Goal: Information Seeking & Learning: Find specific fact

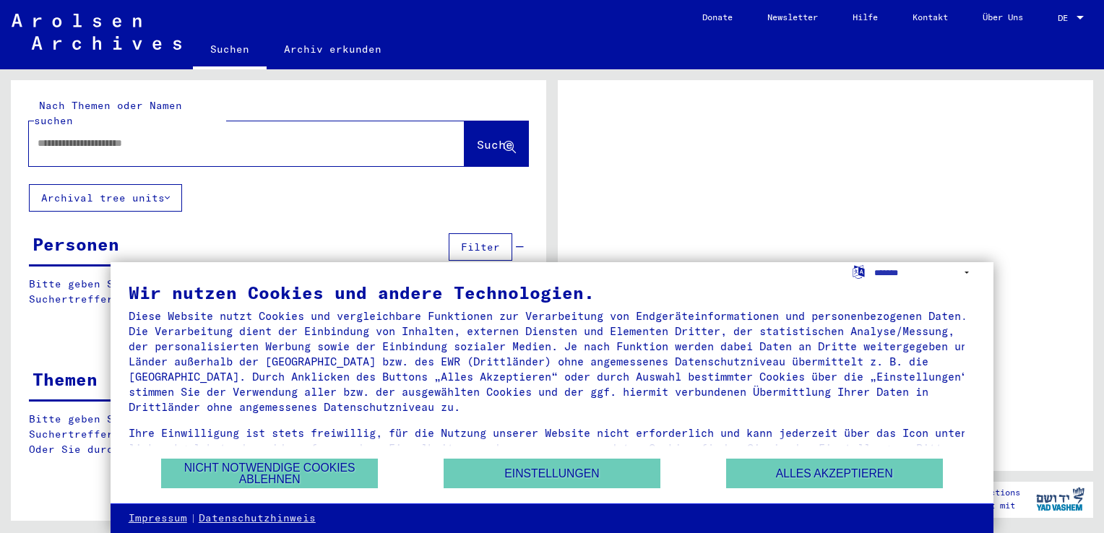
click at [48, 136] on input "text" at bounding box center [234, 143] width 392 height 15
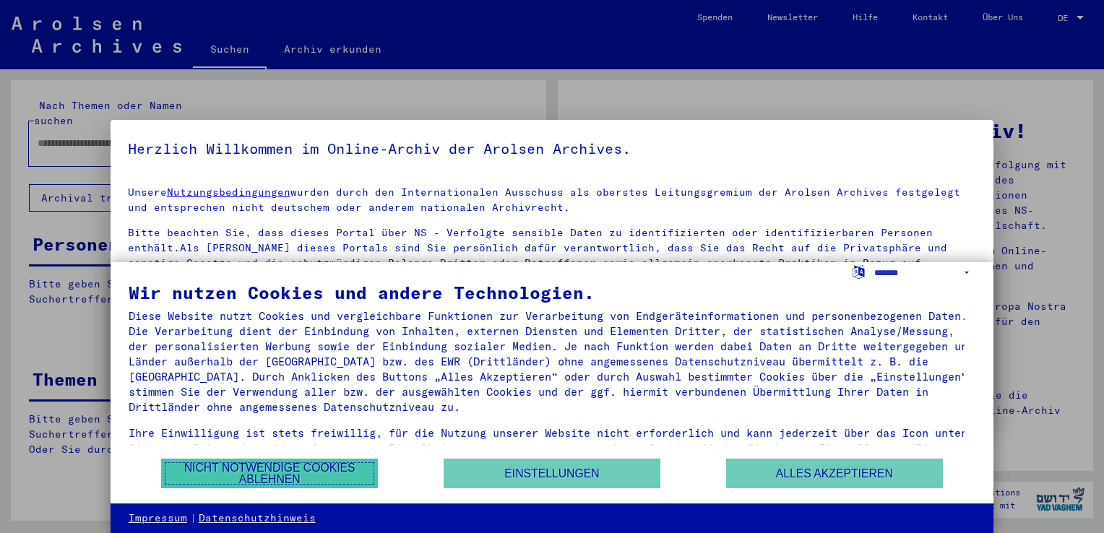
click at [301, 468] on button "Nicht notwendige Cookies ablehnen" at bounding box center [269, 474] width 217 height 30
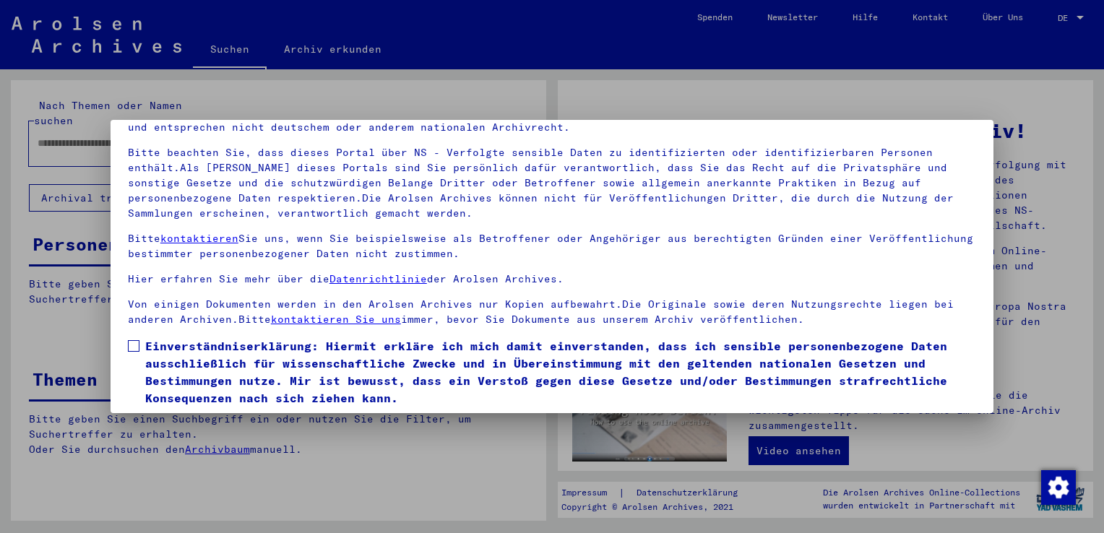
scroll to position [125, 0]
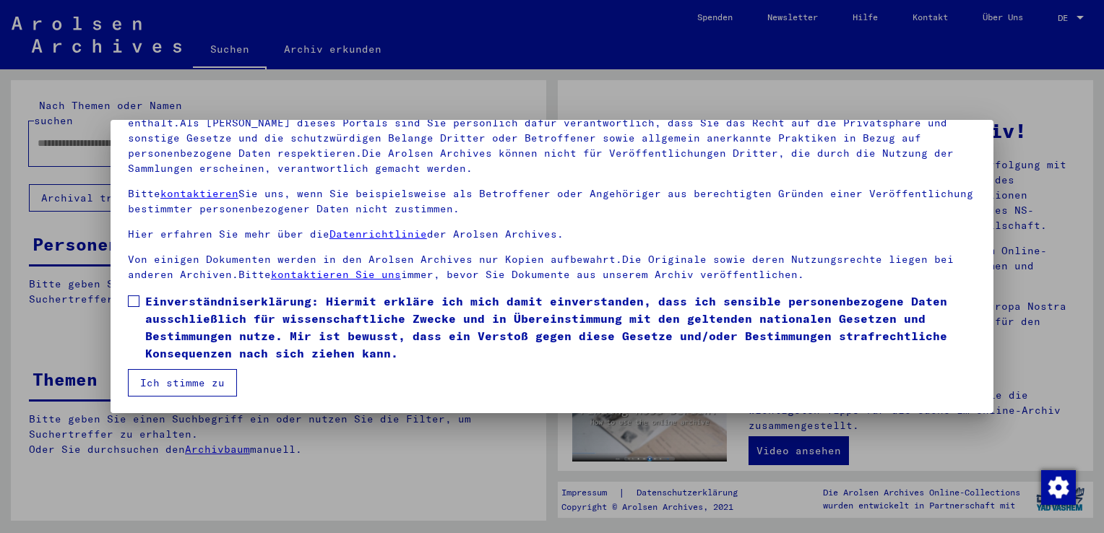
drag, startPoint x: 136, startPoint y: 303, endPoint x: 127, endPoint y: 325, distance: 23.3
click at [134, 304] on span at bounding box center [134, 301] width 12 height 12
click at [182, 388] on button "Ich stimme zu" at bounding box center [182, 382] width 109 height 27
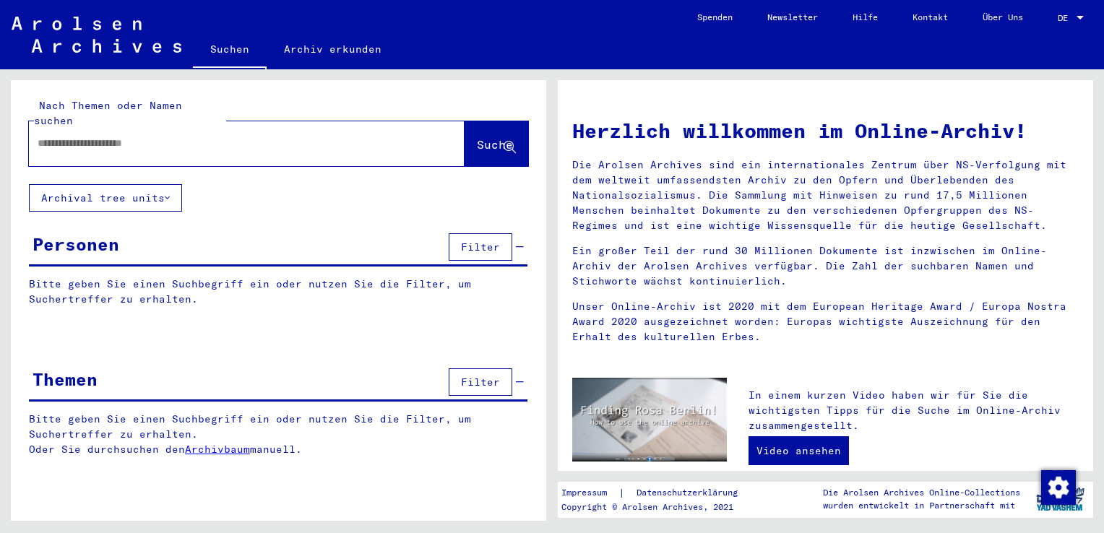
click at [53, 127] on div at bounding box center [225, 143] width 392 height 33
click at [76, 136] on input "text" at bounding box center [230, 143] width 384 height 15
click at [477, 137] on span "Suche" at bounding box center [495, 144] width 36 height 14
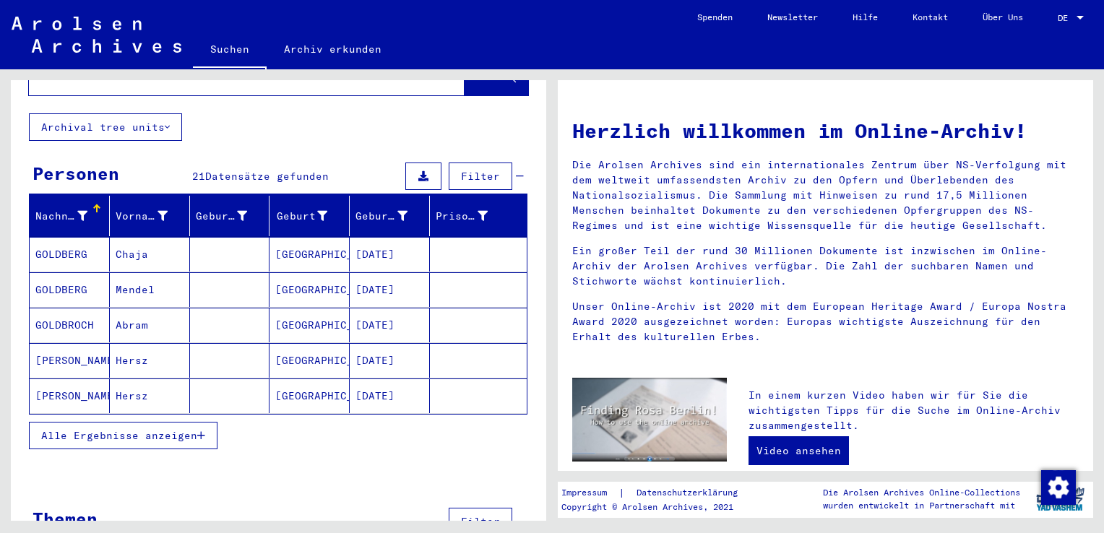
scroll to position [98, 0]
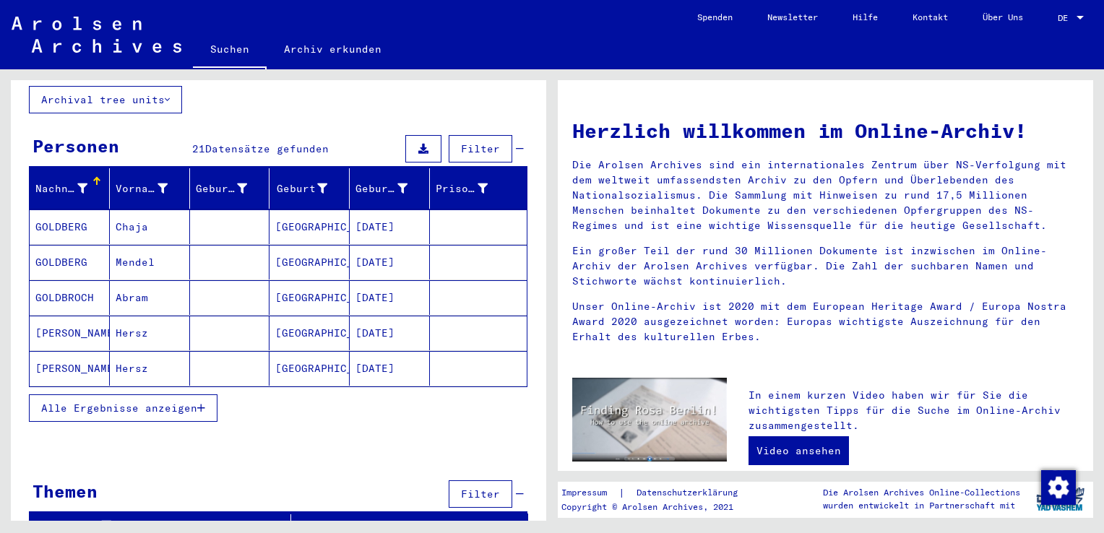
click at [201, 403] on icon "button" at bounding box center [201, 408] width 8 height 10
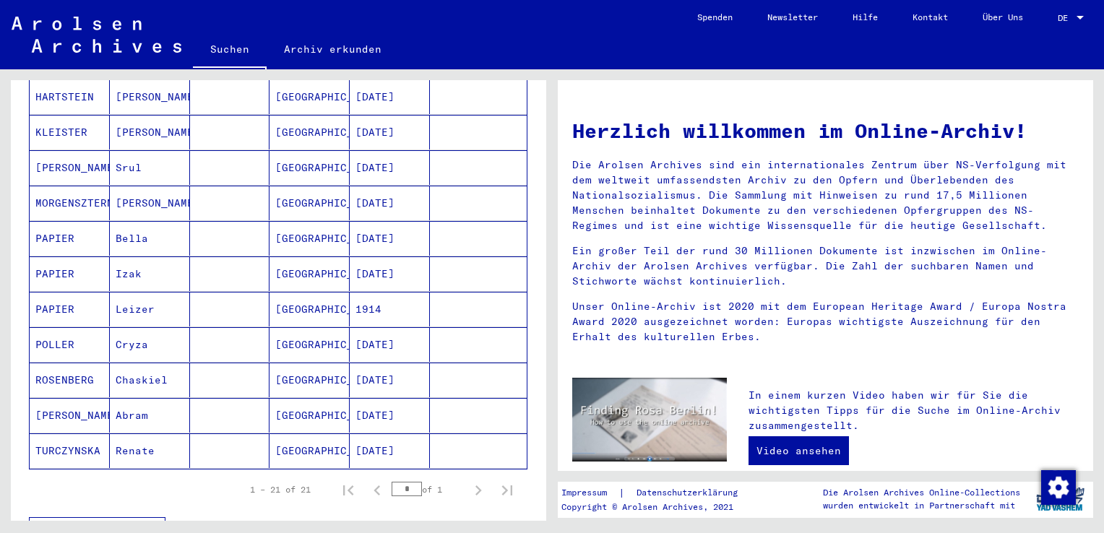
scroll to position [691, 0]
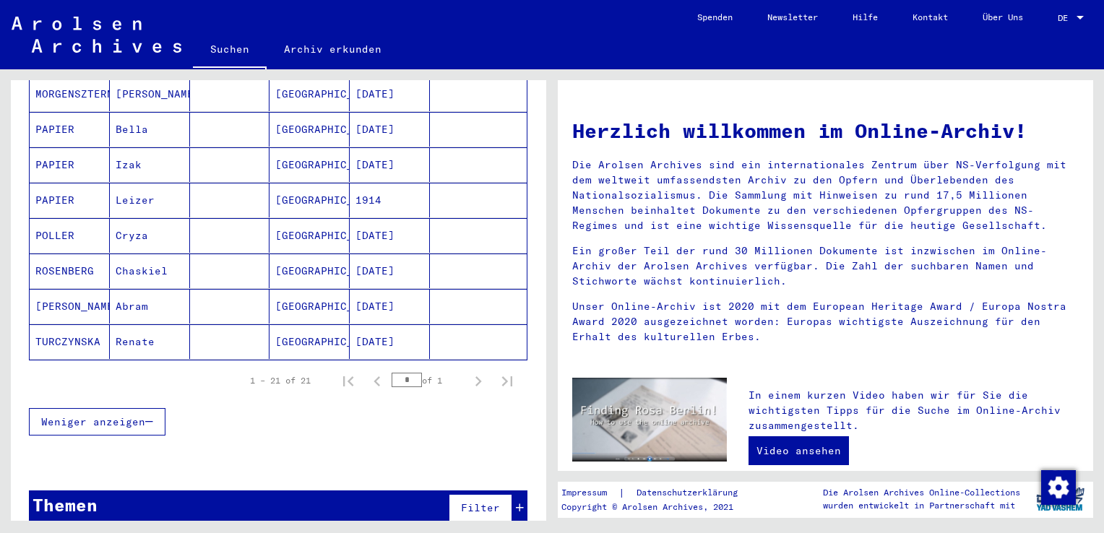
click at [159, 408] on button "Weniger anzeigen" at bounding box center [97, 421] width 137 height 27
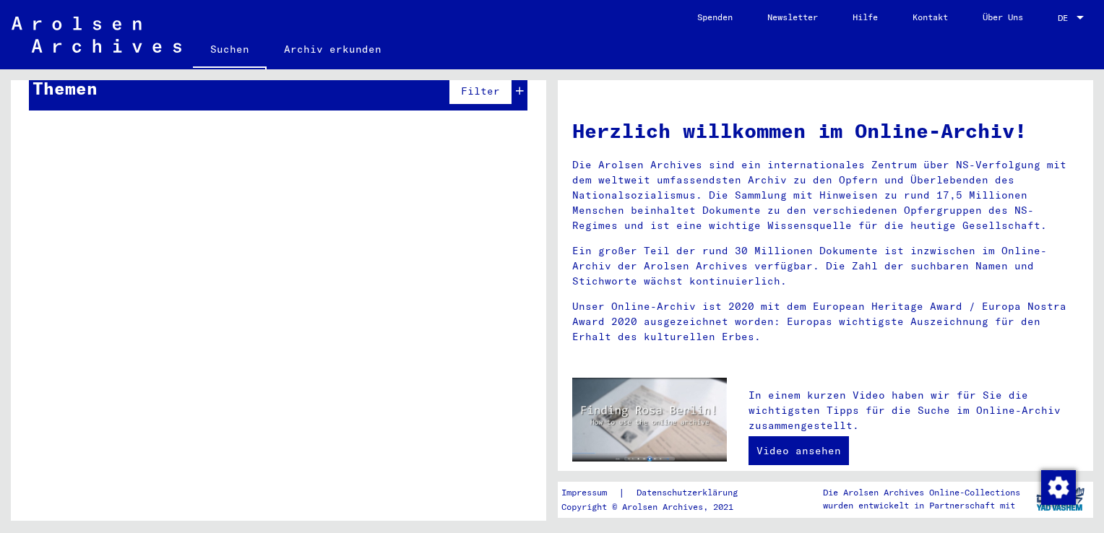
scroll to position [0, 0]
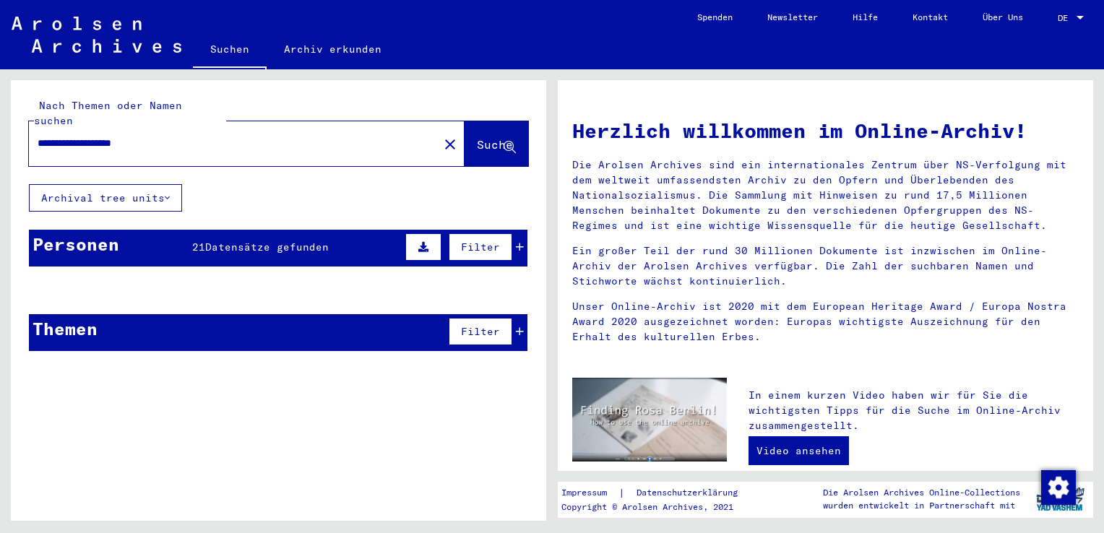
click at [241, 241] on span "Datensätze gefunden" at bounding box center [267, 247] width 124 height 13
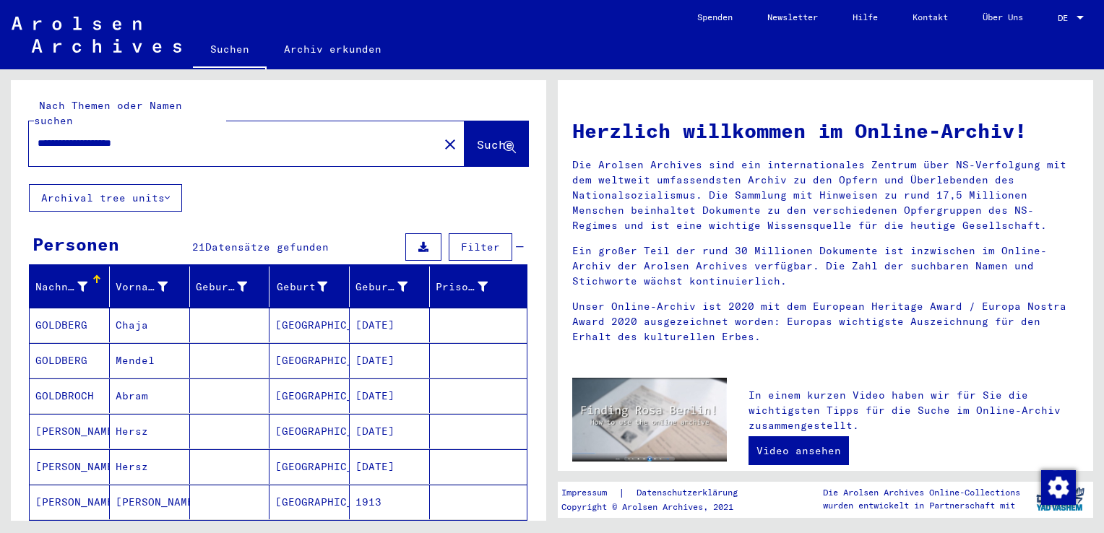
drag, startPoint x: 178, startPoint y: 123, endPoint x: 199, endPoint y: 134, distance: 23.3
click at [179, 136] on input "**********" at bounding box center [230, 143] width 384 height 15
type input "*"
type input "******"
click at [477, 137] on span "Suche" at bounding box center [495, 144] width 36 height 14
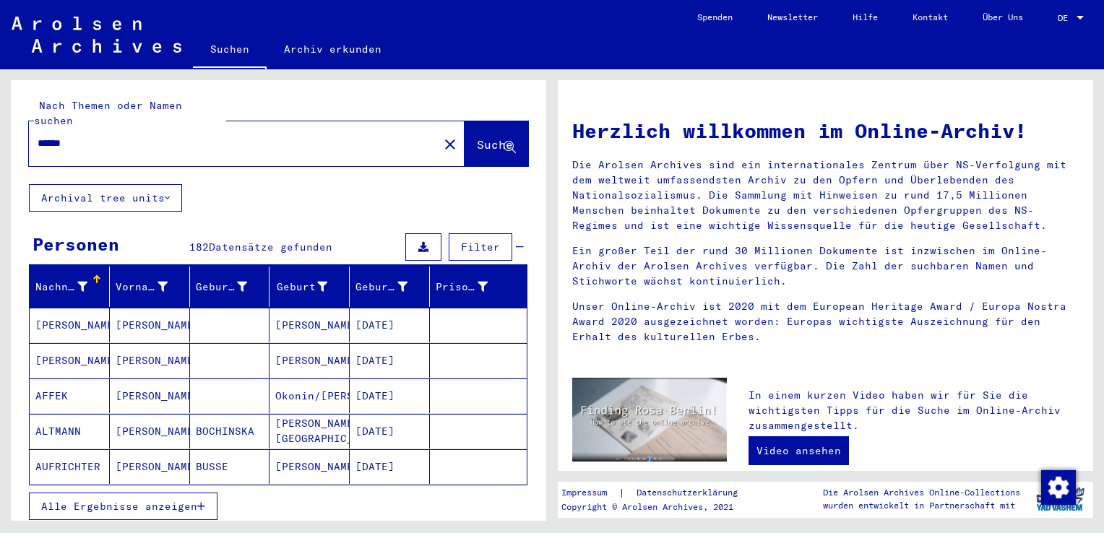
click at [382, 308] on mat-cell "[DATE]" at bounding box center [390, 325] width 80 height 35
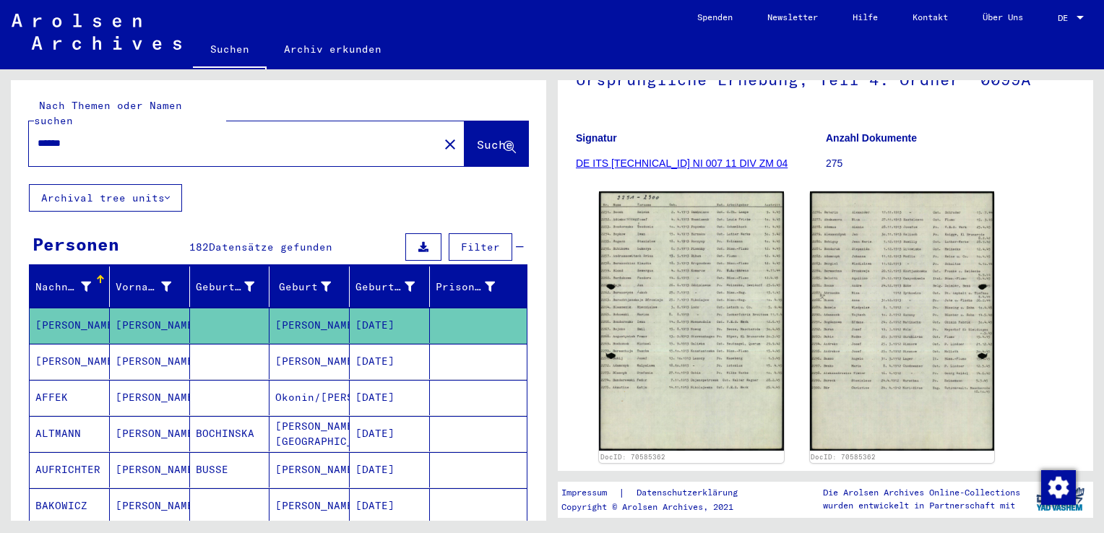
scroll to position [120, 0]
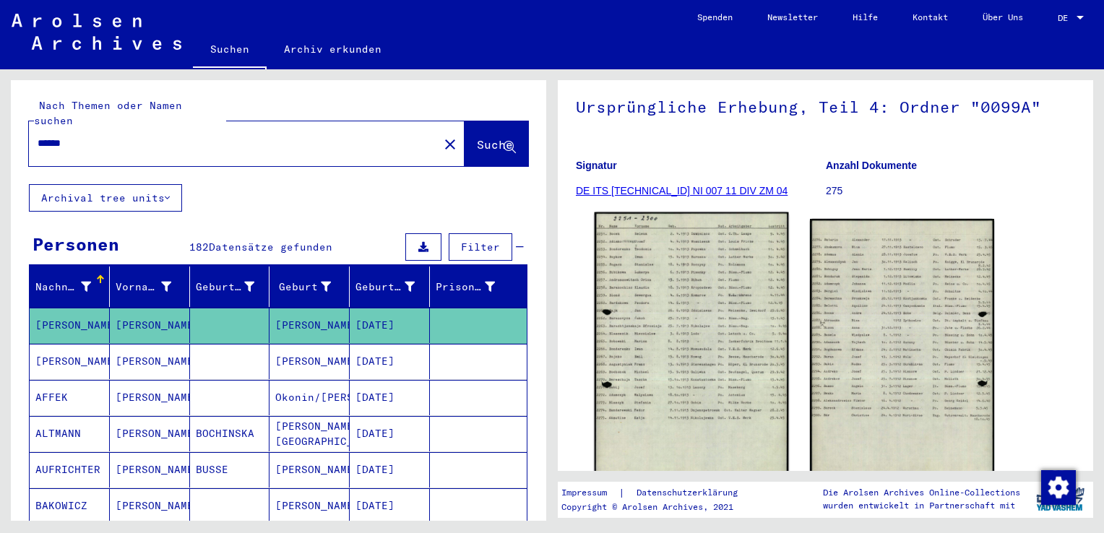
click at [699, 351] on img at bounding box center [692, 348] width 194 height 272
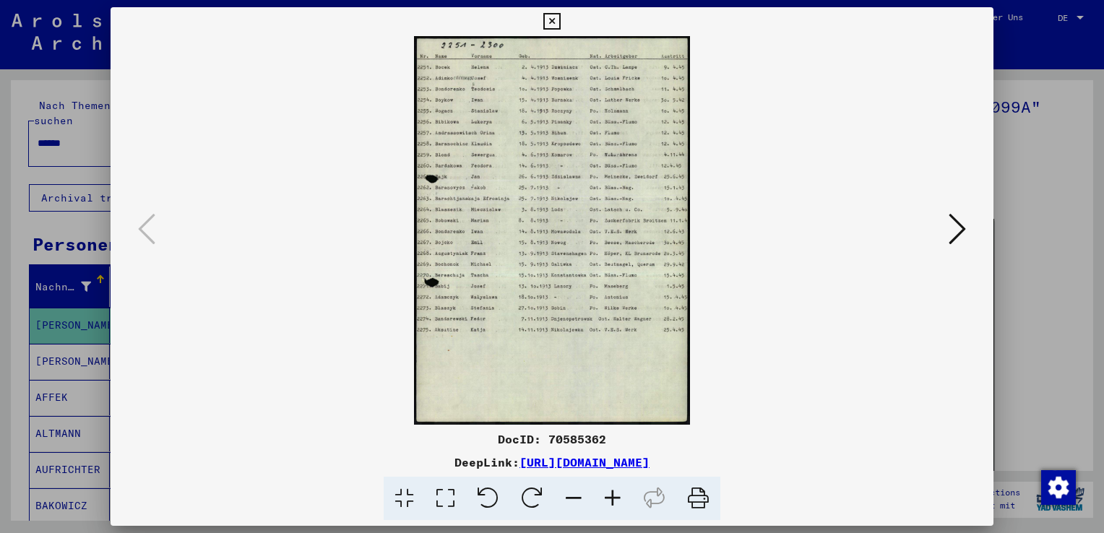
click at [613, 493] on icon at bounding box center [612, 499] width 39 height 44
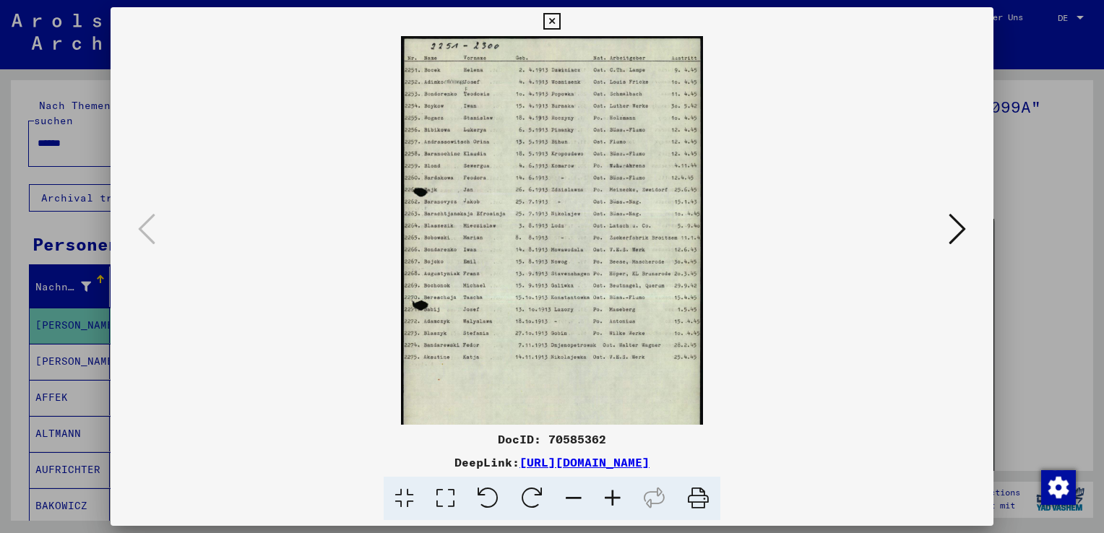
click at [613, 493] on icon at bounding box center [612, 499] width 39 height 44
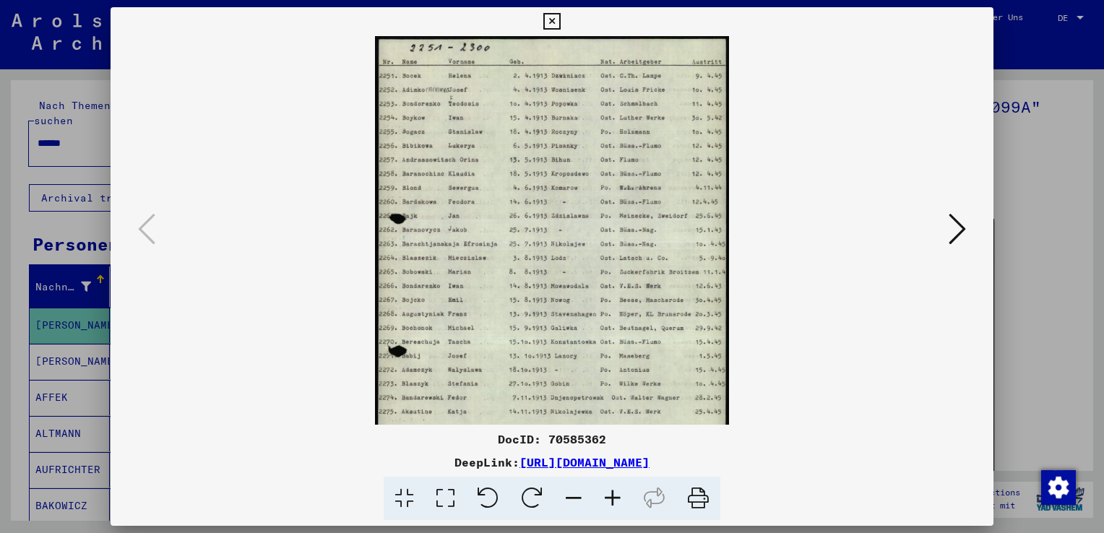
click at [613, 493] on icon at bounding box center [612, 499] width 39 height 44
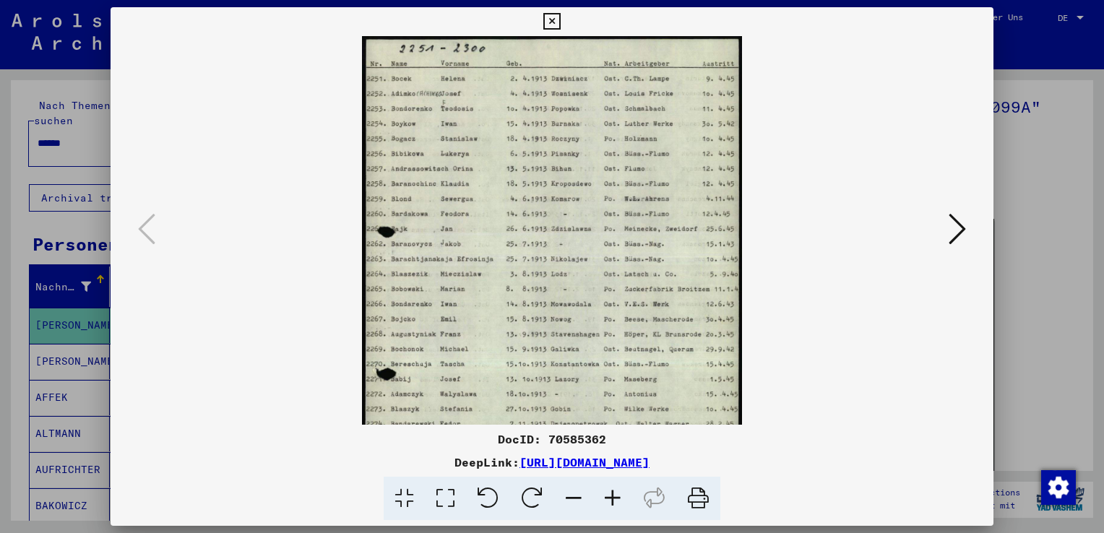
click at [613, 493] on icon at bounding box center [612, 499] width 39 height 44
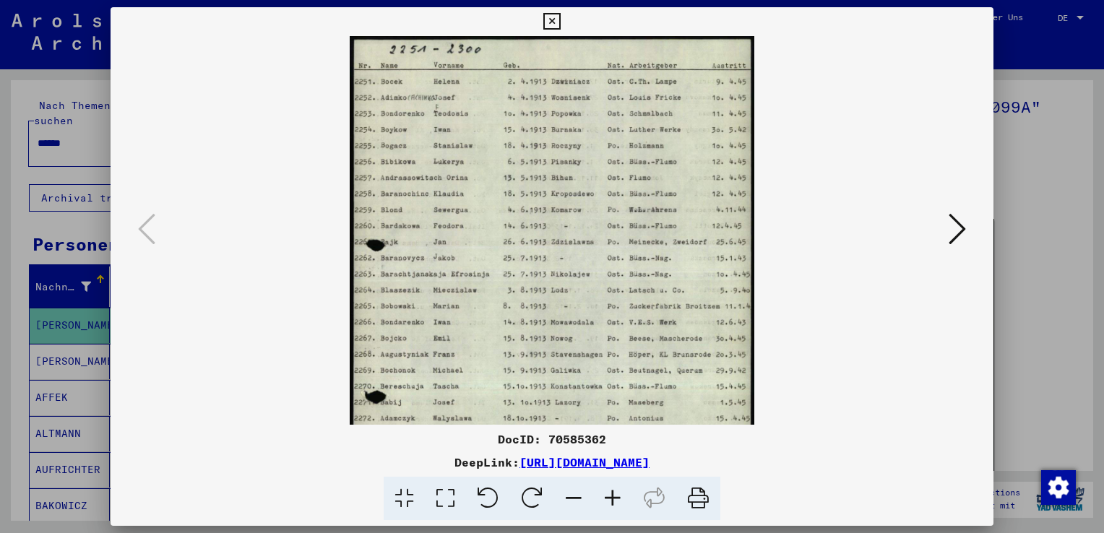
click at [613, 493] on icon at bounding box center [612, 499] width 39 height 44
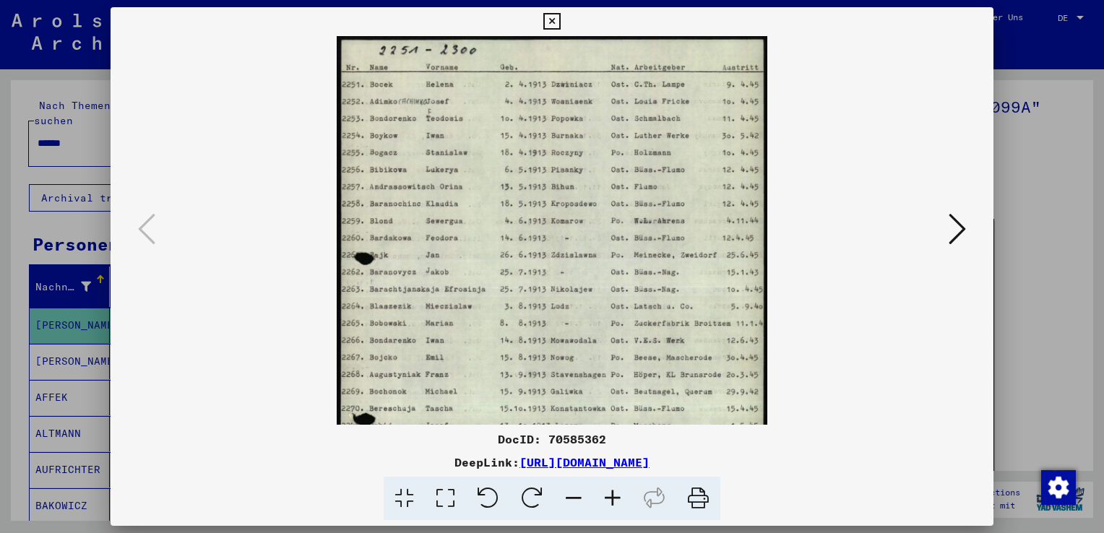
click at [613, 493] on icon at bounding box center [612, 499] width 39 height 44
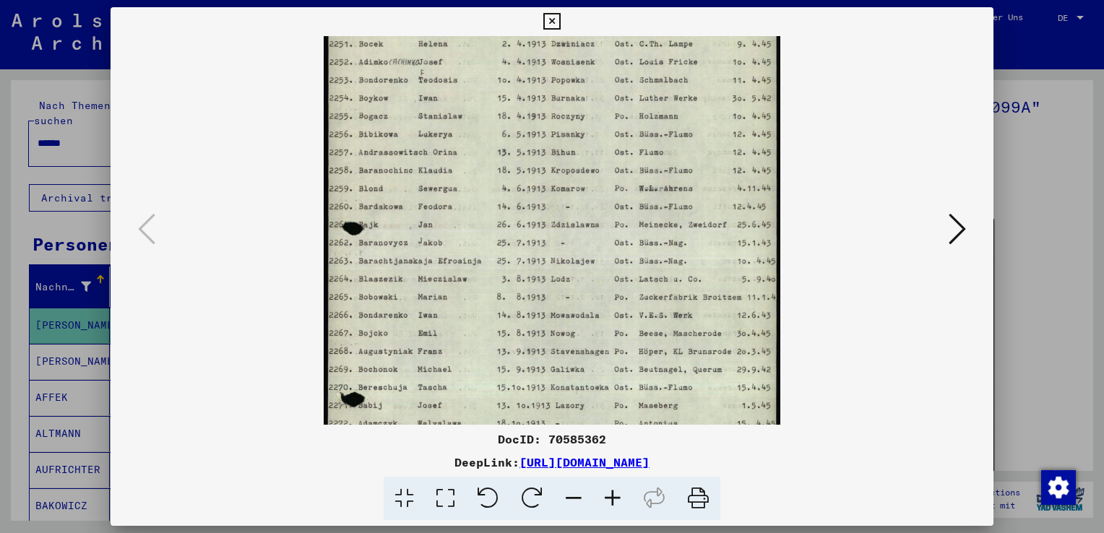
drag, startPoint x: 636, startPoint y: 324, endPoint x: 647, endPoint y: 290, distance: 35.2
click at [647, 282] on img at bounding box center [552, 313] width 457 height 641
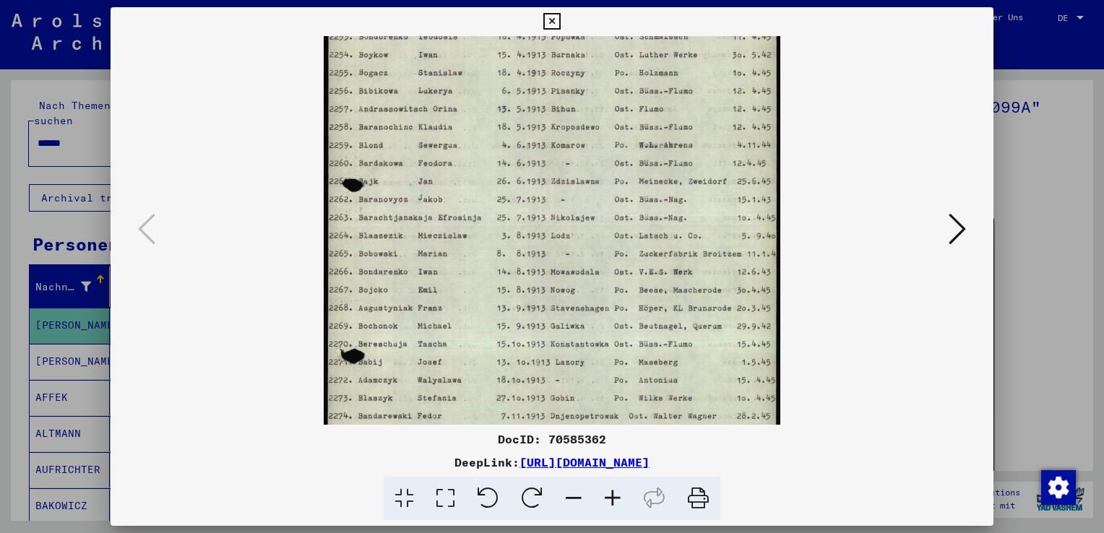
drag, startPoint x: 649, startPoint y: 332, endPoint x: 654, endPoint y: 290, distance: 41.5
click at [654, 290] on img at bounding box center [552, 269] width 457 height 641
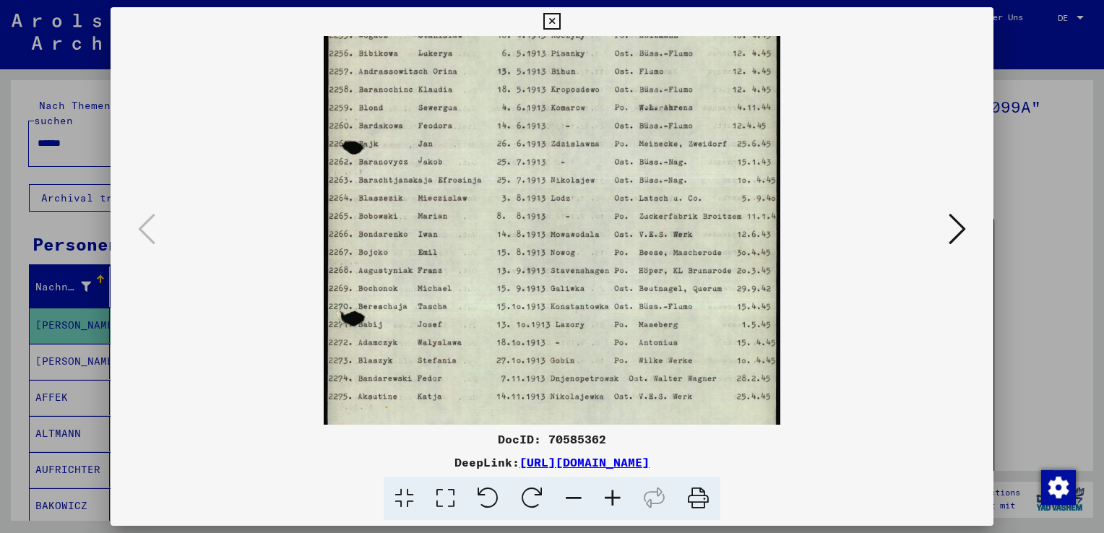
scroll to position [139, 0]
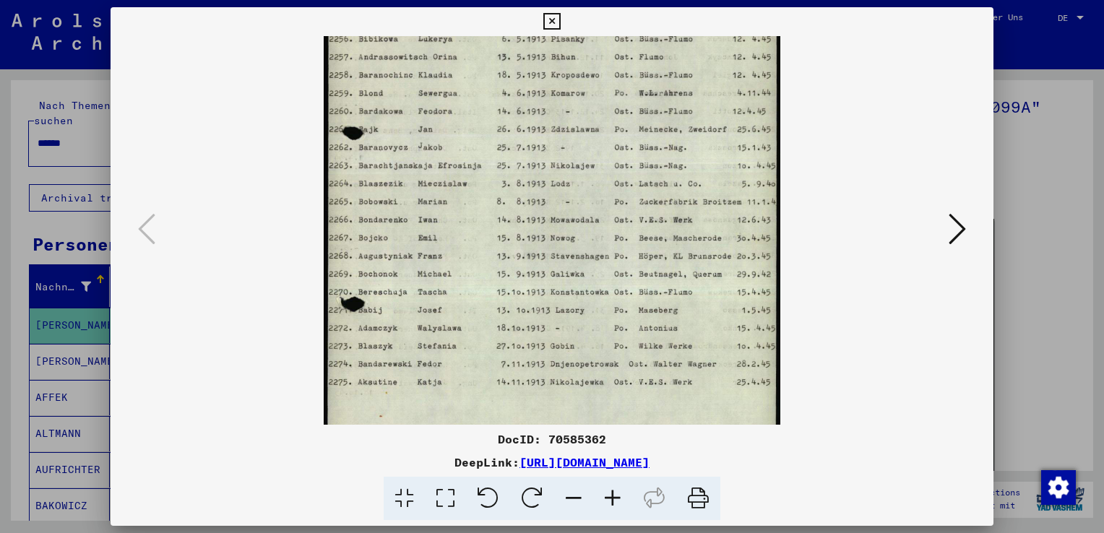
drag, startPoint x: 653, startPoint y: 337, endPoint x: 657, endPoint y: 286, distance: 51.4
click at [657, 286] on img at bounding box center [552, 217] width 457 height 641
click at [964, 225] on icon at bounding box center [956, 229] width 17 height 35
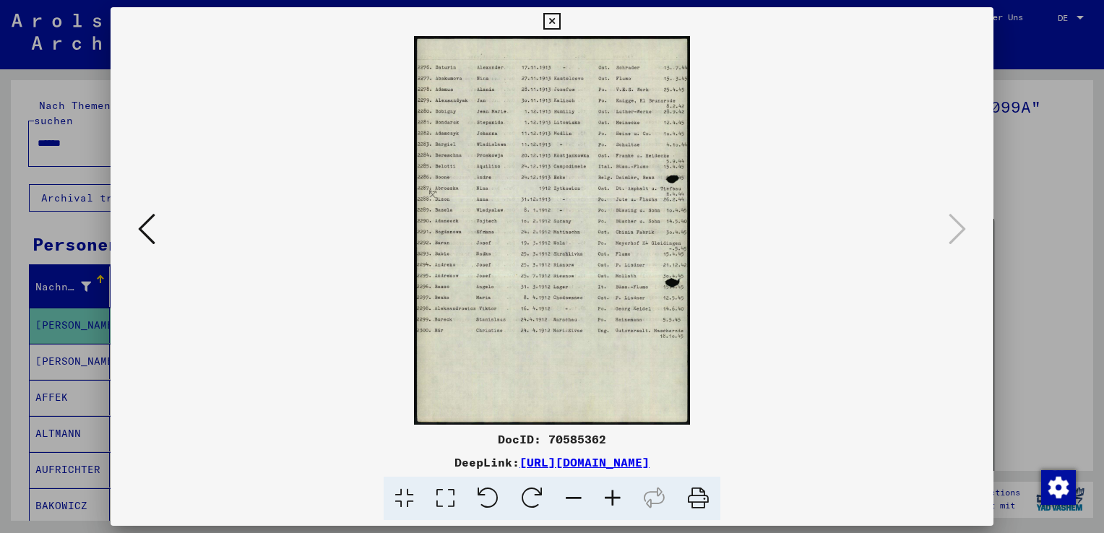
scroll to position [0, 0]
click at [611, 498] on icon at bounding box center [612, 499] width 39 height 44
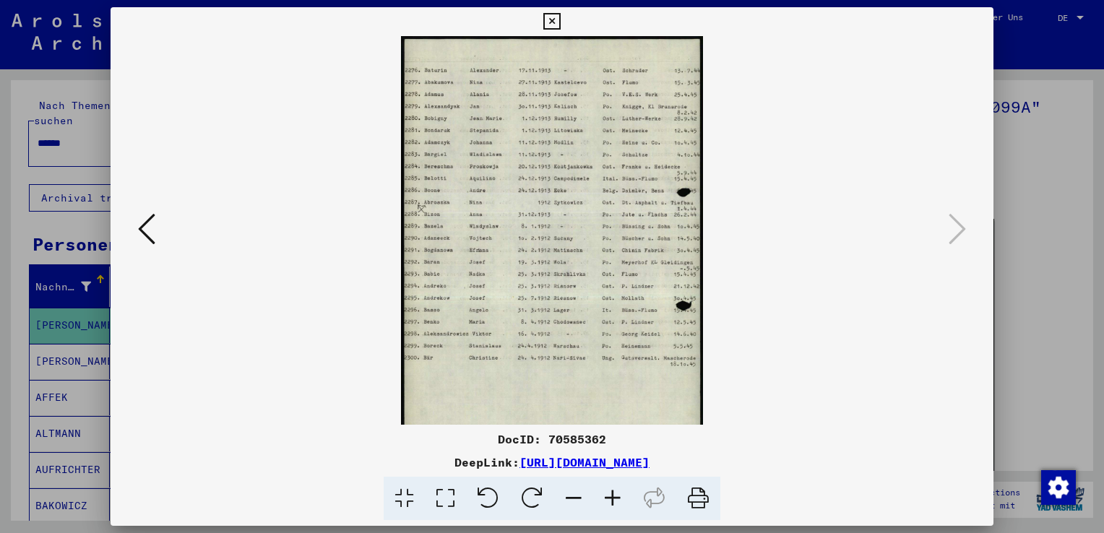
click at [610, 498] on icon at bounding box center [612, 499] width 39 height 44
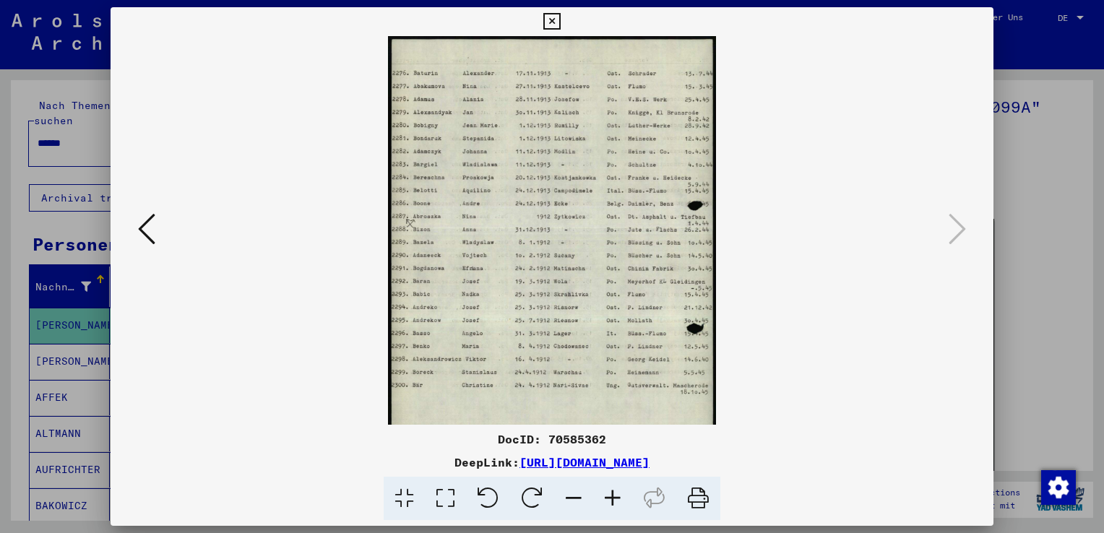
click at [610, 498] on icon at bounding box center [612, 499] width 39 height 44
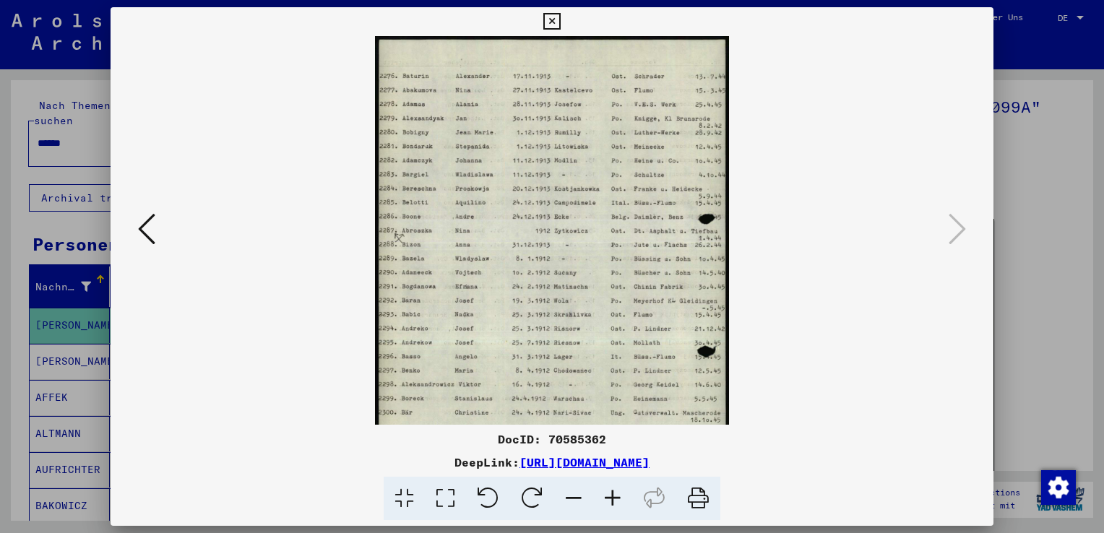
click at [610, 498] on icon at bounding box center [612, 499] width 39 height 44
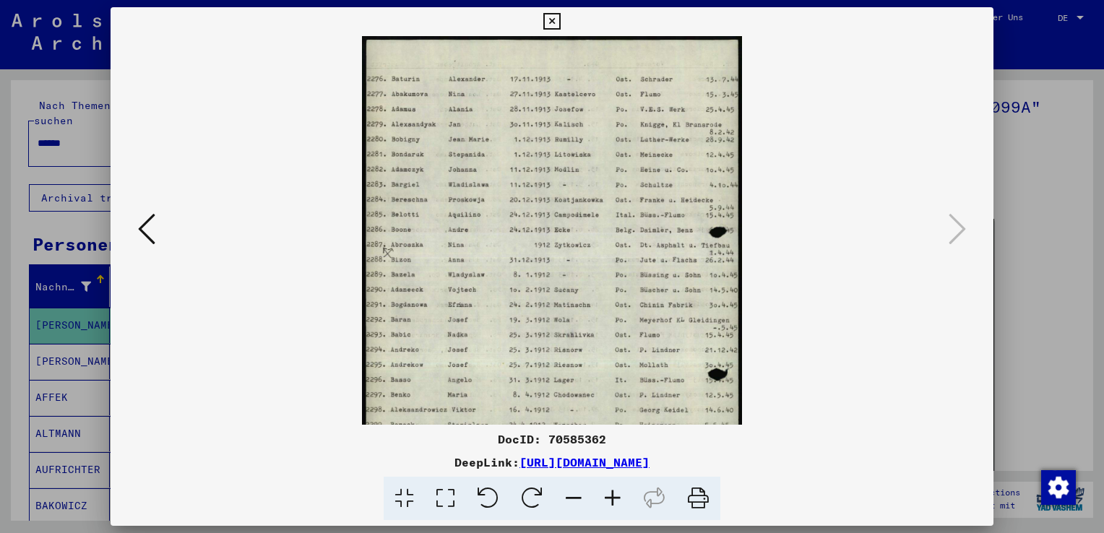
click at [610, 498] on icon at bounding box center [612, 499] width 39 height 44
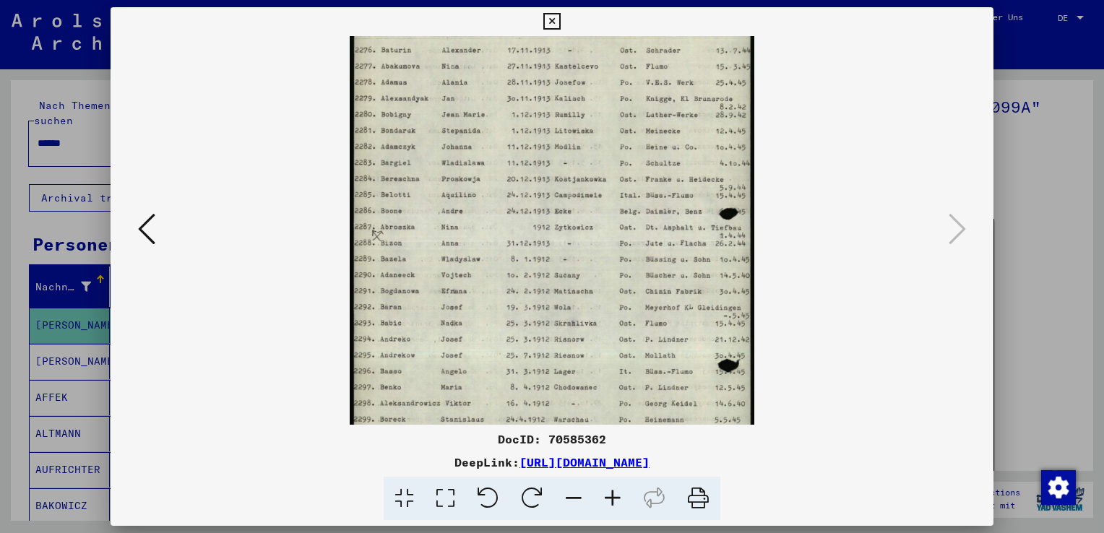
drag, startPoint x: 621, startPoint y: 321, endPoint x: 620, endPoint y: 290, distance: 31.1
click at [620, 290] on img at bounding box center [552, 288] width 405 height 569
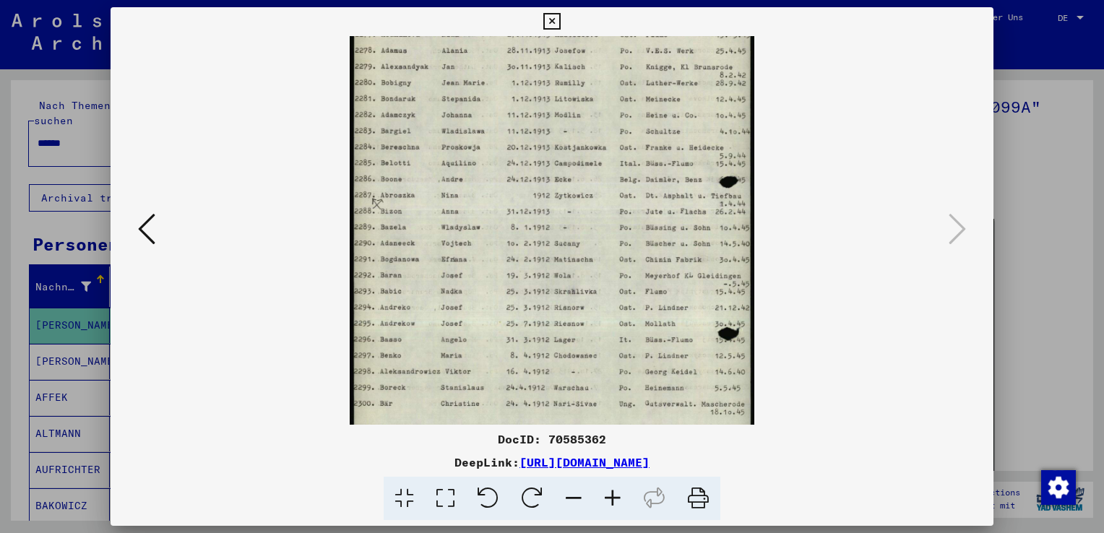
scroll to position [72, 0]
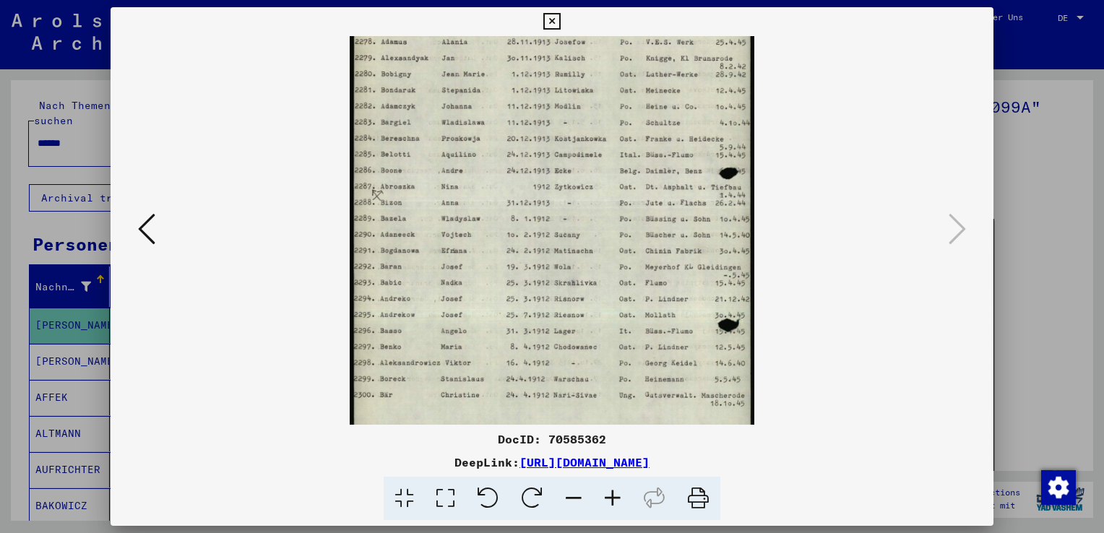
drag, startPoint x: 624, startPoint y: 341, endPoint x: 629, endPoint y: 301, distance: 40.1
click at [629, 301] on img at bounding box center [552, 248] width 405 height 569
click at [550, 22] on icon at bounding box center [551, 21] width 17 height 17
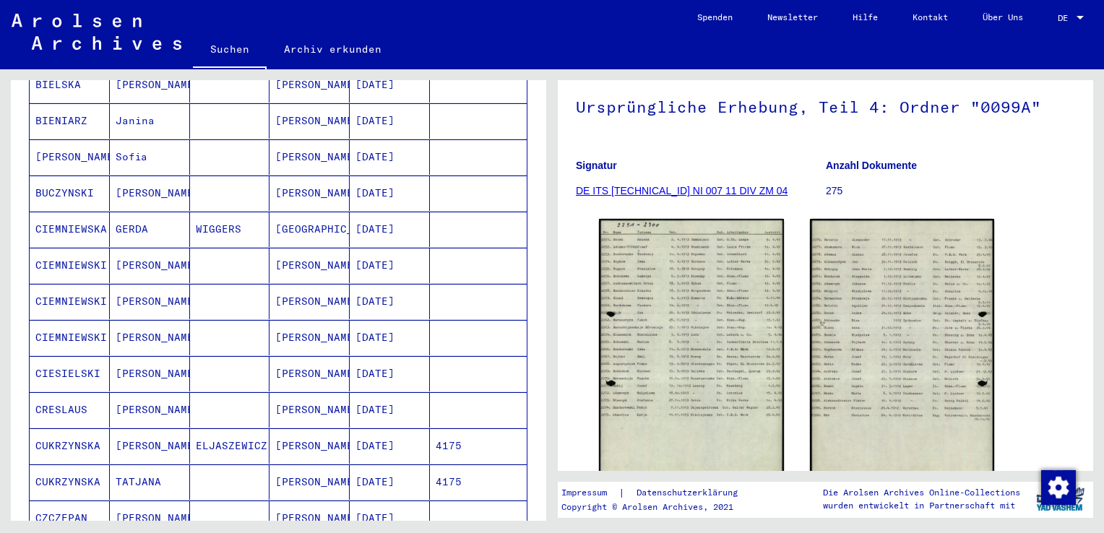
scroll to position [722, 0]
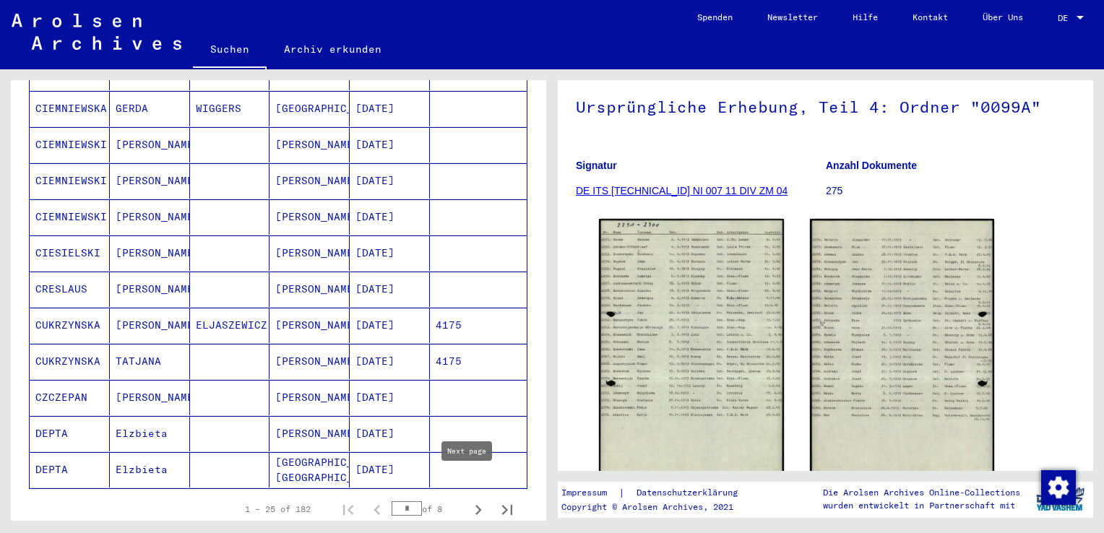
click at [475, 505] on icon "Next page" at bounding box center [478, 510] width 7 height 10
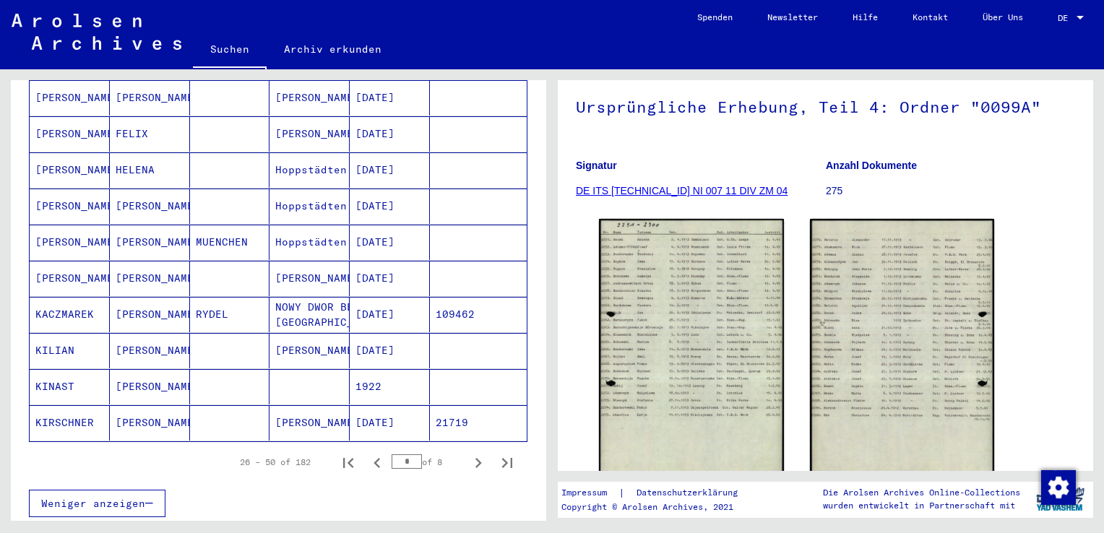
scroll to position [887, 0]
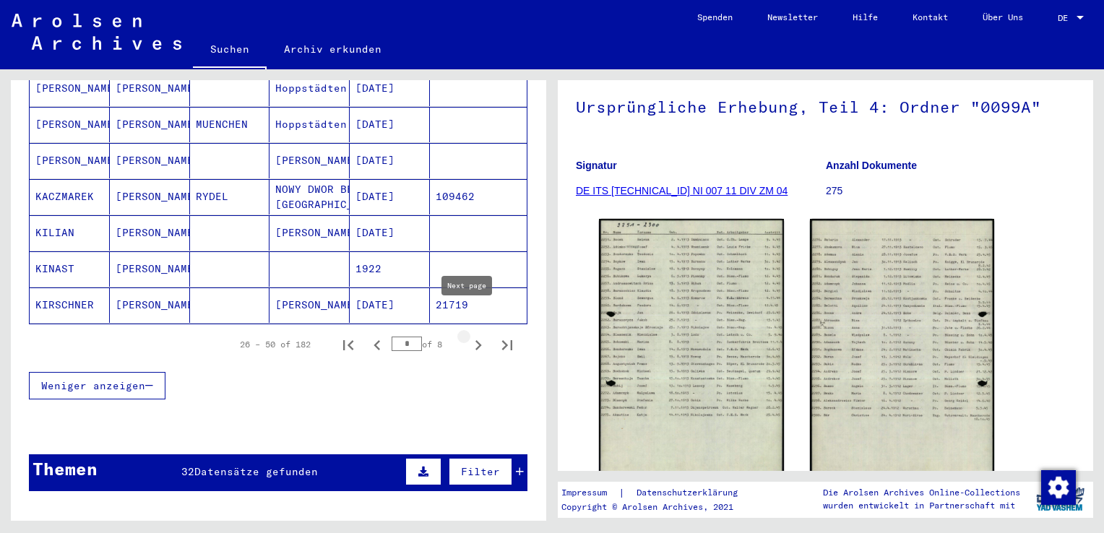
click at [475, 340] on icon "Next page" at bounding box center [478, 345] width 7 height 10
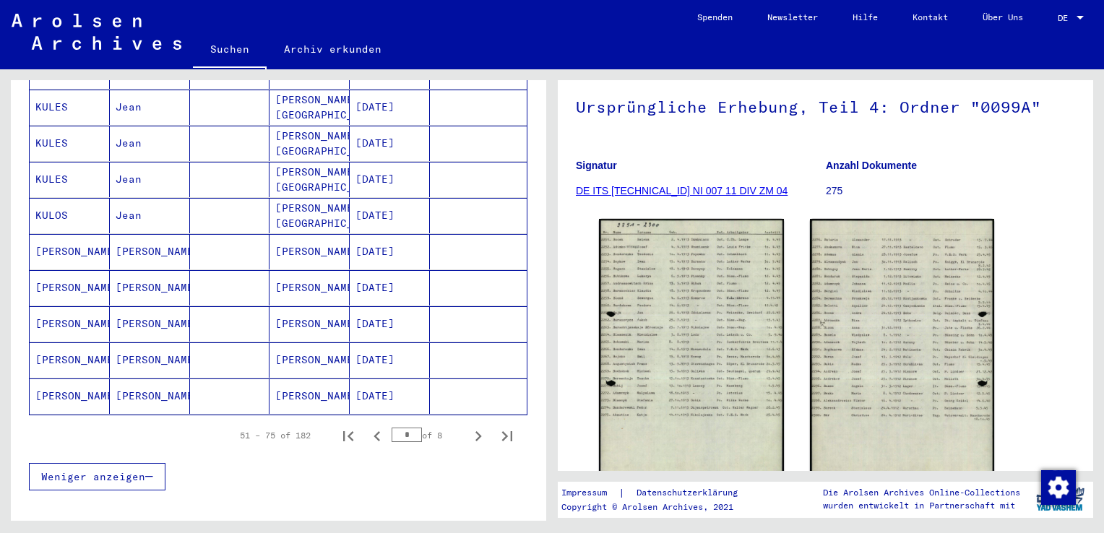
scroll to position [819, 0]
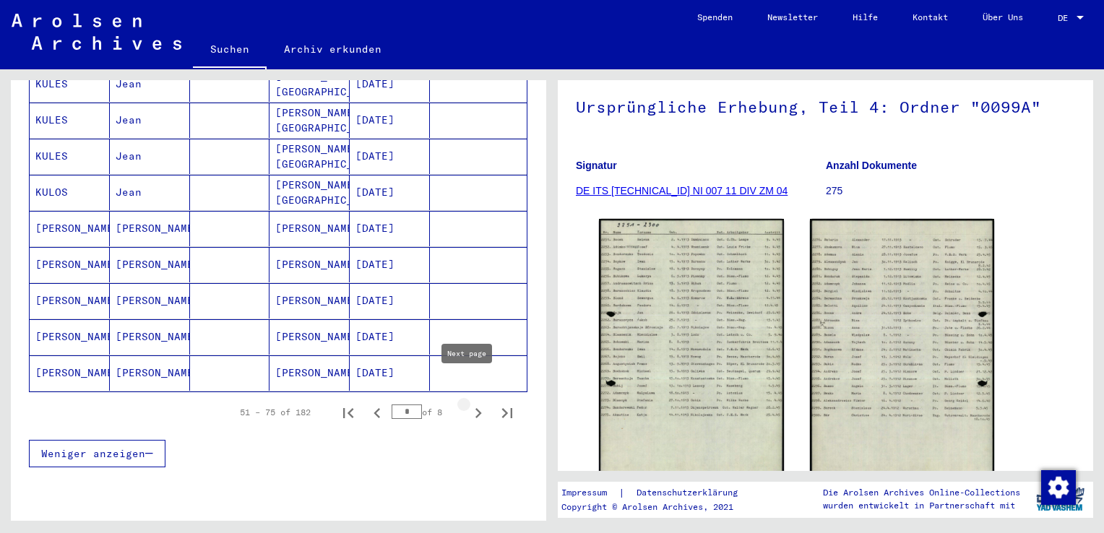
click at [468, 403] on icon "Next page" at bounding box center [478, 413] width 20 height 20
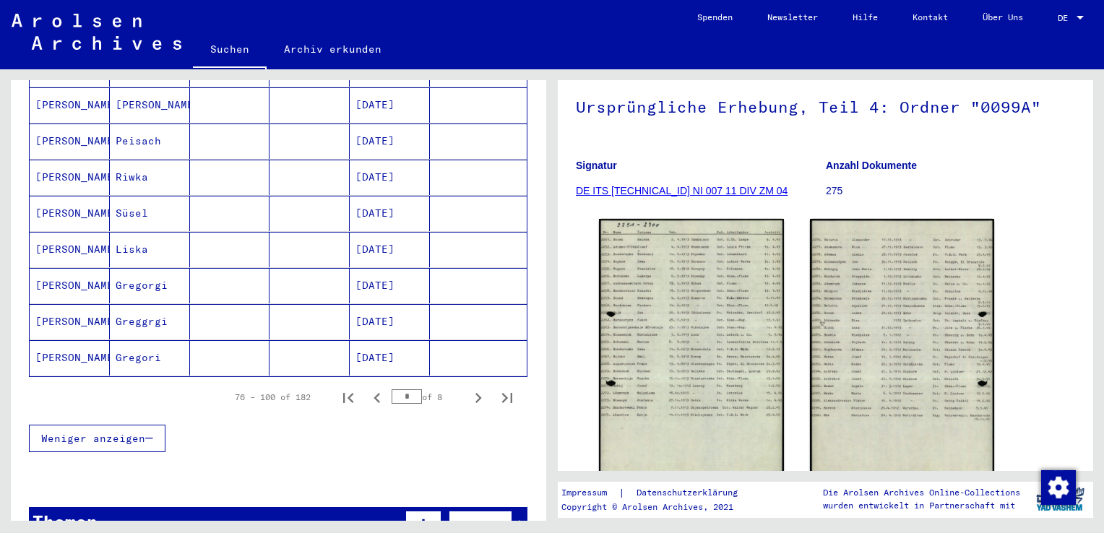
scroll to position [850, 0]
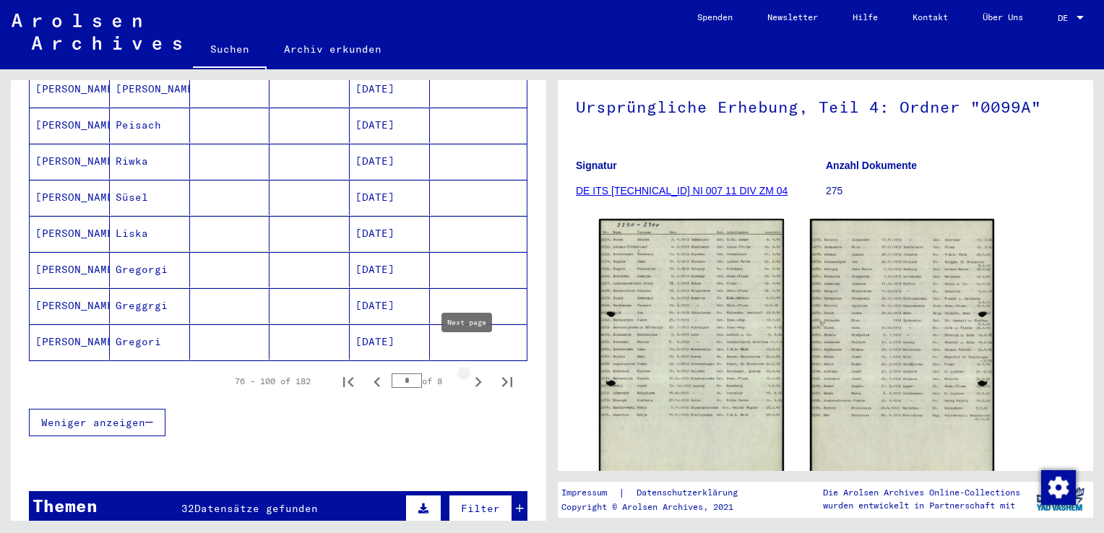
click at [471, 372] on icon "Next page" at bounding box center [478, 382] width 20 height 20
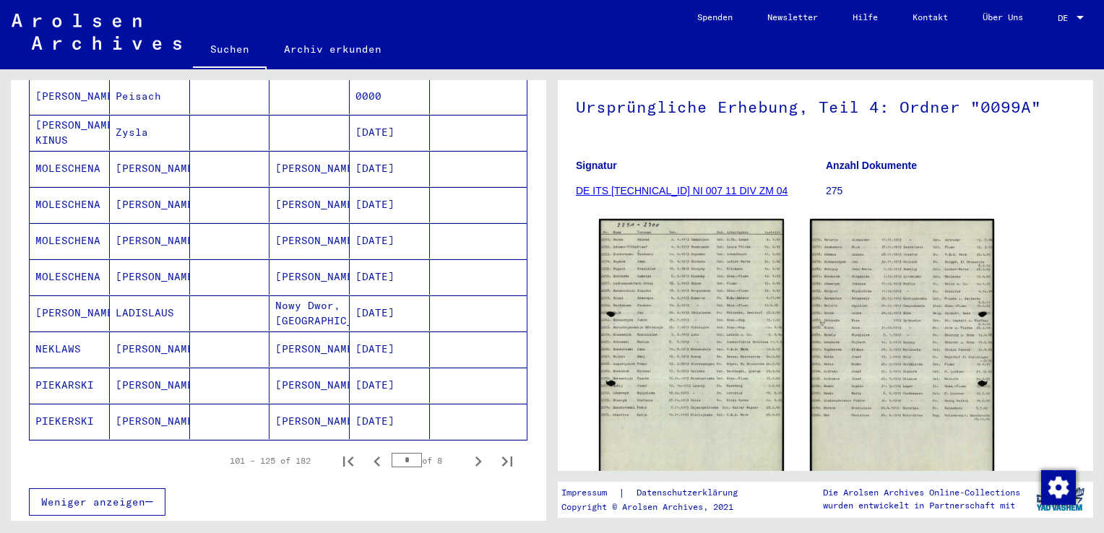
scroll to position [812, 0]
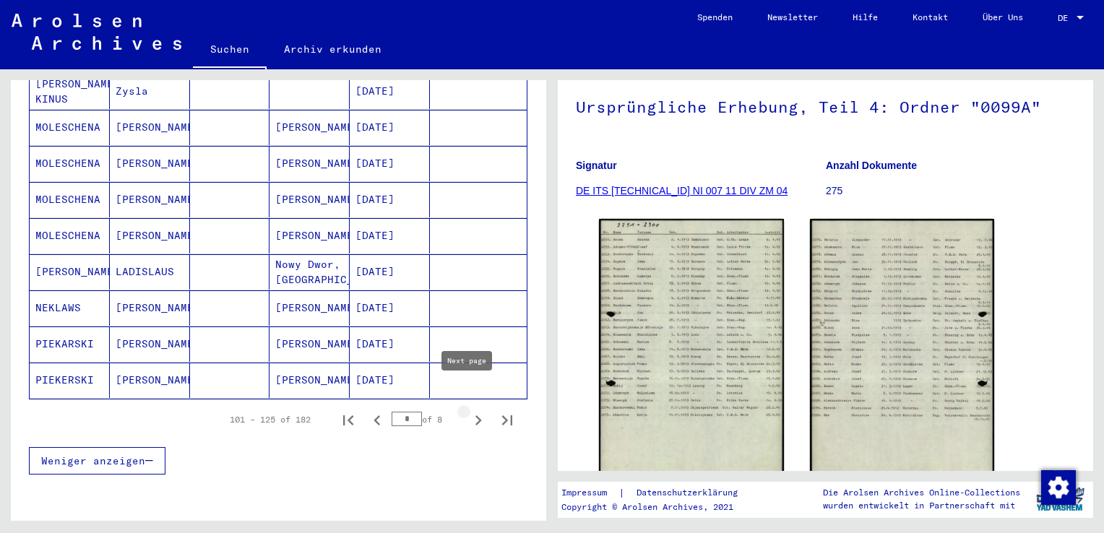
click at [475, 415] on icon "Next page" at bounding box center [478, 420] width 7 height 10
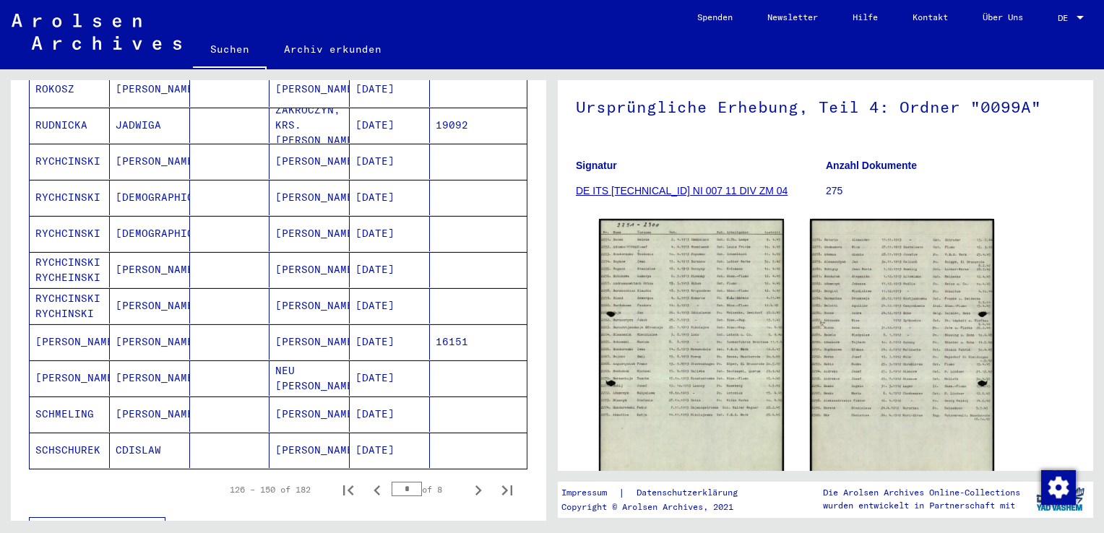
scroll to position [748, 0]
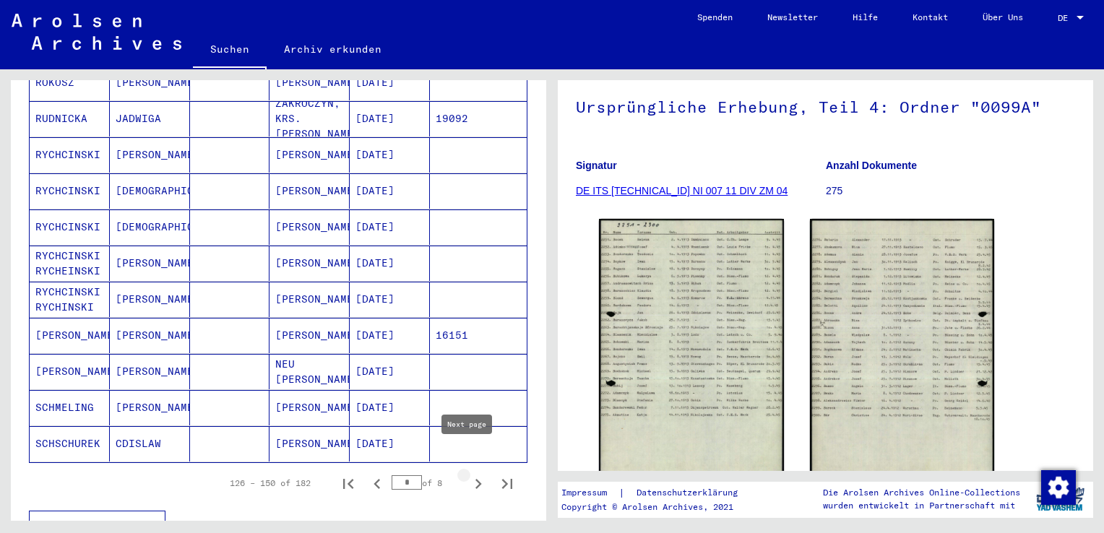
click at [475, 479] on icon "Next page" at bounding box center [478, 484] width 7 height 10
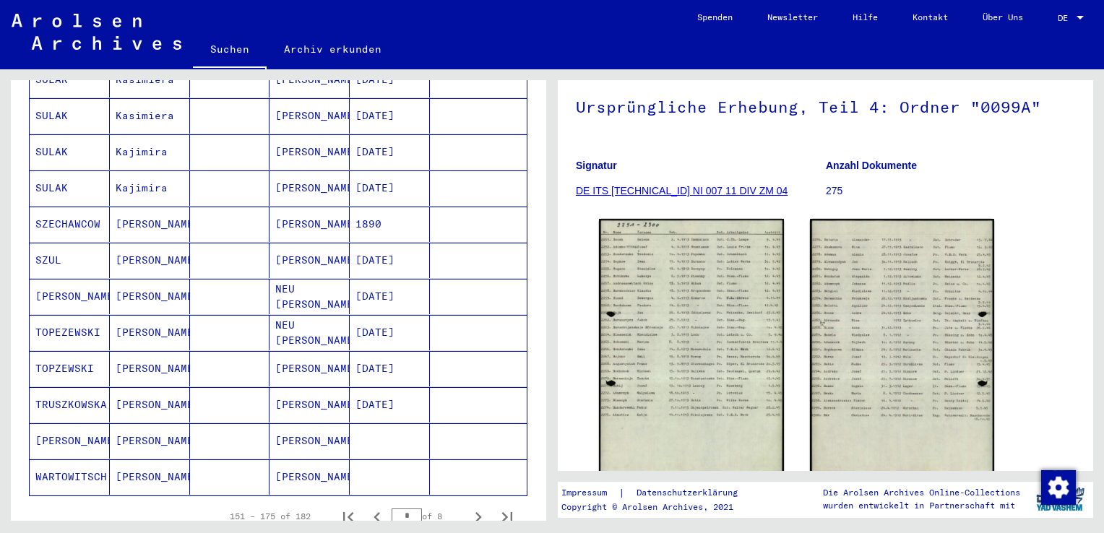
scroll to position [803, 0]
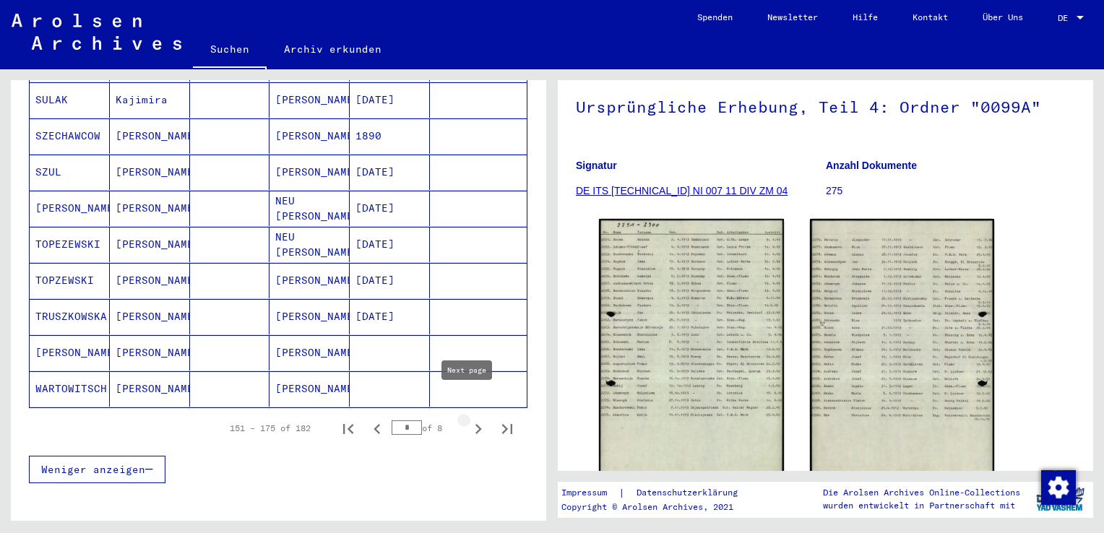
click at [475, 424] on icon "Next page" at bounding box center [478, 429] width 7 height 10
type input "*"
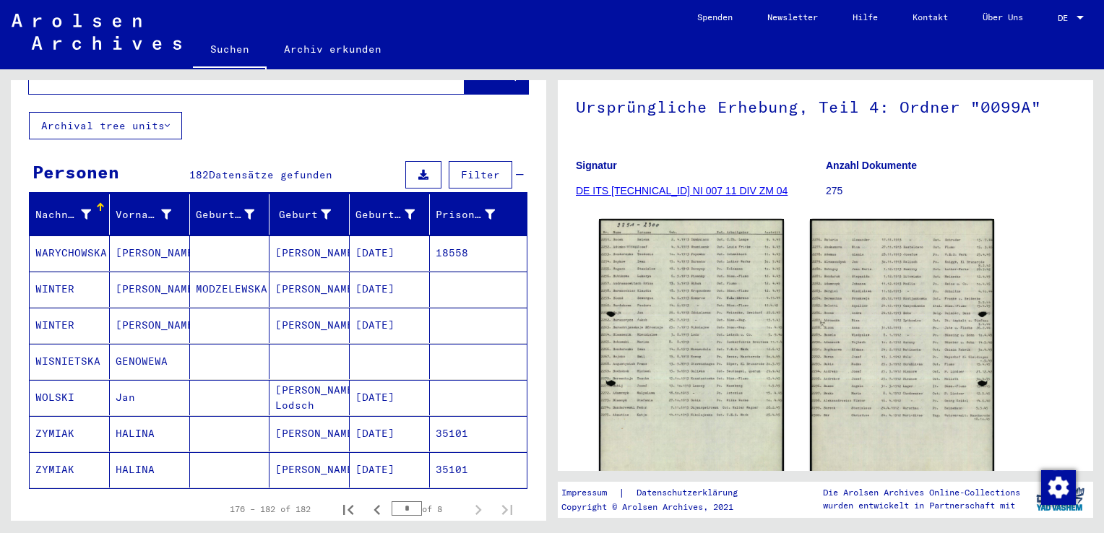
scroll to position [0, 0]
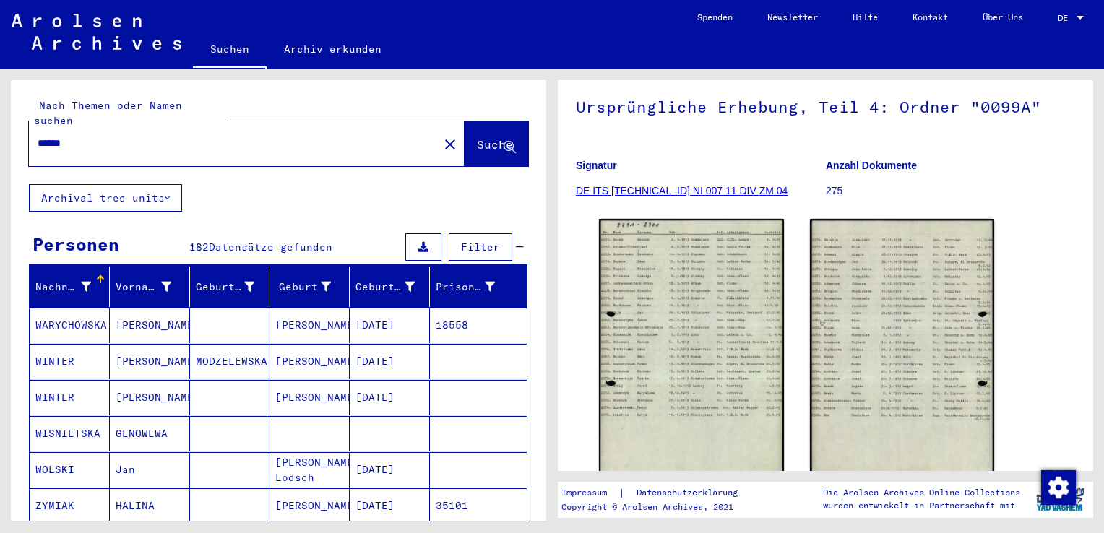
click at [104, 136] on input "******" at bounding box center [234, 143] width 392 height 15
type input "*"
type input "*****"
click at [477, 137] on span "Suche" at bounding box center [495, 144] width 36 height 14
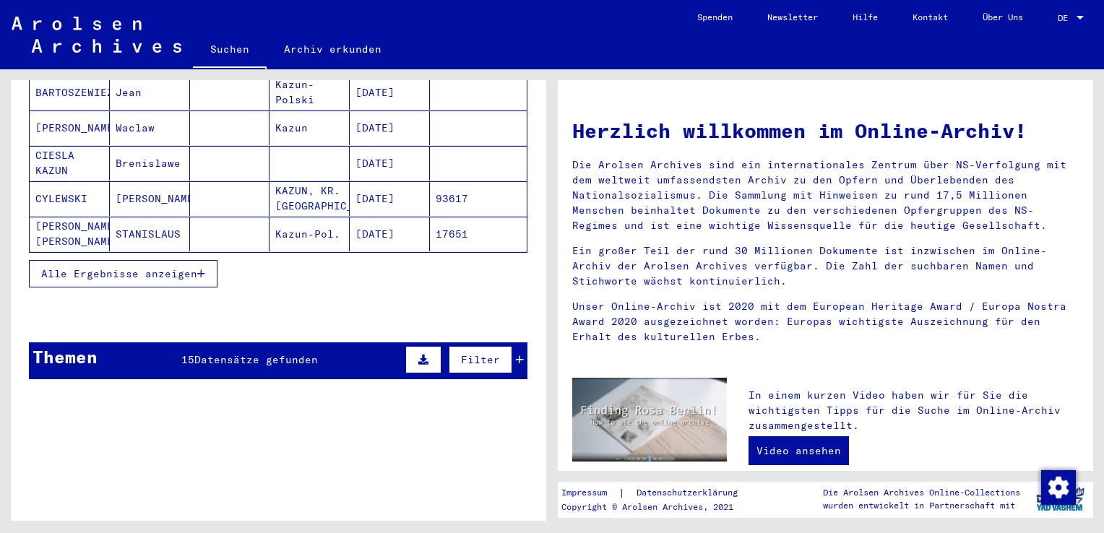
scroll to position [241, 0]
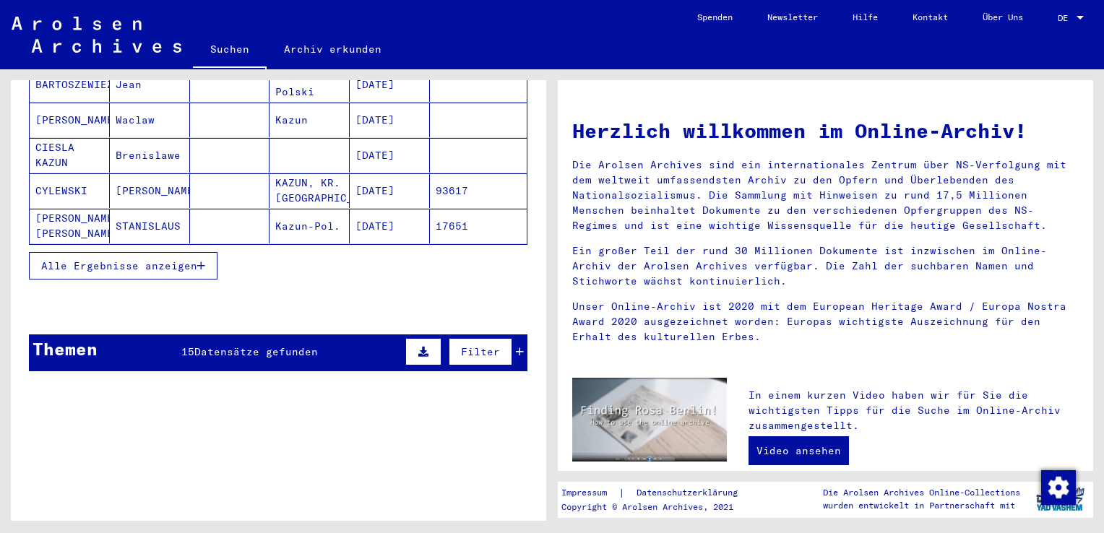
click at [199, 261] on icon "button" at bounding box center [201, 266] width 8 height 10
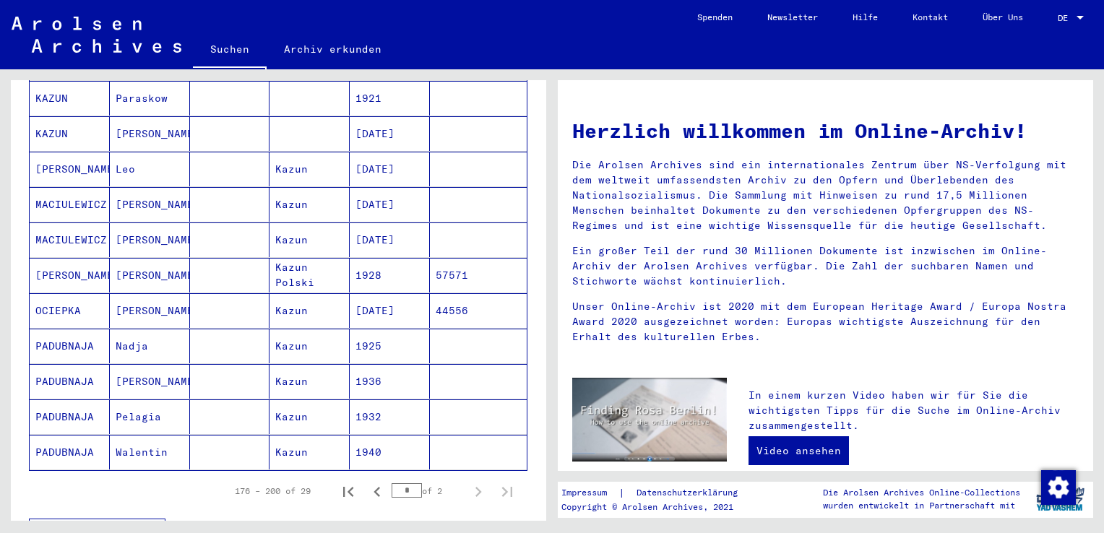
scroll to position [842, 0]
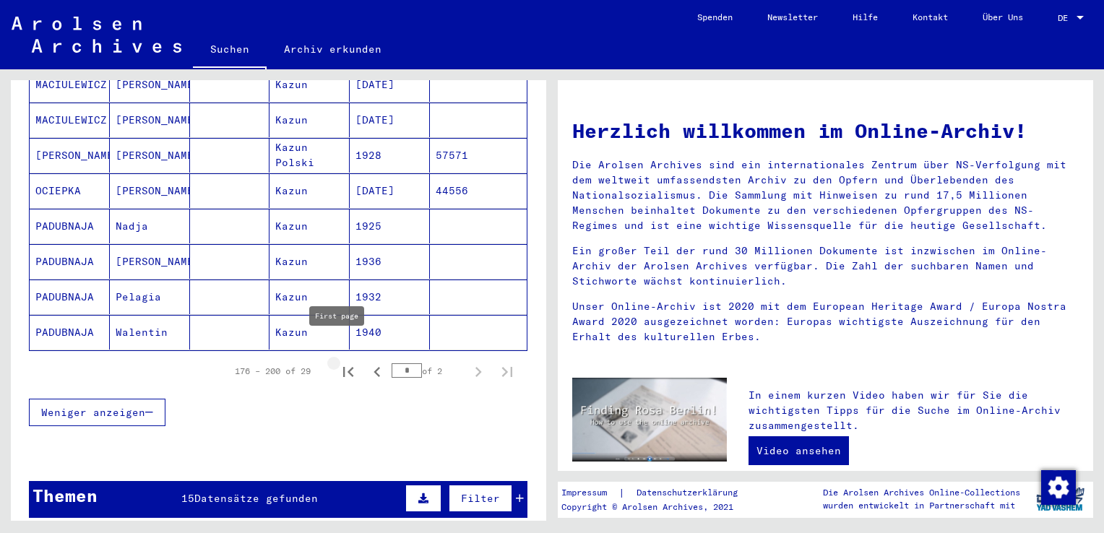
click at [338, 362] on icon "First page" at bounding box center [348, 372] width 20 height 20
click at [470, 362] on icon "Next page" at bounding box center [478, 372] width 20 height 20
type input "*"
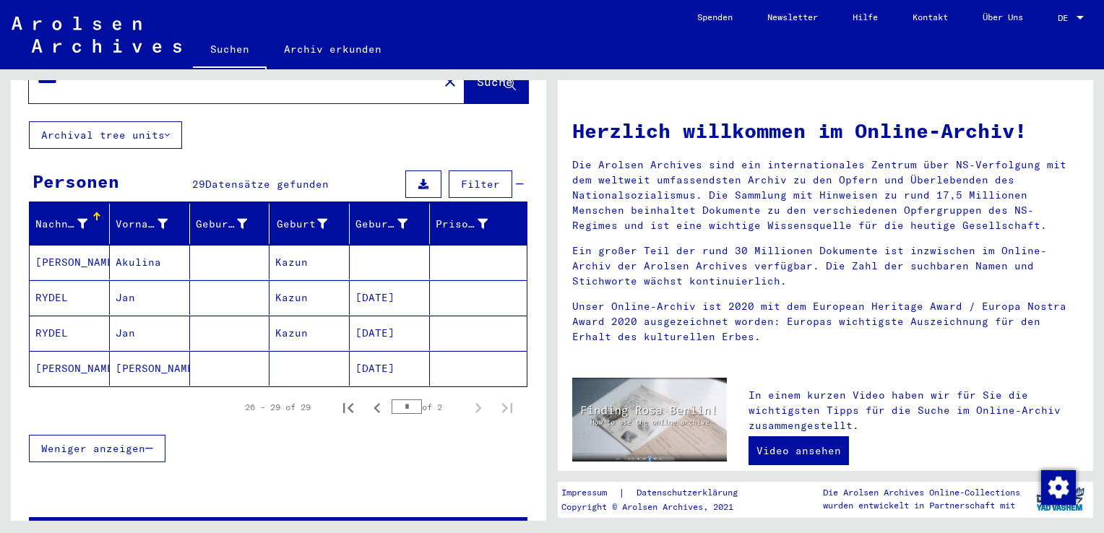
scroll to position [0, 0]
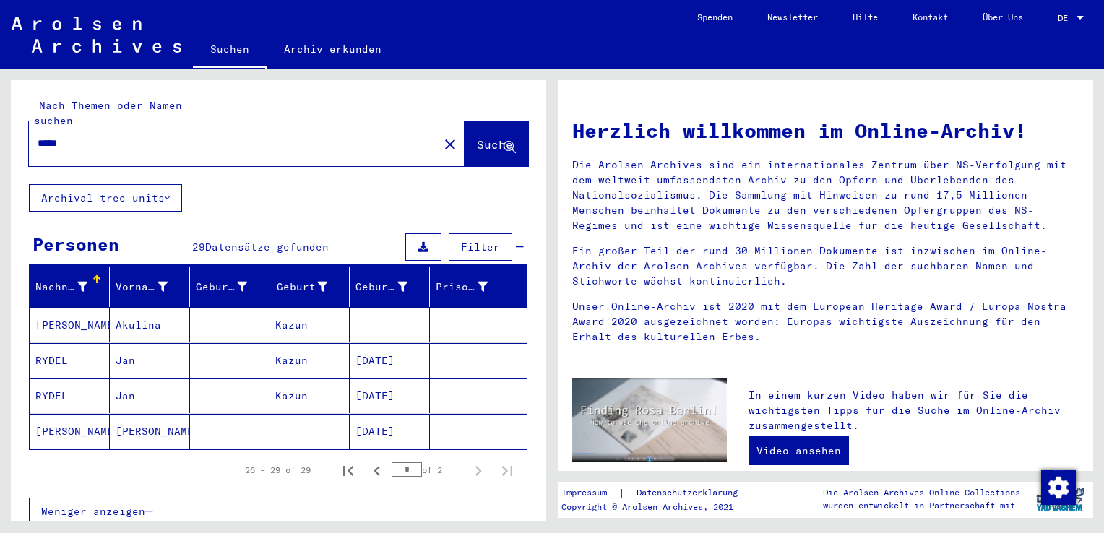
click at [85, 136] on input "*****" at bounding box center [230, 143] width 384 height 15
type input "*"
click at [477, 137] on span "Suche" at bounding box center [495, 144] width 36 height 14
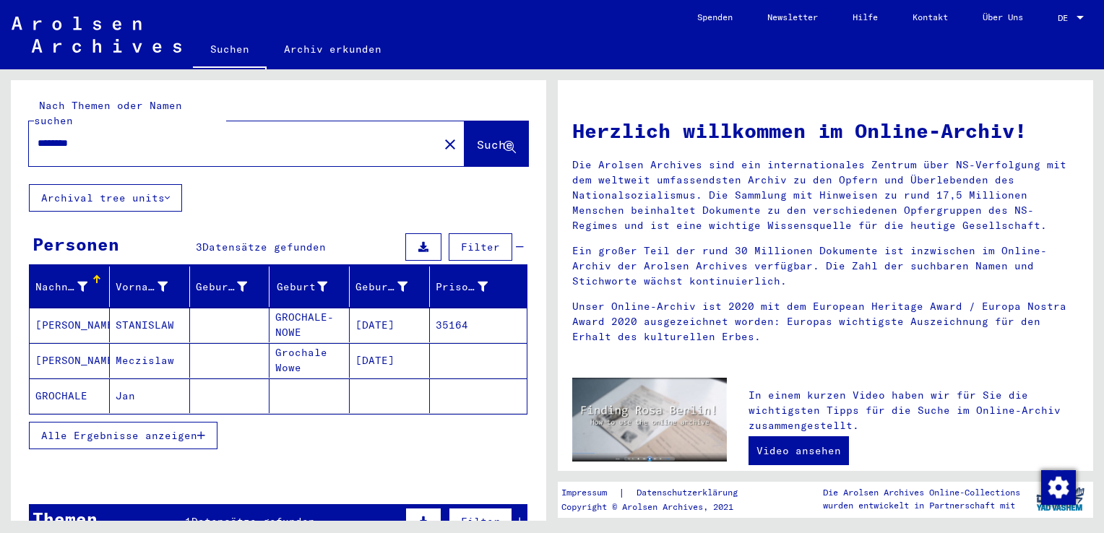
click at [98, 136] on input "********" at bounding box center [230, 143] width 384 height 15
type input "*"
drag, startPoint x: 48, startPoint y: 126, endPoint x: 62, endPoint y: 126, distance: 14.5
click at [53, 136] on input "text" at bounding box center [230, 143] width 384 height 15
type input "*********"
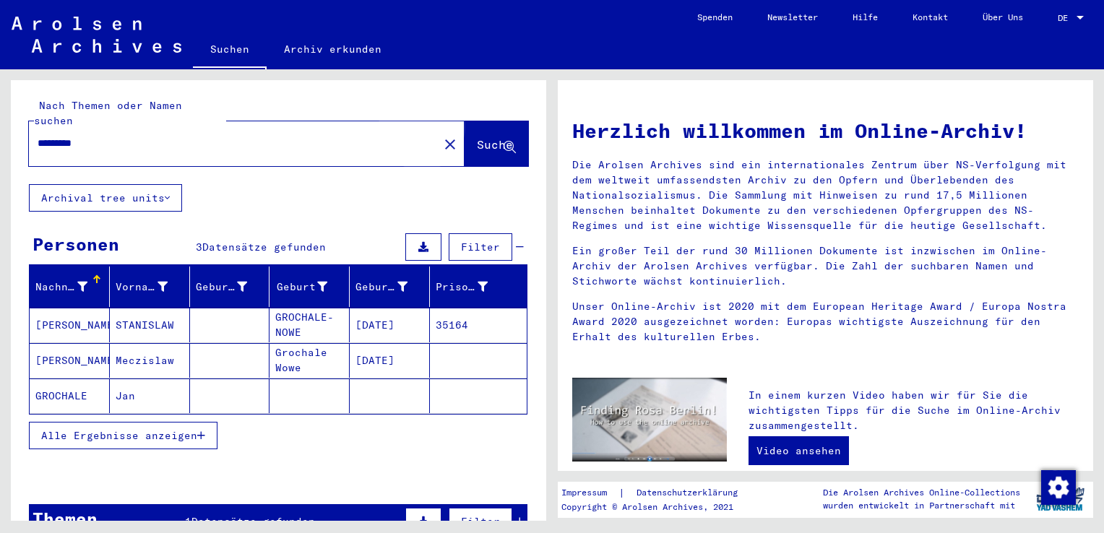
click at [477, 137] on span "Suche" at bounding box center [495, 144] width 36 height 14
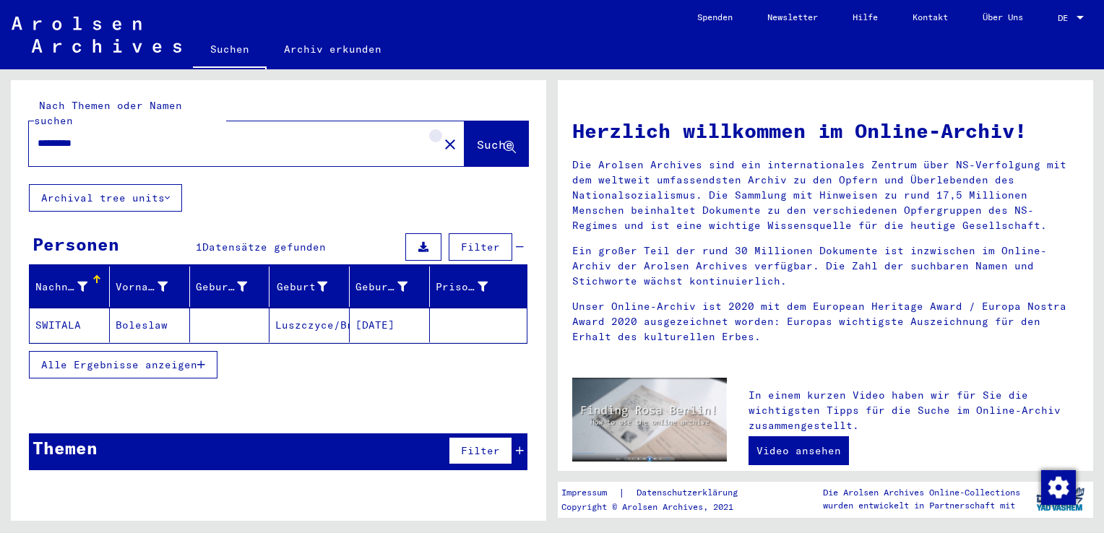
click at [441, 136] on mat-icon "close" at bounding box center [449, 144] width 17 height 17
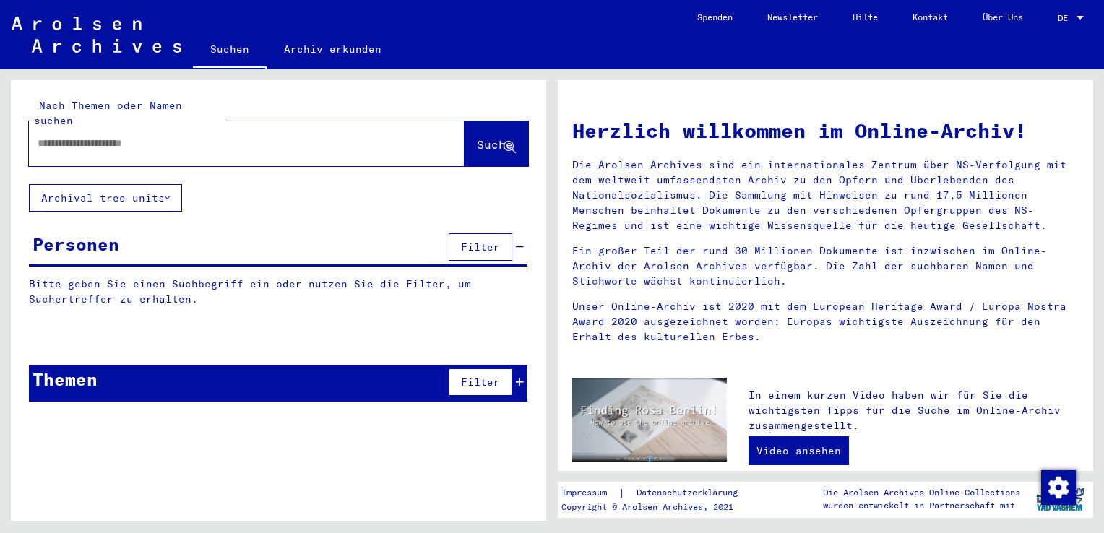
click at [41, 136] on input "text" at bounding box center [230, 143] width 384 height 15
click at [477, 137] on span "Suche" at bounding box center [495, 144] width 36 height 14
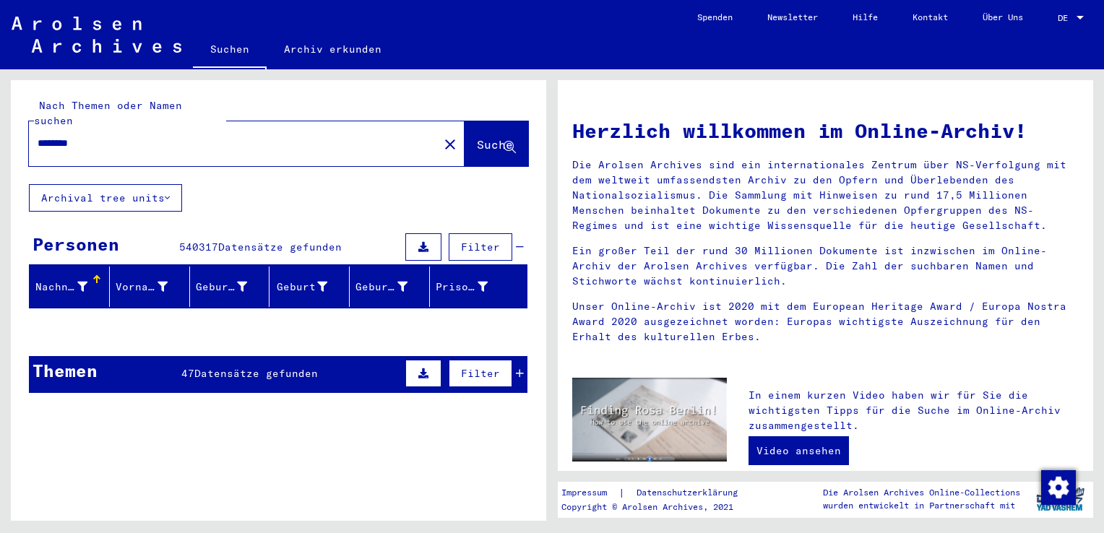
click at [123, 136] on input "********" at bounding box center [230, 143] width 384 height 15
type input "*"
type input "**********"
click at [464, 121] on button "Suche" at bounding box center [496, 143] width 64 height 45
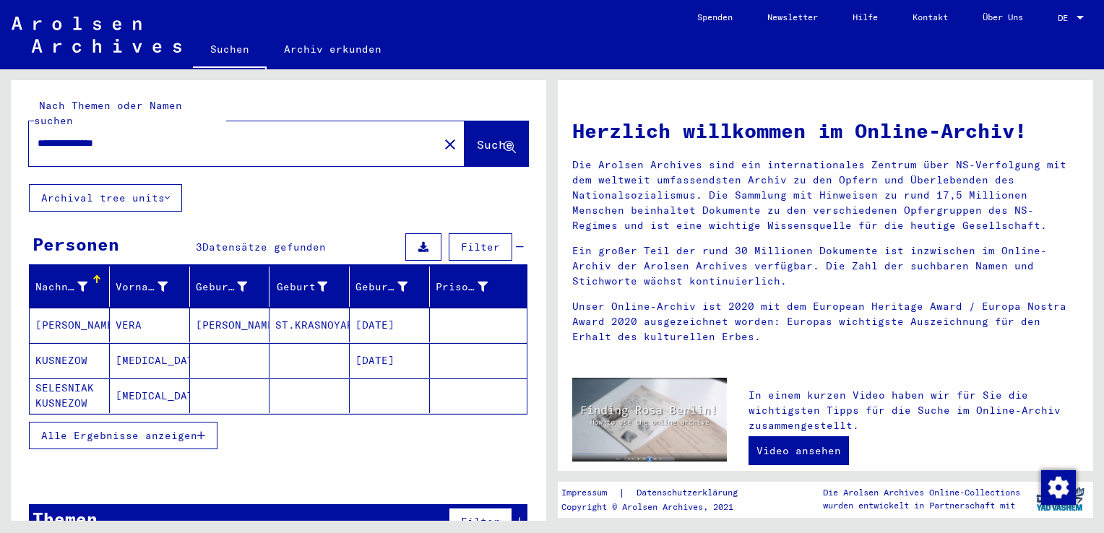
click at [199, 431] on icon "button" at bounding box center [201, 436] width 8 height 10
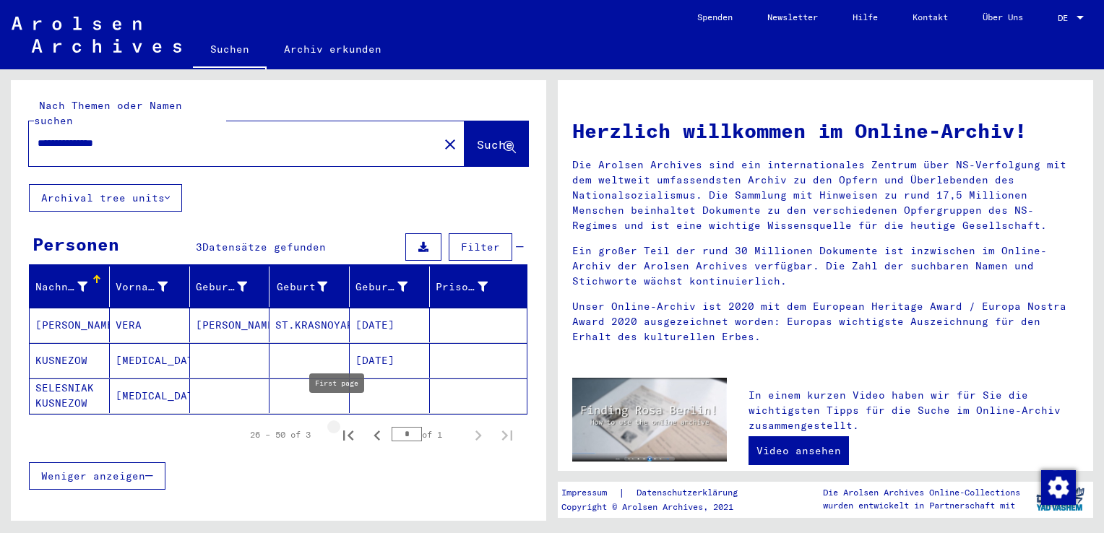
click at [343, 431] on icon "First page" at bounding box center [348, 436] width 10 height 10
type input "*"
click at [94, 136] on input "**********" at bounding box center [230, 143] width 384 height 15
click at [147, 136] on input "**********" at bounding box center [230, 143] width 384 height 15
click at [477, 137] on span "Suche" at bounding box center [495, 144] width 36 height 14
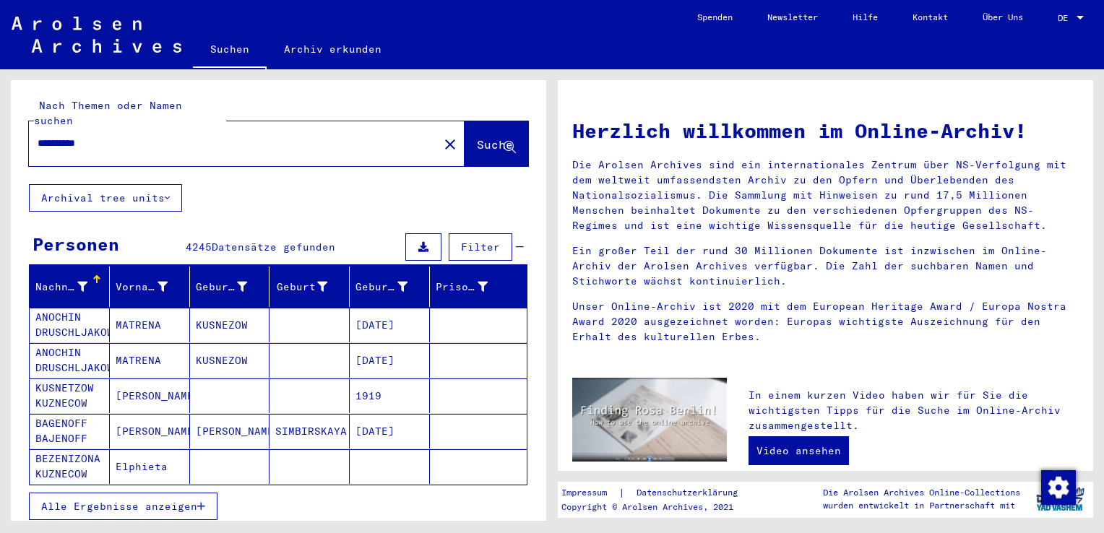
click at [113, 136] on input "*********" at bounding box center [230, 143] width 384 height 15
type input "**********"
click at [477, 137] on span "Suche" at bounding box center [495, 144] width 36 height 14
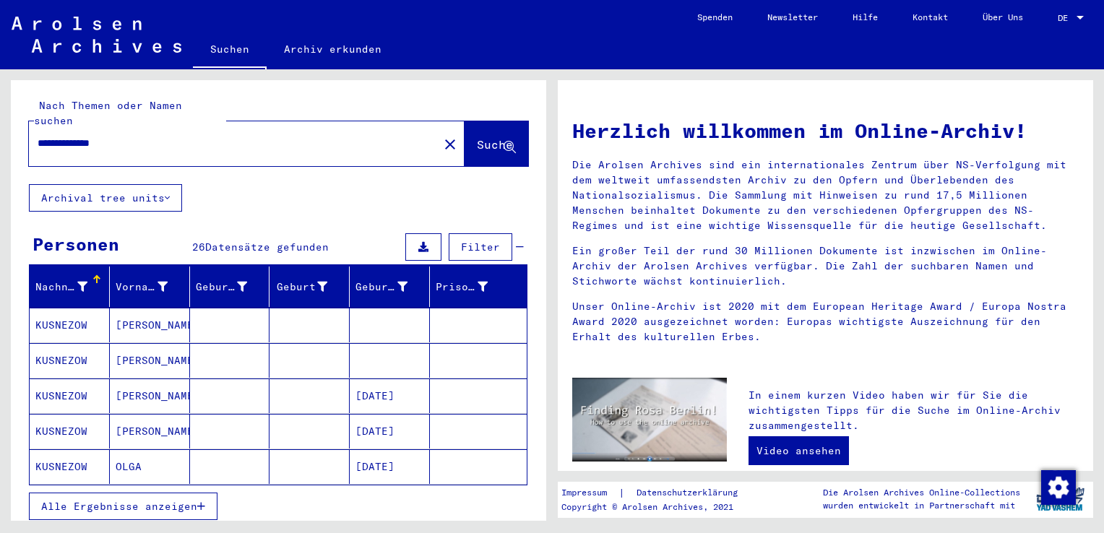
click at [201, 501] on icon "button" at bounding box center [201, 506] width 8 height 10
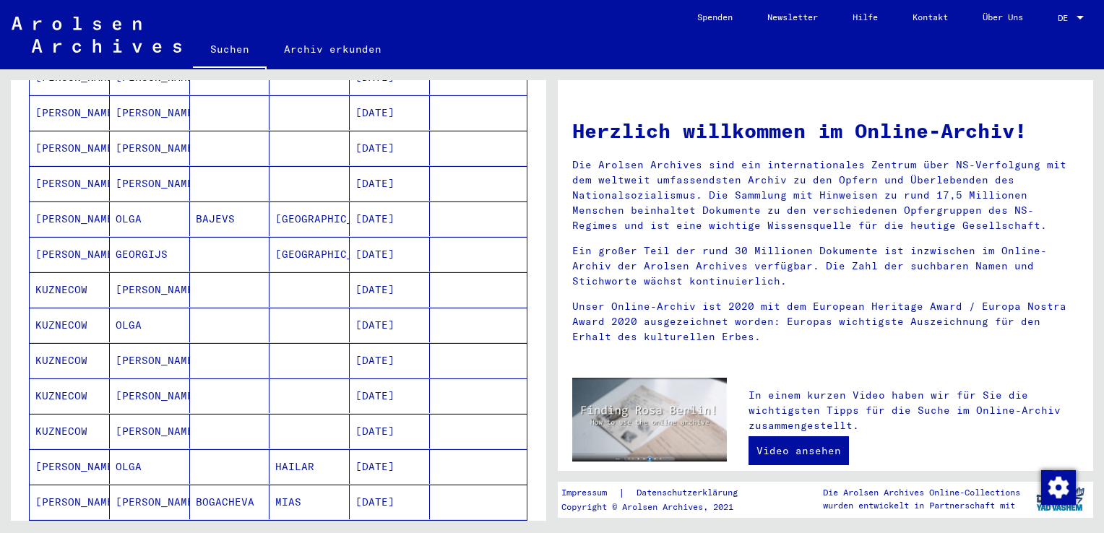
scroll to position [722, 0]
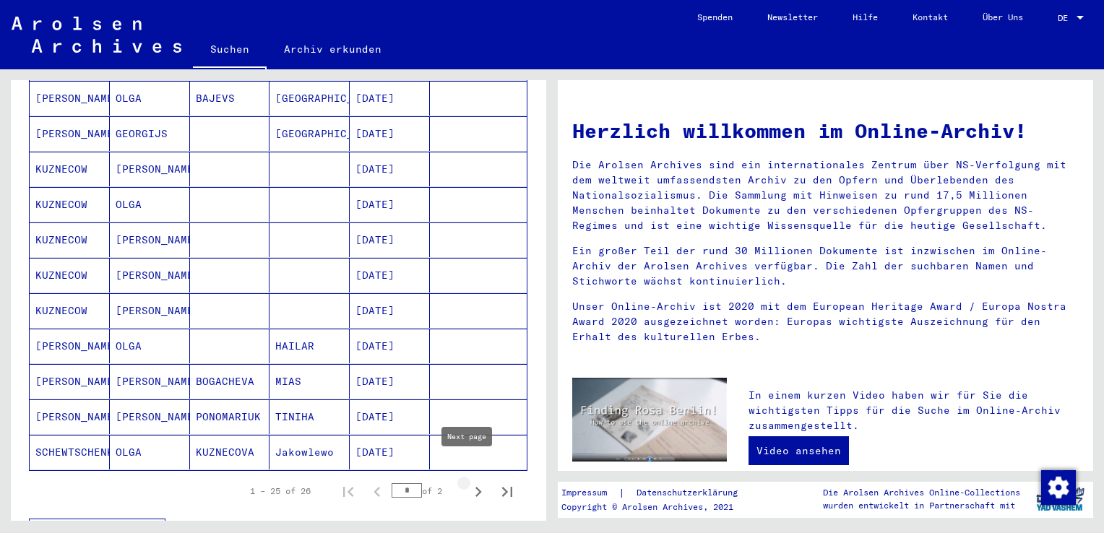
click at [475, 487] on icon "Next page" at bounding box center [478, 492] width 7 height 10
type input "*"
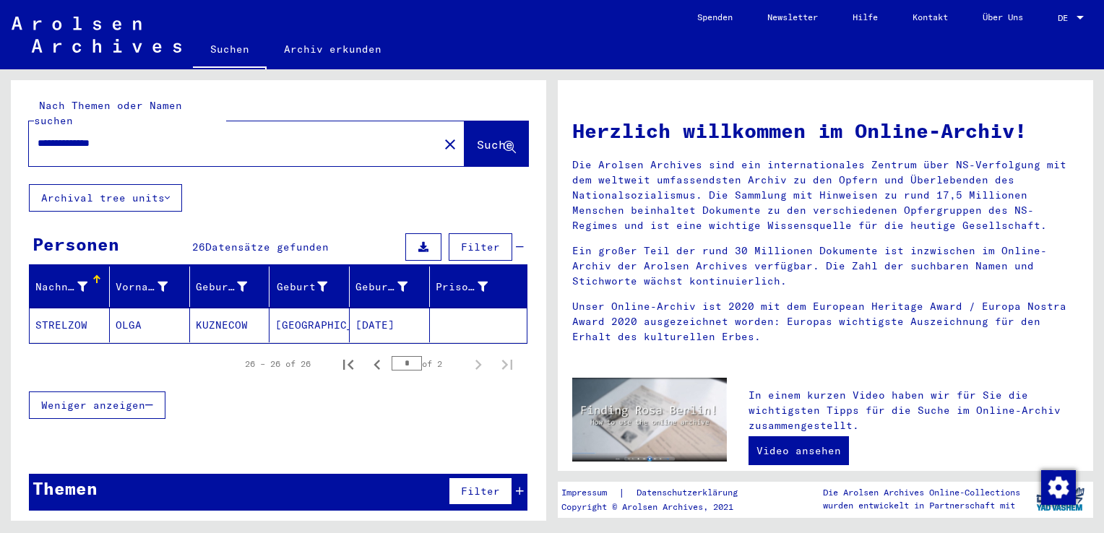
click at [140, 127] on div "**********" at bounding box center [225, 143] width 392 height 33
drag, startPoint x: 139, startPoint y: 130, endPoint x: 157, endPoint y: 125, distance: 19.5
click at [142, 136] on input "**********" at bounding box center [230, 143] width 384 height 15
type input "*"
click at [477, 137] on span "Suche" at bounding box center [495, 144] width 36 height 14
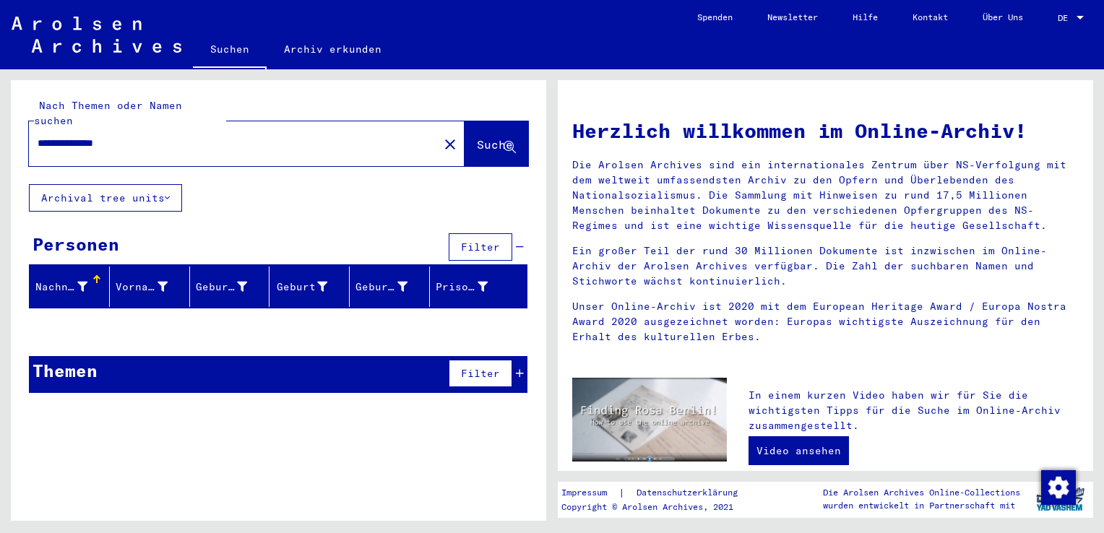
drag, startPoint x: 136, startPoint y: 126, endPoint x: 168, endPoint y: 137, distance: 34.5
click at [154, 136] on input "**********" at bounding box center [230, 143] width 384 height 15
type input "**********"
click at [477, 137] on span "Suche" at bounding box center [495, 144] width 36 height 14
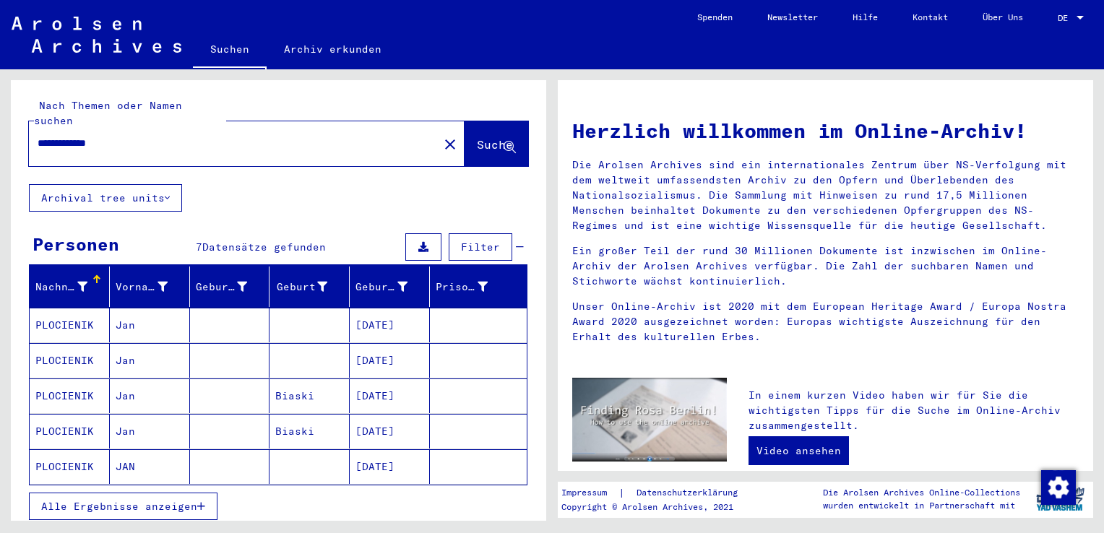
click at [199, 501] on icon "button" at bounding box center [201, 506] width 8 height 10
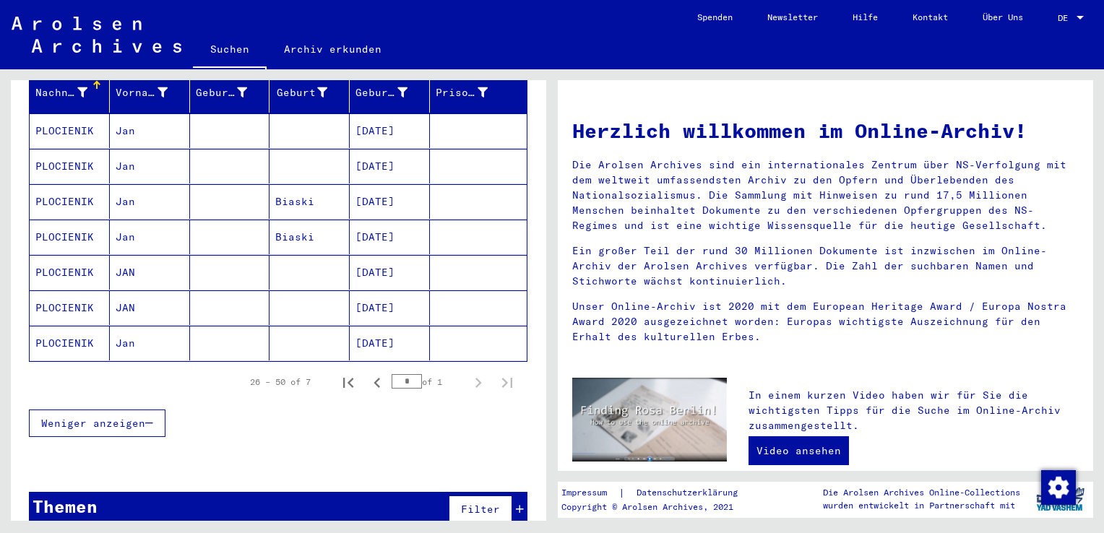
scroll to position [198, 0]
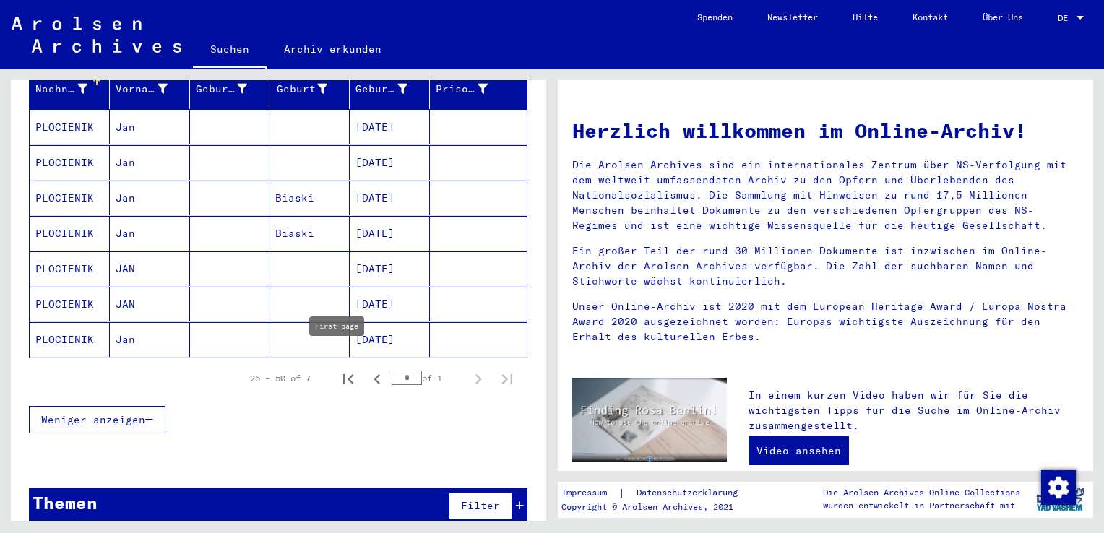
click at [338, 369] on icon "First page" at bounding box center [348, 379] width 20 height 20
type input "*"
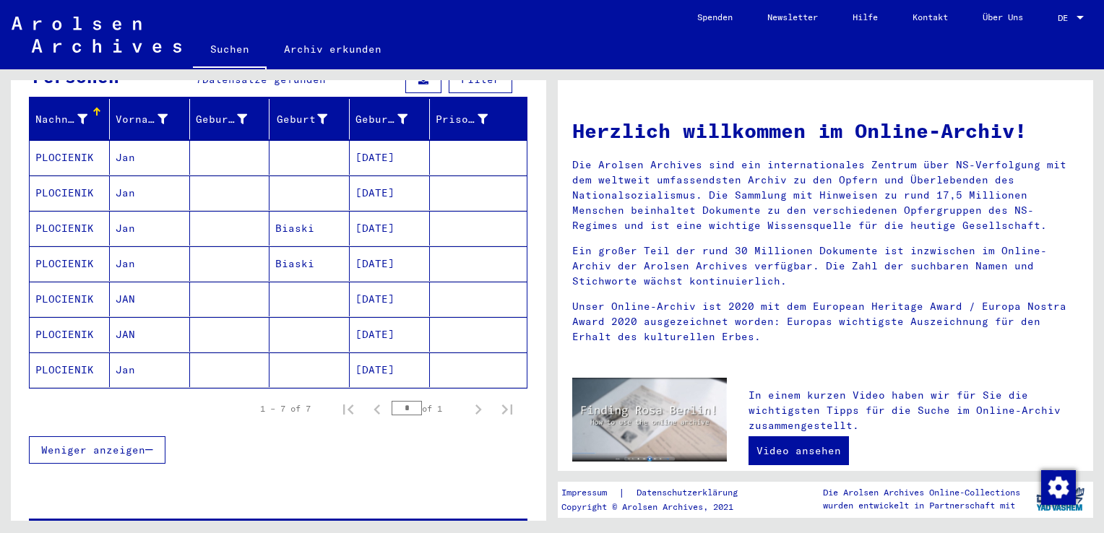
scroll to position [176, 0]
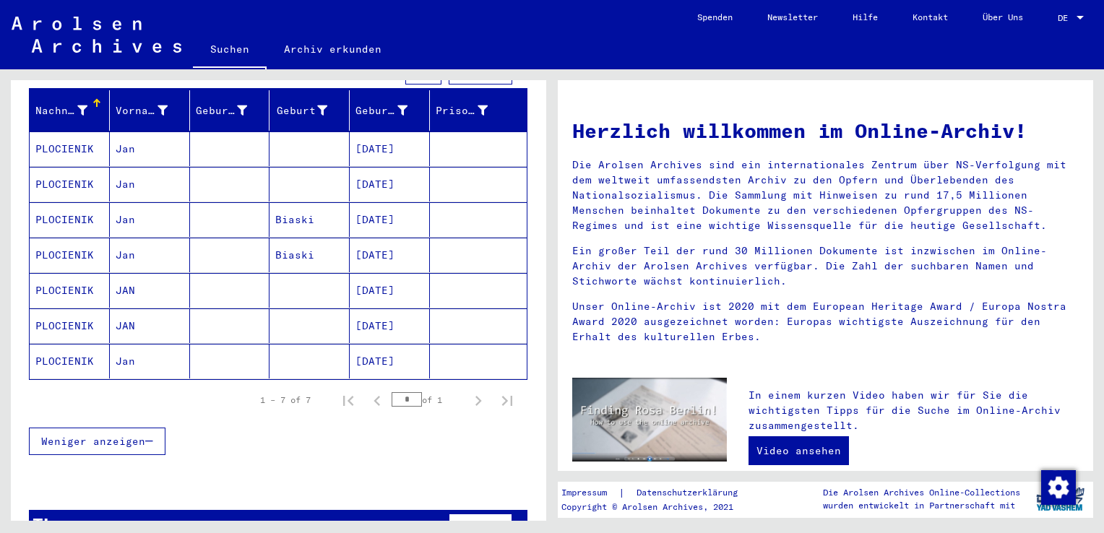
click at [72, 344] on mat-cell "PLOCIENIK" at bounding box center [70, 361] width 80 height 35
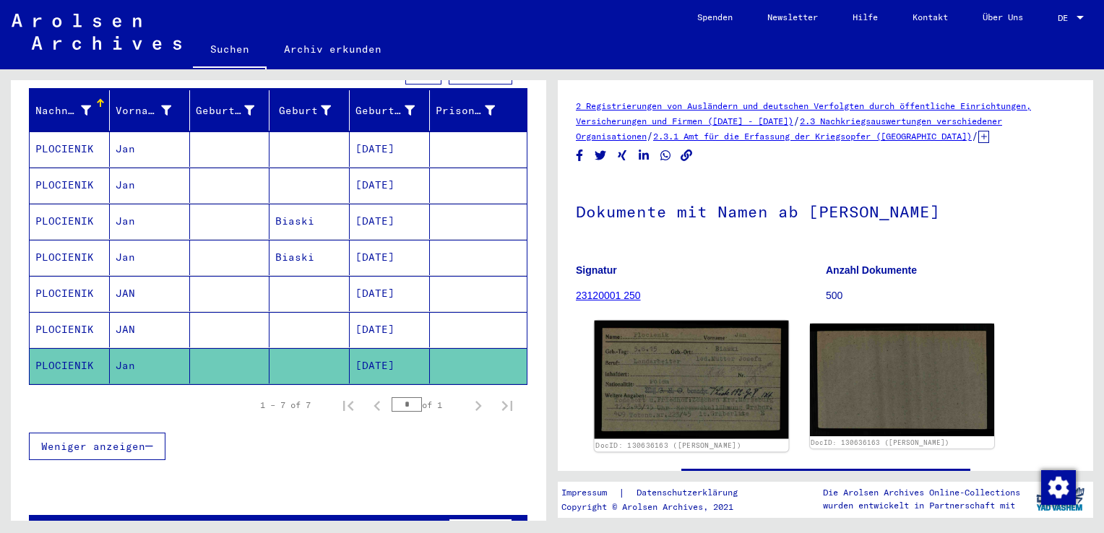
click at [687, 389] on img at bounding box center [692, 380] width 194 height 118
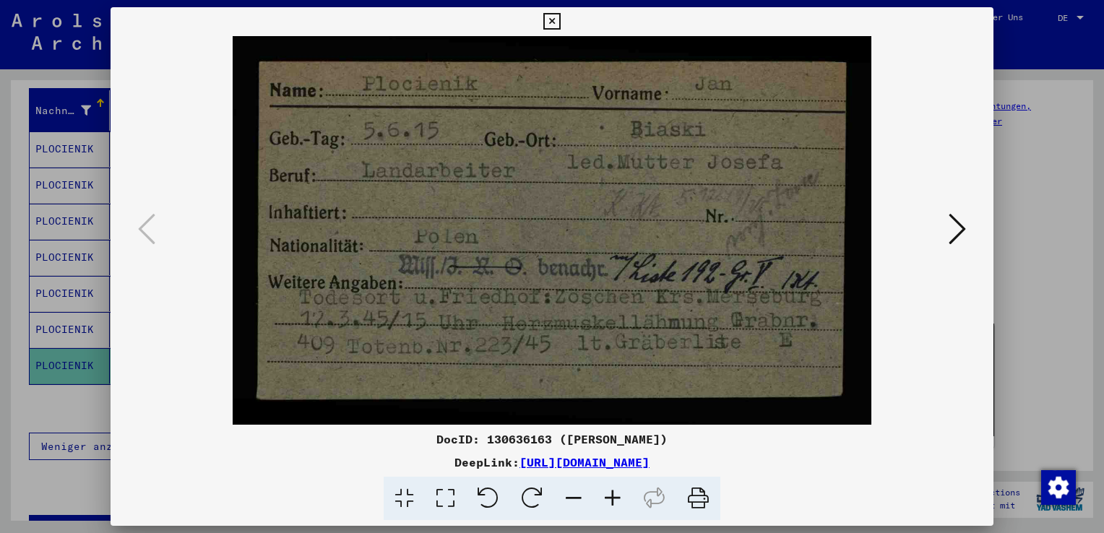
click at [556, 22] on icon at bounding box center [551, 21] width 17 height 17
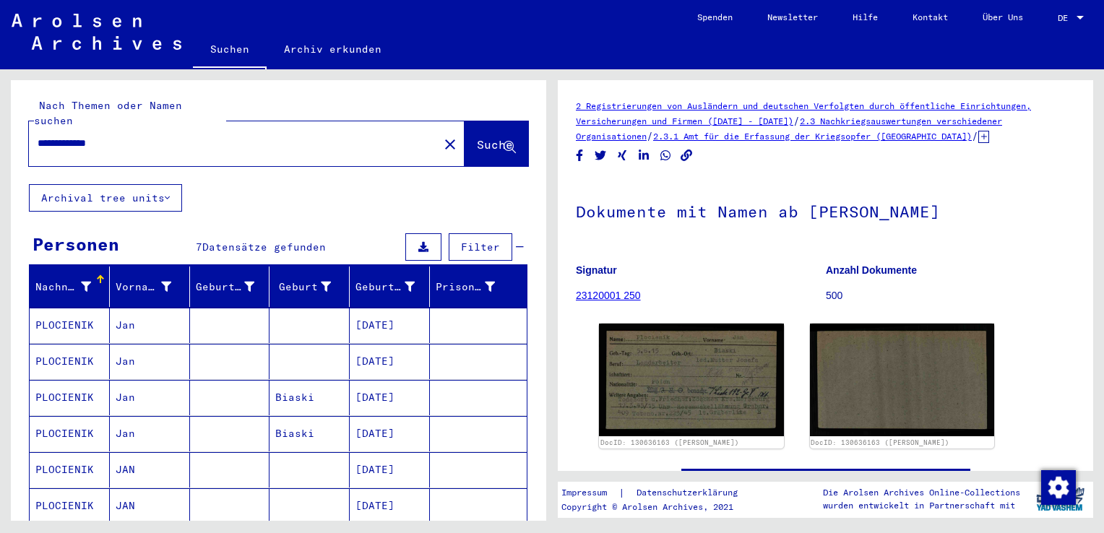
click at [75, 136] on input "**********" at bounding box center [234, 143] width 392 height 15
click at [477, 137] on span "Suche" at bounding box center [495, 144] width 36 height 14
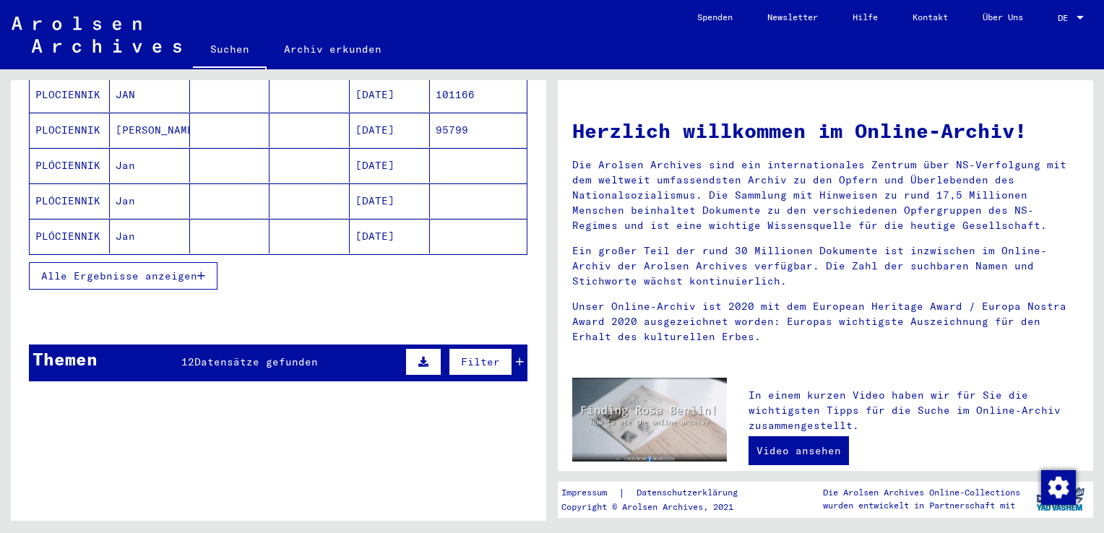
scroll to position [241, 0]
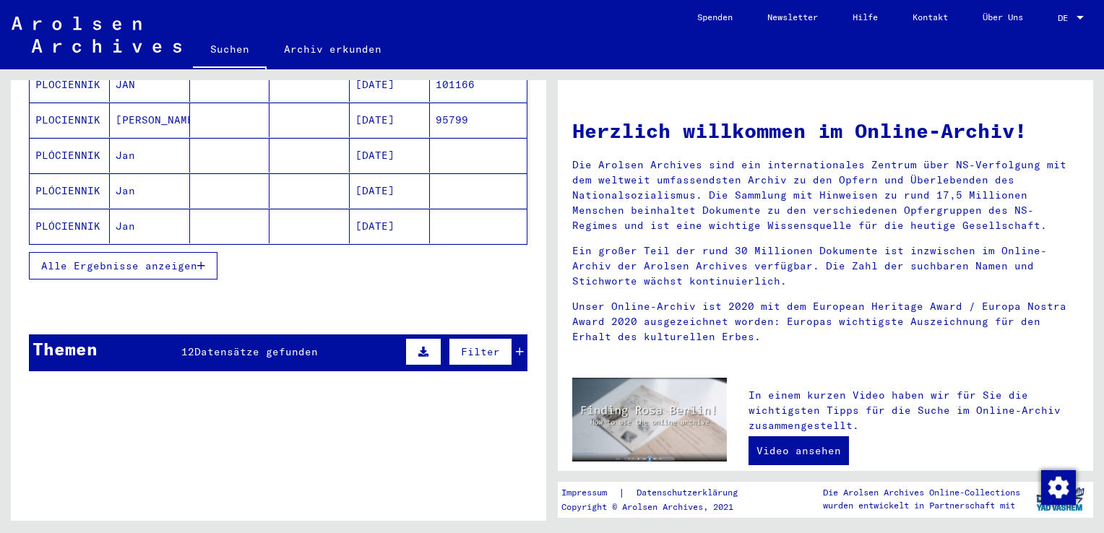
click at [199, 261] on icon "button" at bounding box center [201, 266] width 8 height 10
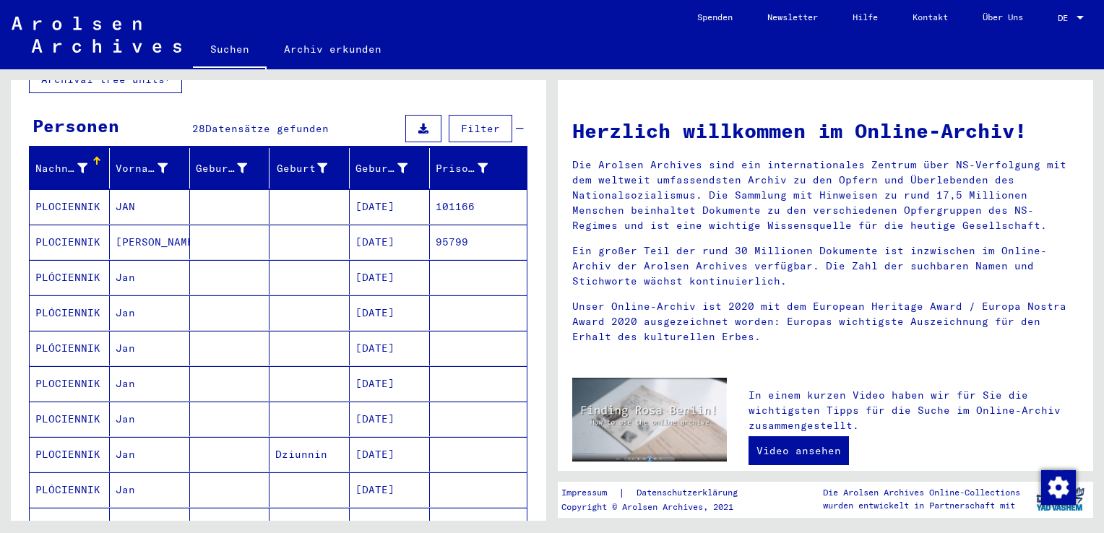
scroll to position [0, 0]
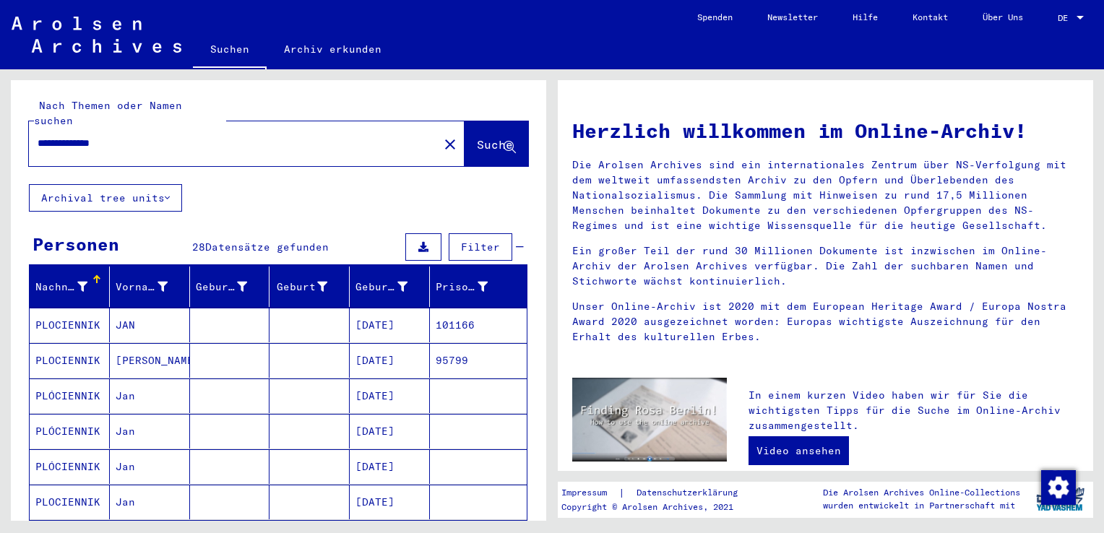
click at [92, 136] on input "**********" at bounding box center [230, 143] width 384 height 15
click at [477, 137] on span "Suche" at bounding box center [495, 144] width 36 height 14
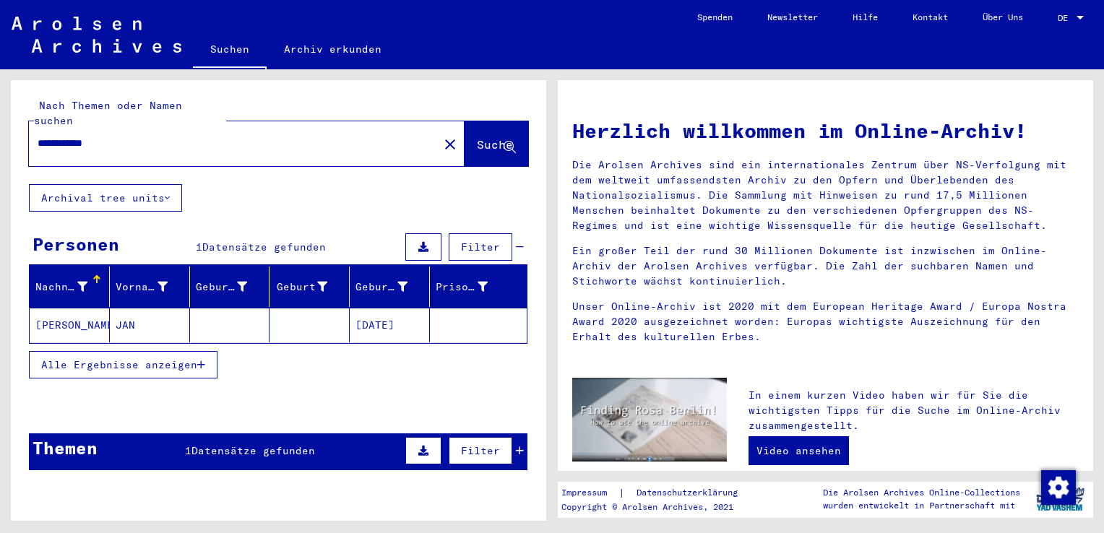
click at [49, 308] on mat-cell "[PERSON_NAME]" at bounding box center [70, 325] width 80 height 35
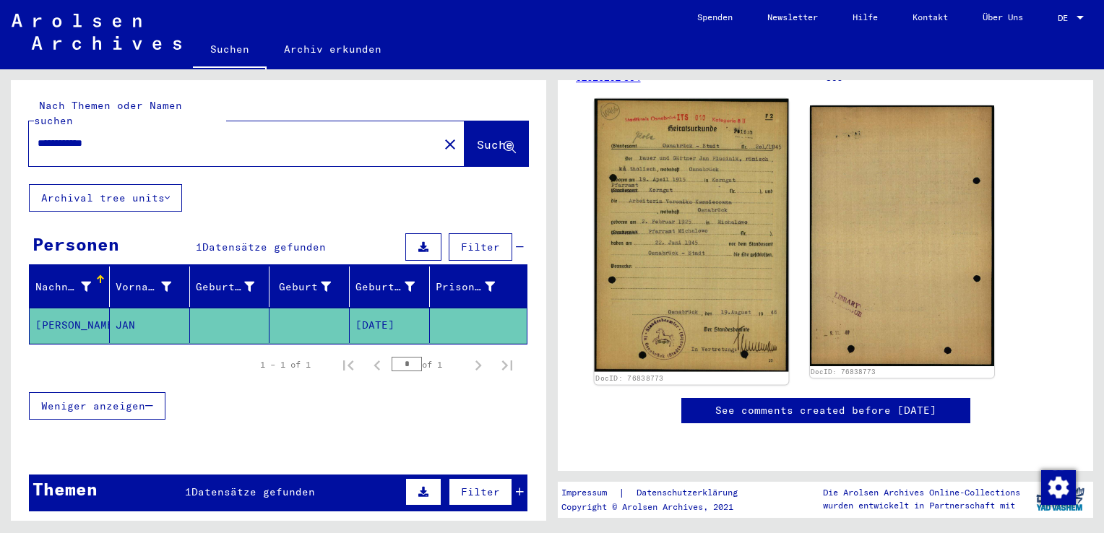
scroll to position [241, 0]
click at [671, 235] on img at bounding box center [692, 235] width 194 height 273
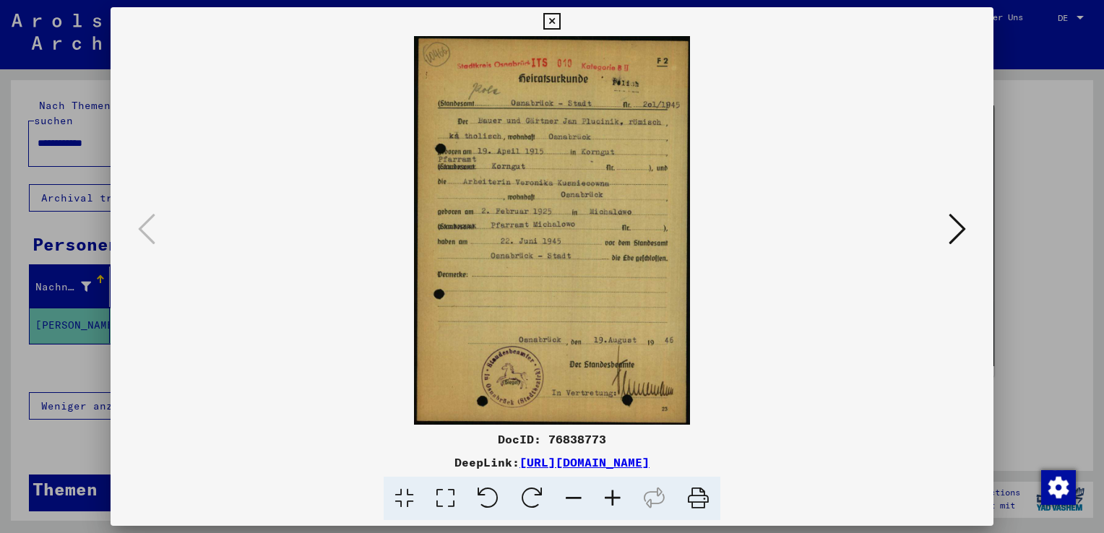
click at [549, 18] on icon at bounding box center [551, 21] width 17 height 17
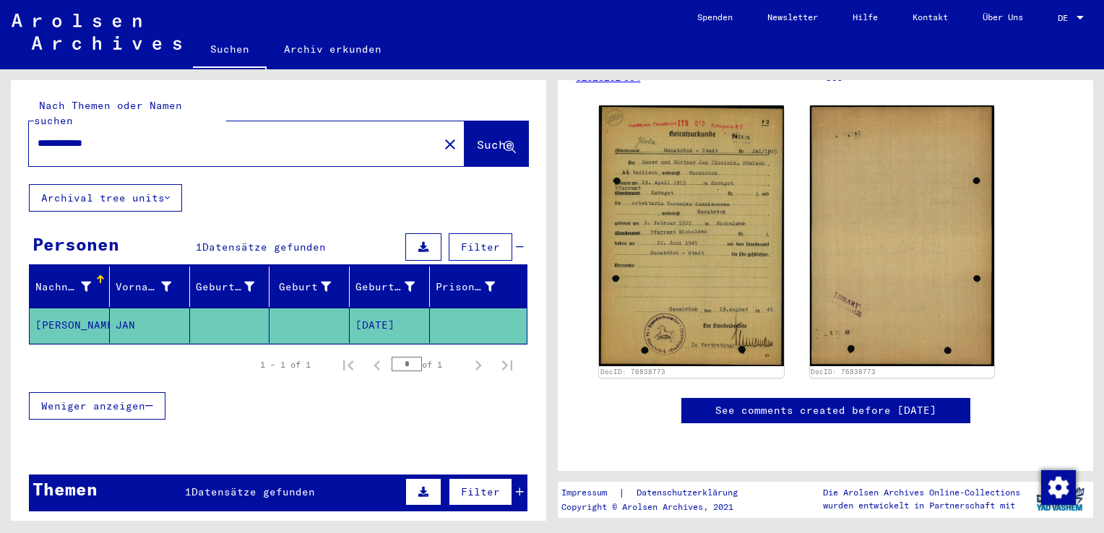
drag, startPoint x: 121, startPoint y: 128, endPoint x: 194, endPoint y: 152, distance: 76.3
click at [127, 136] on input "**********" at bounding box center [234, 143] width 392 height 15
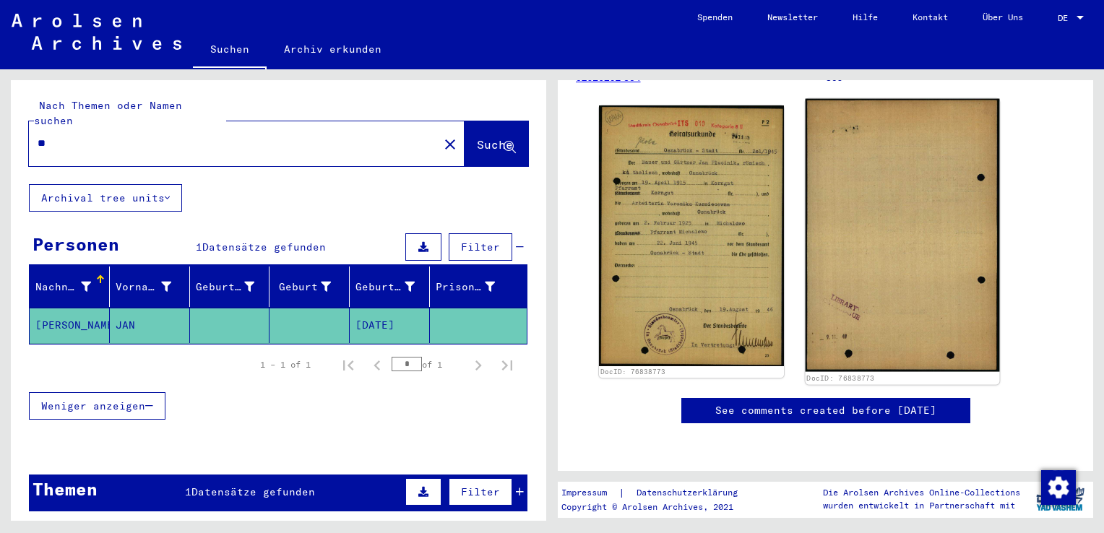
type input "*"
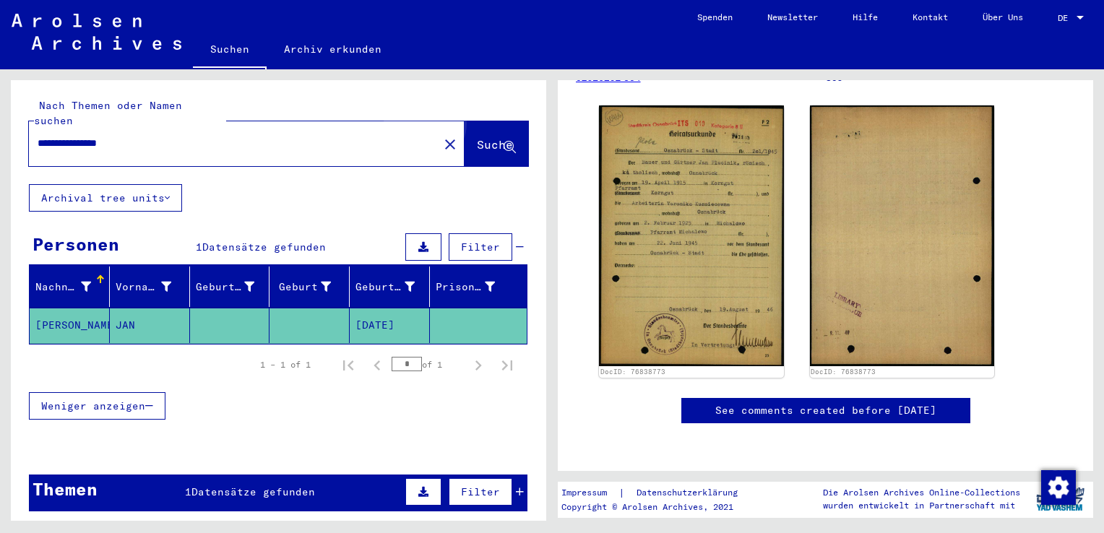
click at [477, 137] on span "Suche" at bounding box center [495, 144] width 36 height 14
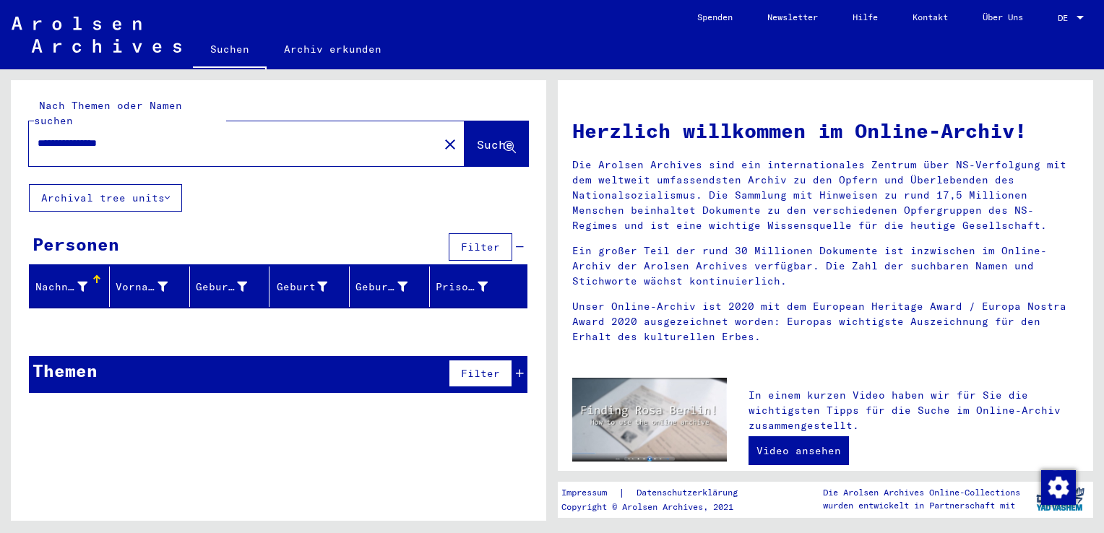
click at [82, 136] on input "**********" at bounding box center [230, 143] width 384 height 15
click at [464, 121] on button "Suche" at bounding box center [496, 143] width 64 height 45
drag, startPoint x: 162, startPoint y: 124, endPoint x: 202, endPoint y: 134, distance: 41.7
click at [165, 136] on input "**********" at bounding box center [230, 143] width 384 height 15
type input "*"
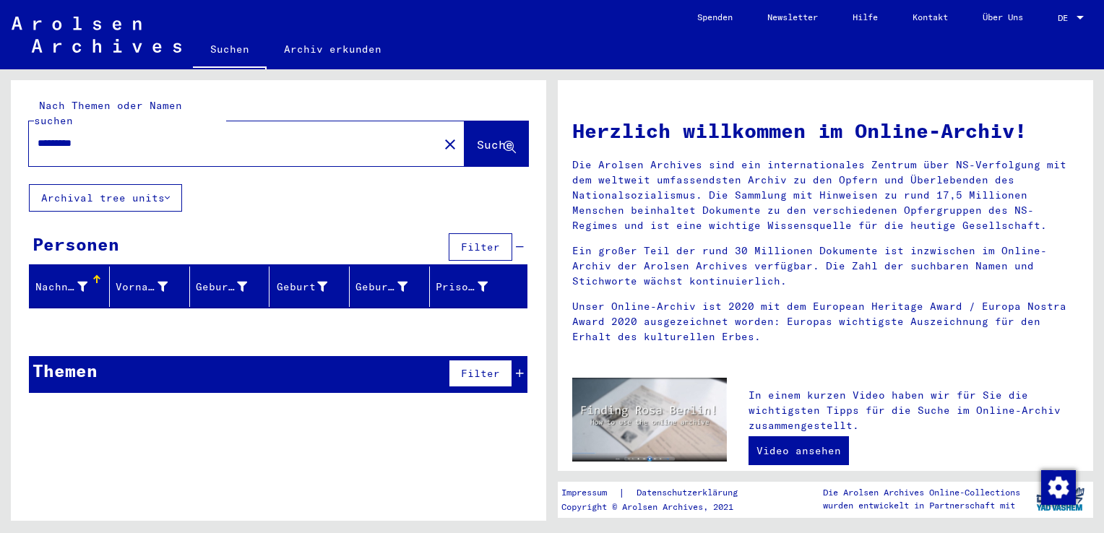
type input "*********"
click at [483, 137] on span "Suche" at bounding box center [495, 144] width 36 height 14
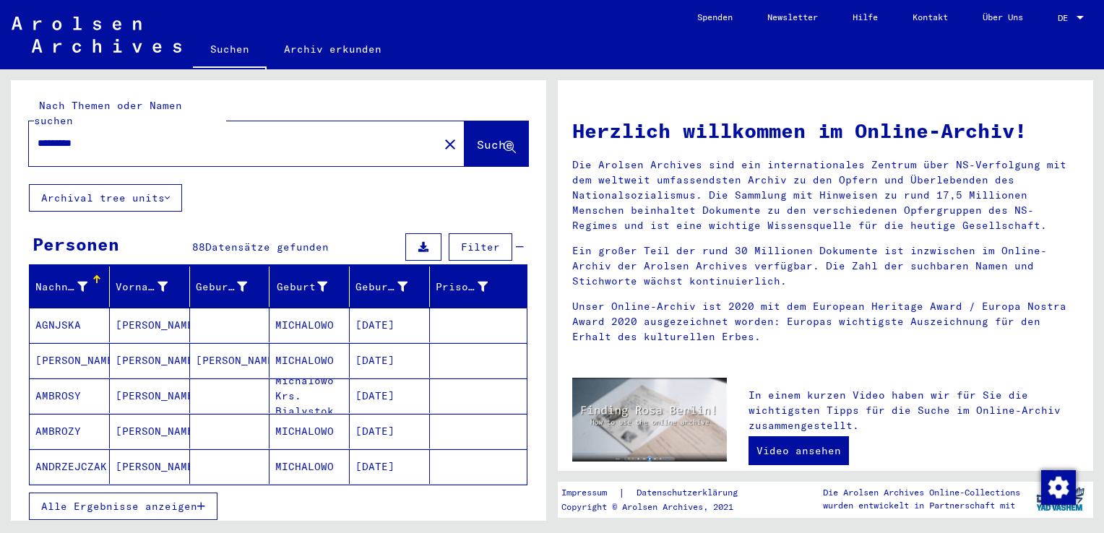
click at [203, 501] on icon "button" at bounding box center [201, 506] width 8 height 10
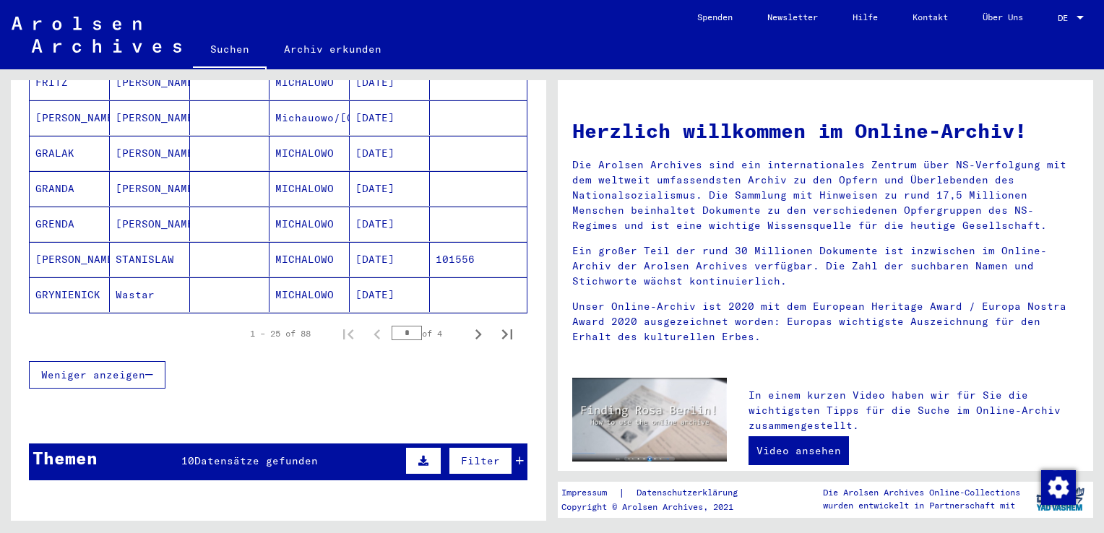
scroll to position [842, 0]
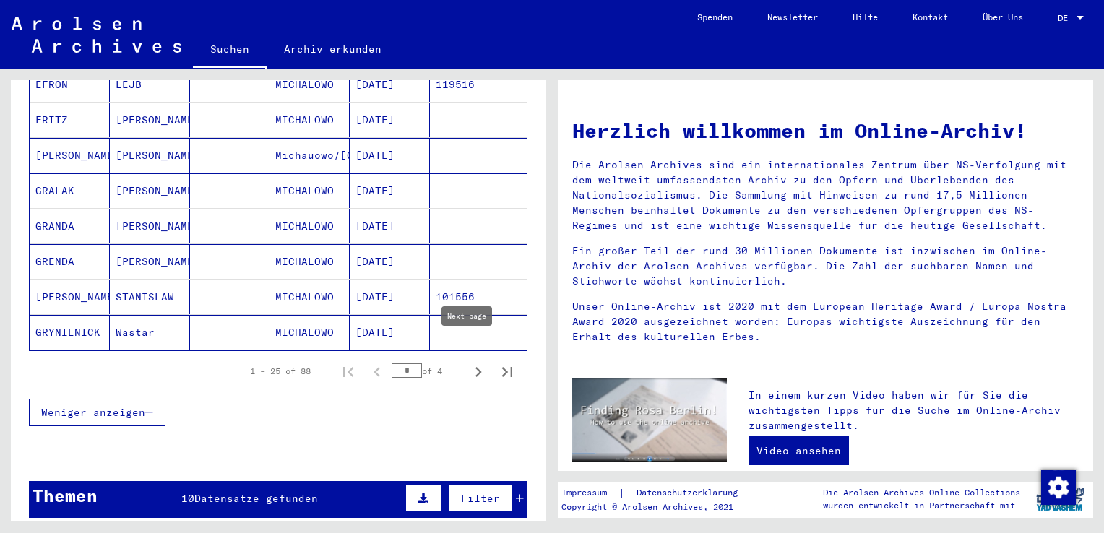
click at [470, 362] on icon "Next page" at bounding box center [478, 372] width 20 height 20
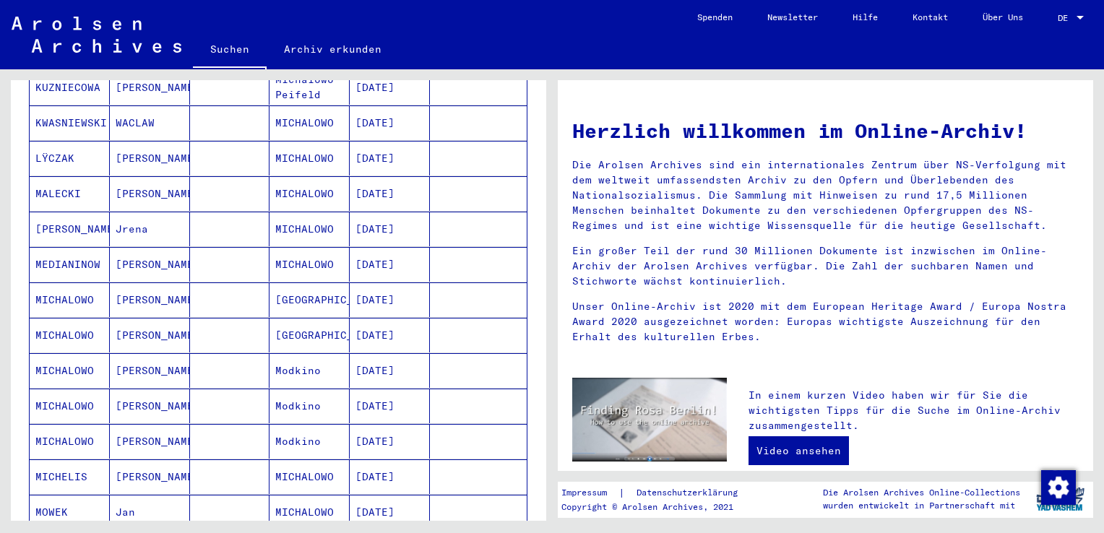
scroll to position [361, 0]
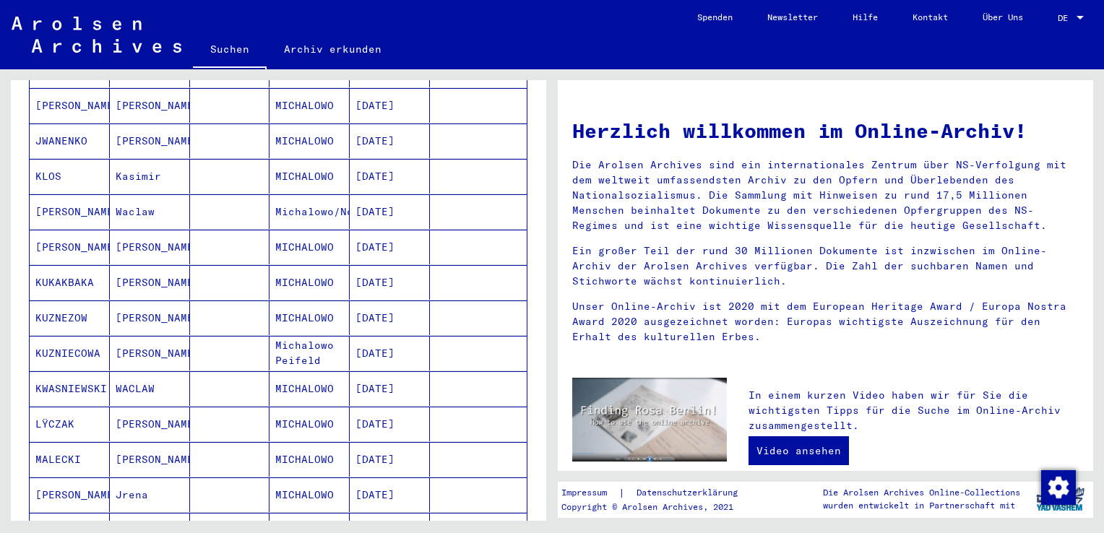
click at [64, 301] on mat-cell "KUZNEZOW" at bounding box center [70, 318] width 80 height 35
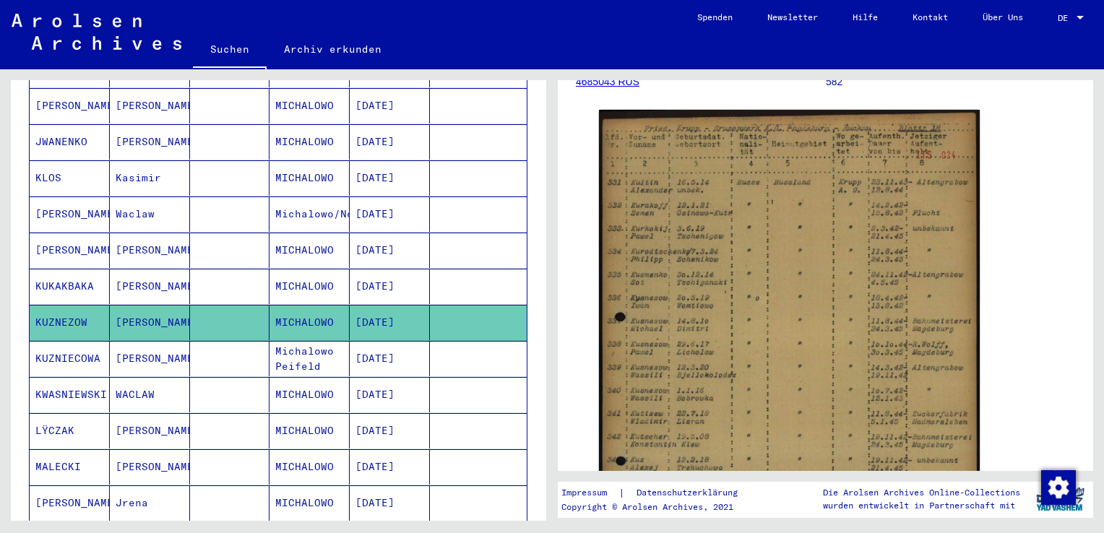
scroll to position [481, 0]
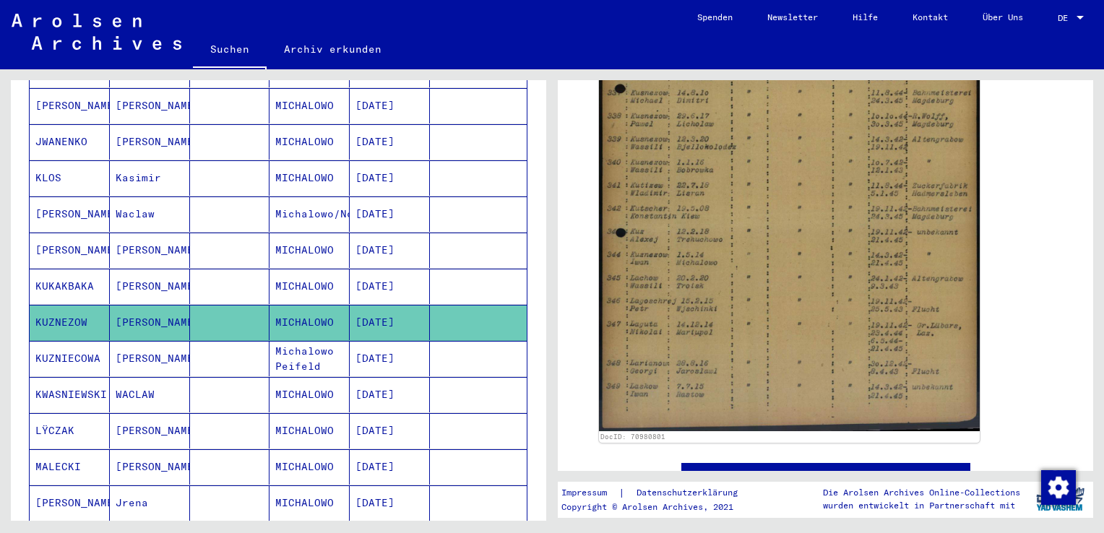
click at [69, 341] on mat-cell "KUZNIECOWA" at bounding box center [70, 358] width 80 height 35
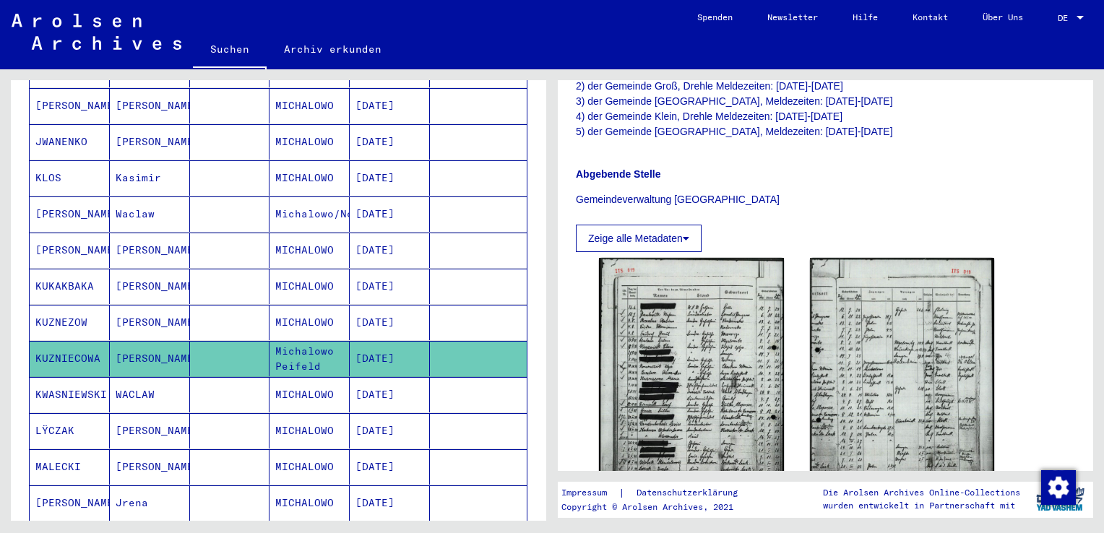
scroll to position [481, 0]
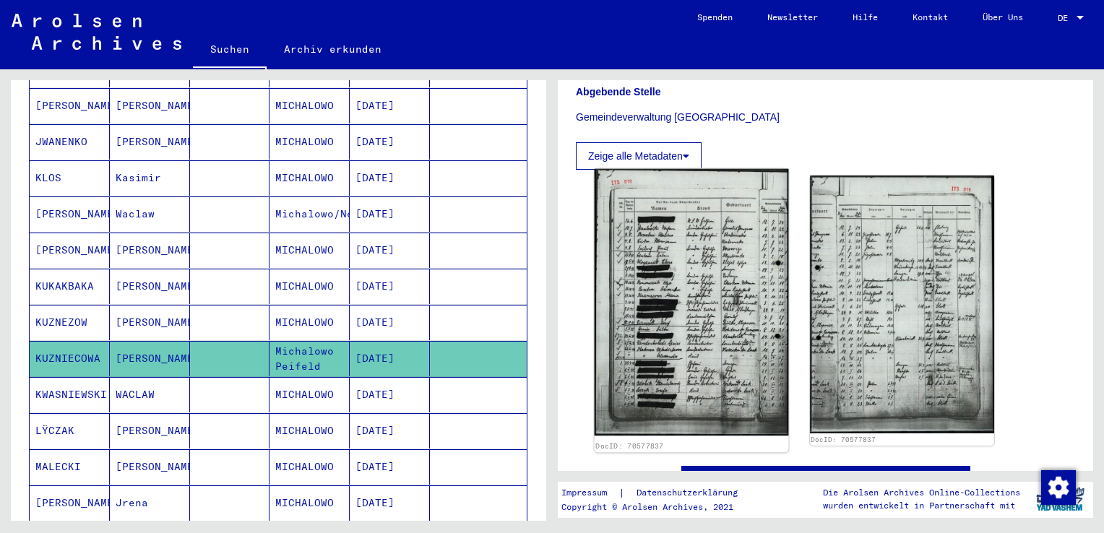
click at [699, 329] on img at bounding box center [692, 302] width 194 height 267
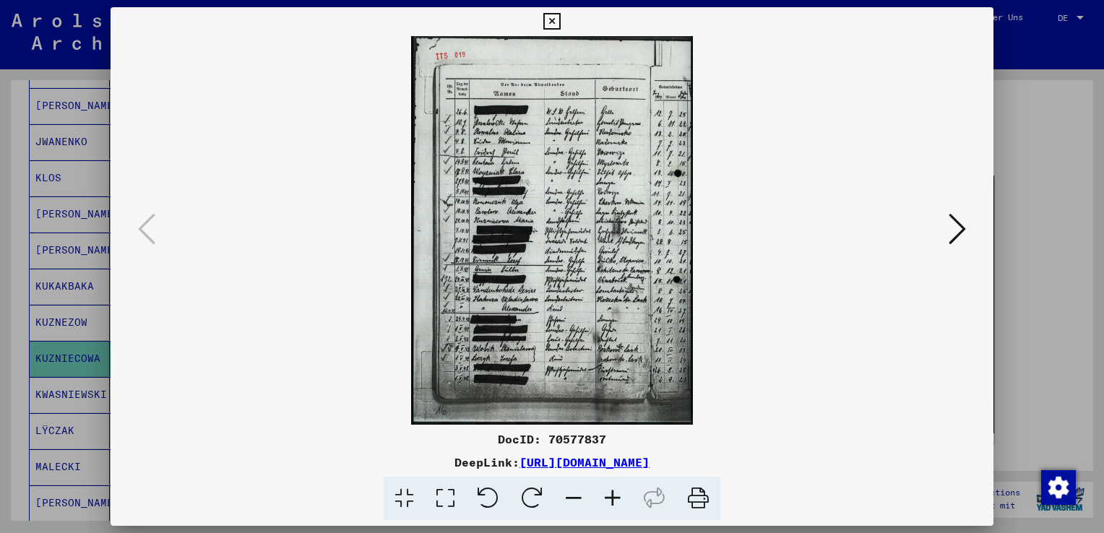
click at [958, 228] on icon at bounding box center [956, 229] width 17 height 35
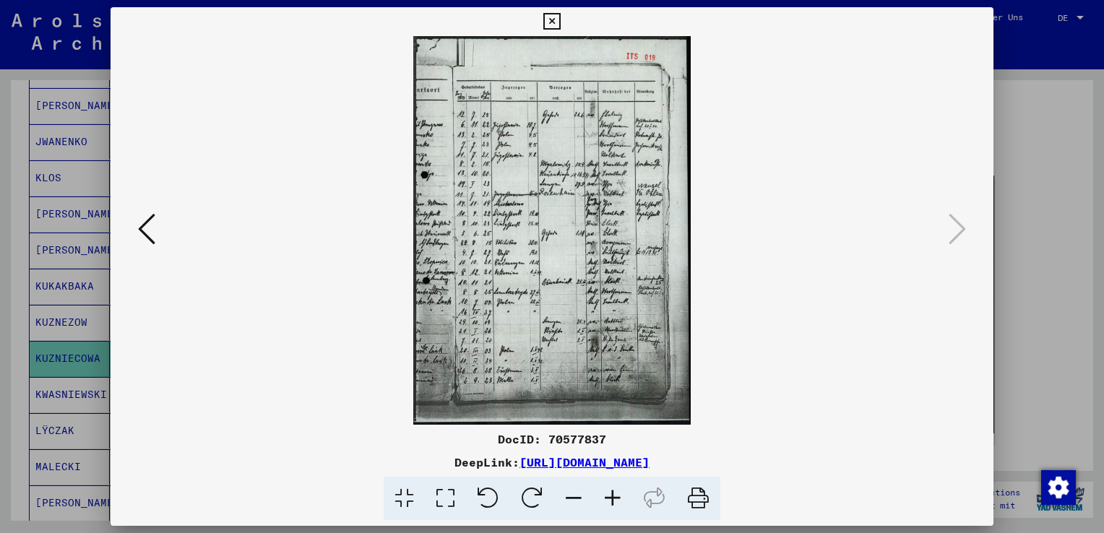
click at [618, 498] on icon at bounding box center [612, 499] width 39 height 44
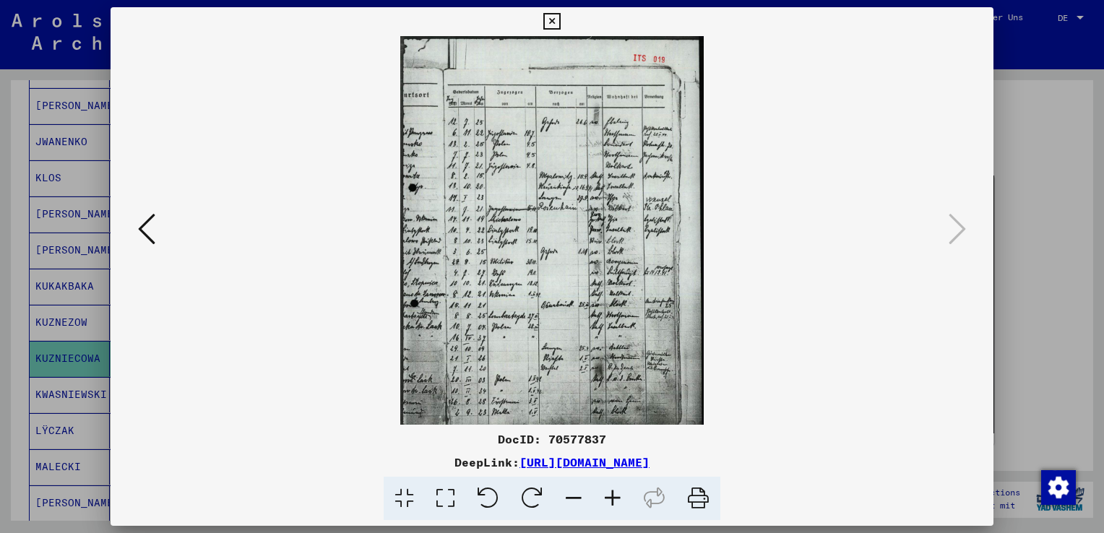
click at [618, 498] on icon at bounding box center [612, 499] width 39 height 44
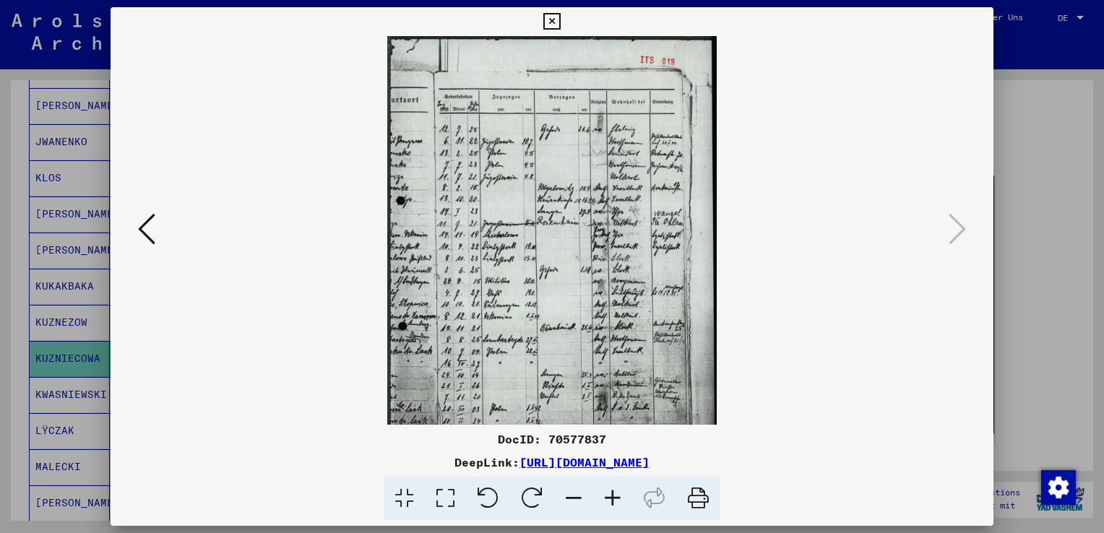
click at [618, 498] on icon at bounding box center [612, 499] width 39 height 44
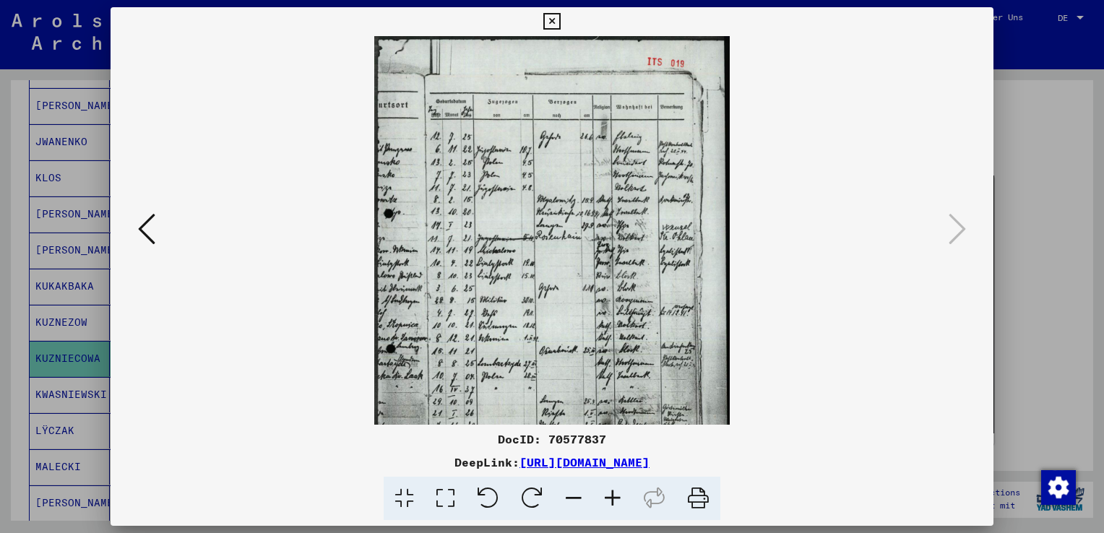
click at [618, 498] on icon at bounding box center [612, 499] width 39 height 44
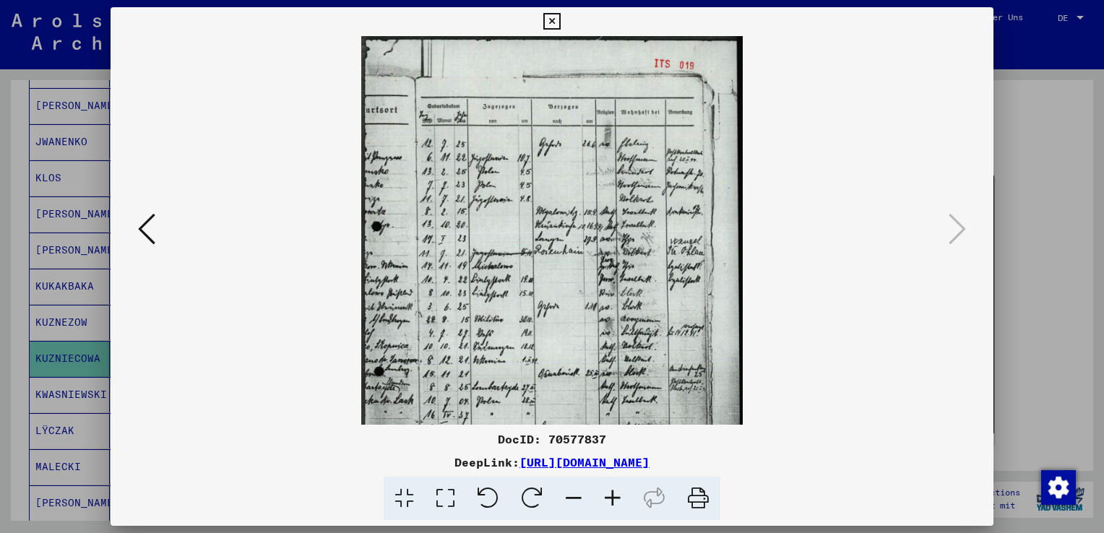
click at [617, 498] on icon at bounding box center [612, 499] width 39 height 44
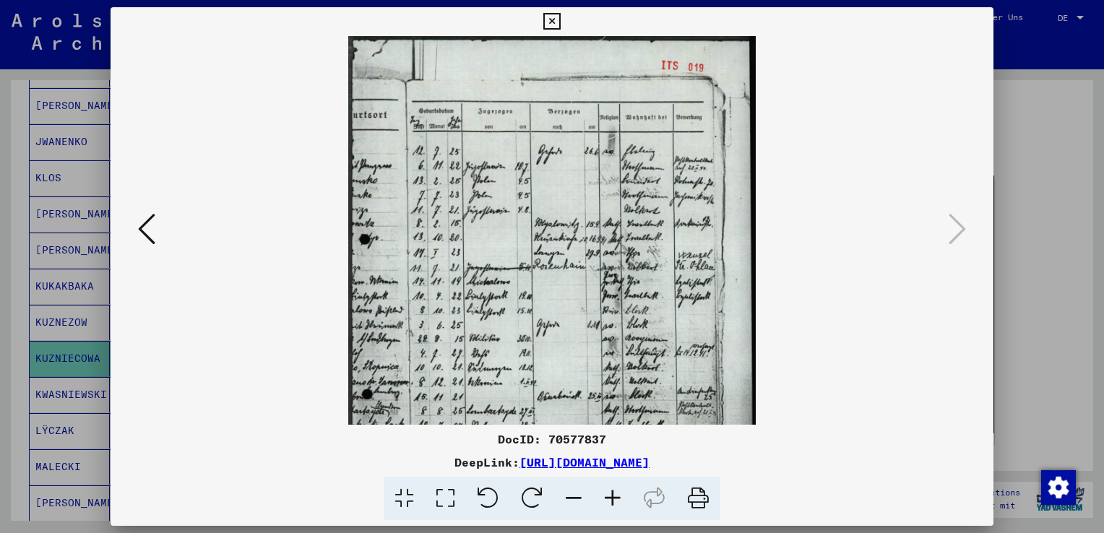
click at [616, 498] on icon at bounding box center [612, 499] width 39 height 44
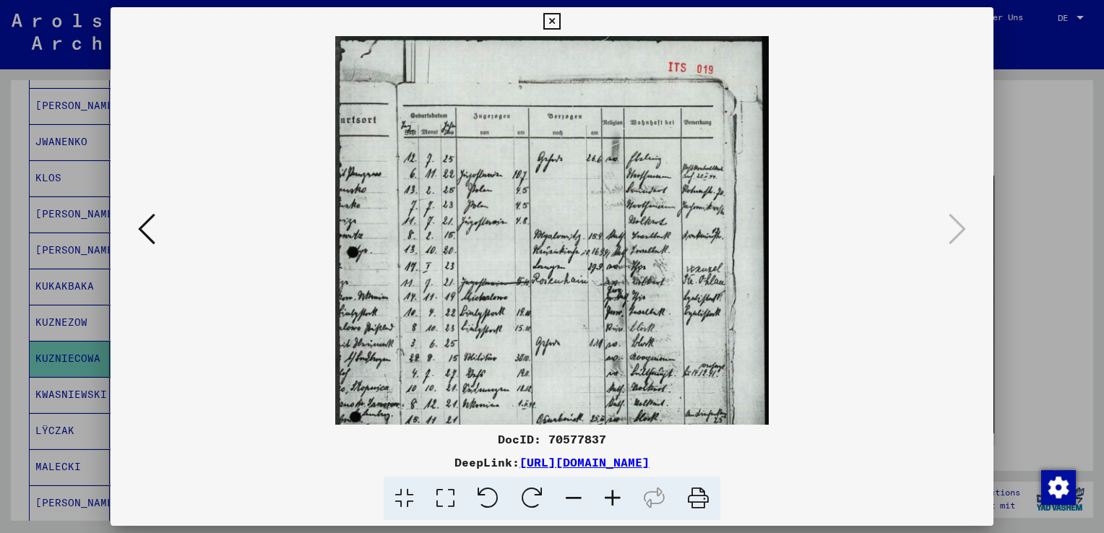
click at [615, 497] on icon at bounding box center [612, 499] width 39 height 44
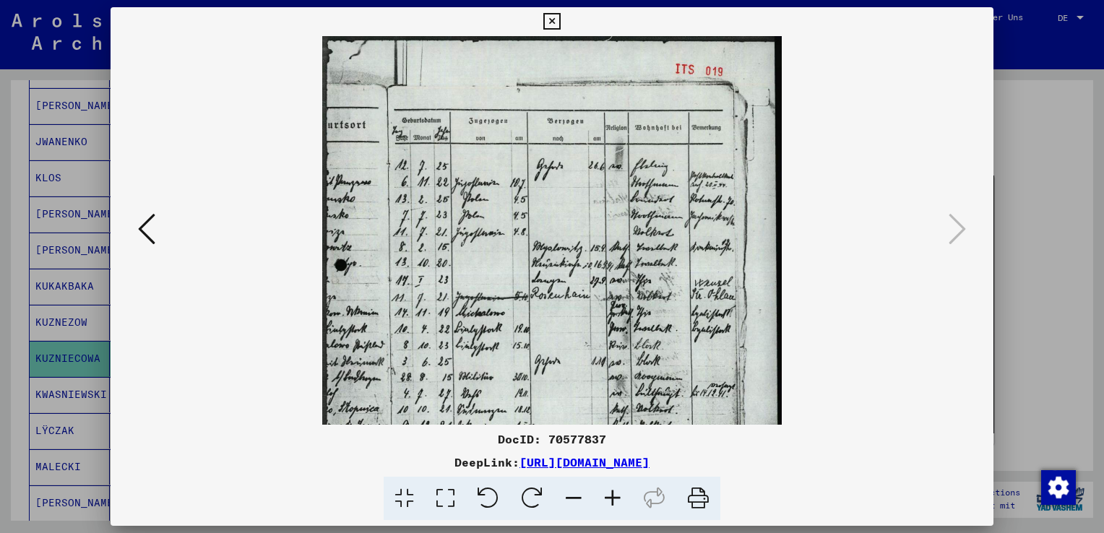
click at [615, 497] on icon at bounding box center [612, 499] width 39 height 44
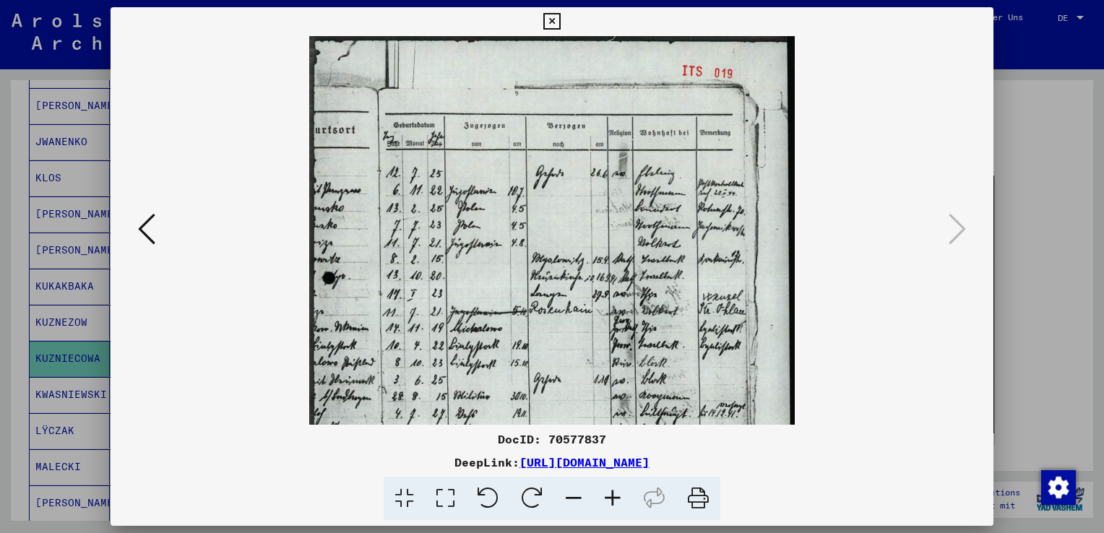
scroll to position [0, 0]
drag, startPoint x: 434, startPoint y: 314, endPoint x: 537, endPoint y: 318, distance: 102.6
click at [537, 318] on img at bounding box center [551, 375] width 485 height 678
click at [553, 22] on icon at bounding box center [551, 21] width 17 height 17
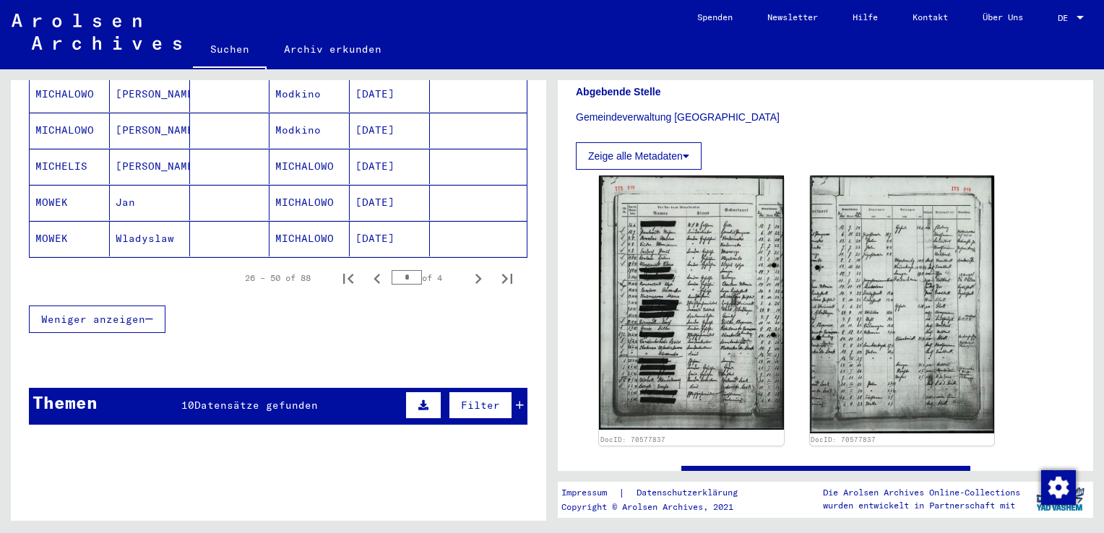
scroll to position [966, 0]
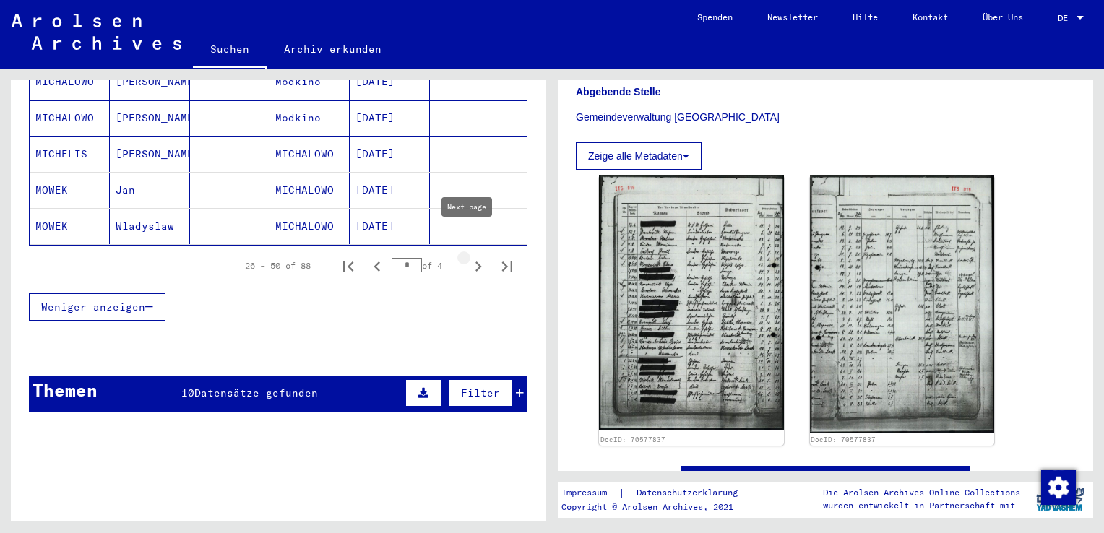
click at [475, 261] on icon "Next page" at bounding box center [478, 266] width 7 height 10
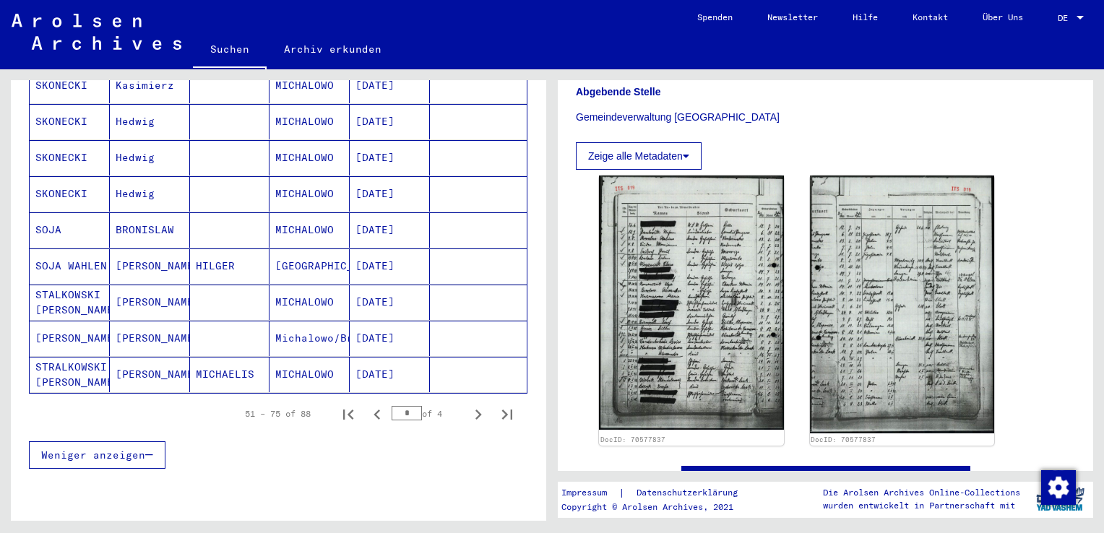
scroll to position [845, 0]
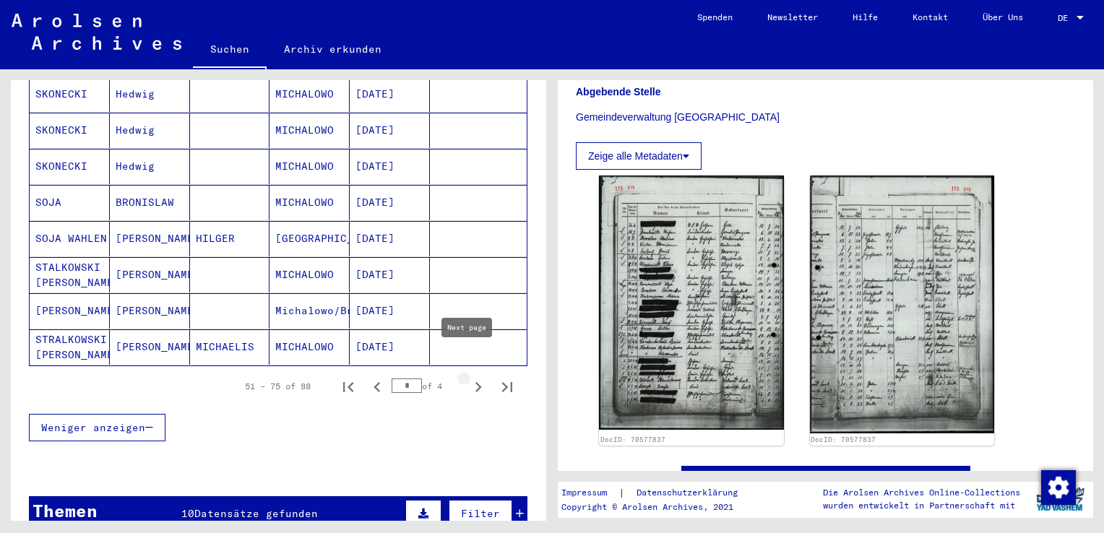
click at [475, 382] on icon "Next page" at bounding box center [478, 387] width 7 height 10
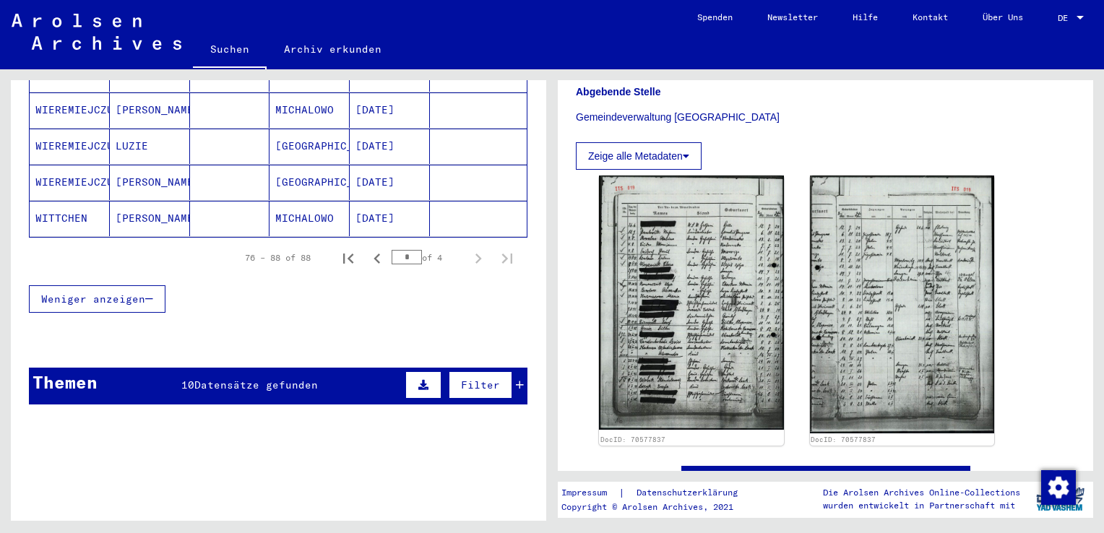
scroll to position [602, 0]
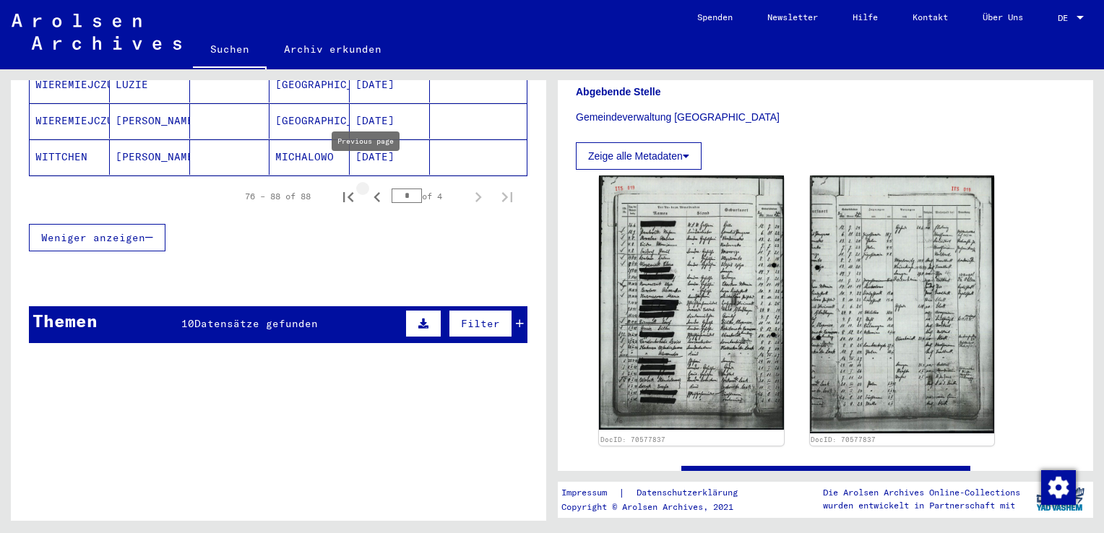
click at [373, 192] on icon "Previous page" at bounding box center [376, 197] width 7 height 10
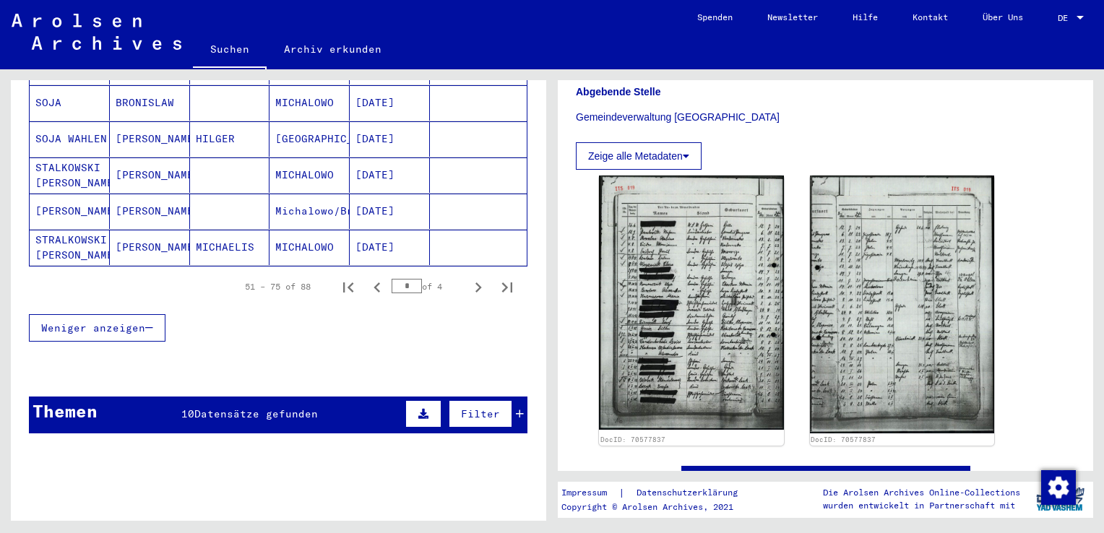
scroll to position [956, 0]
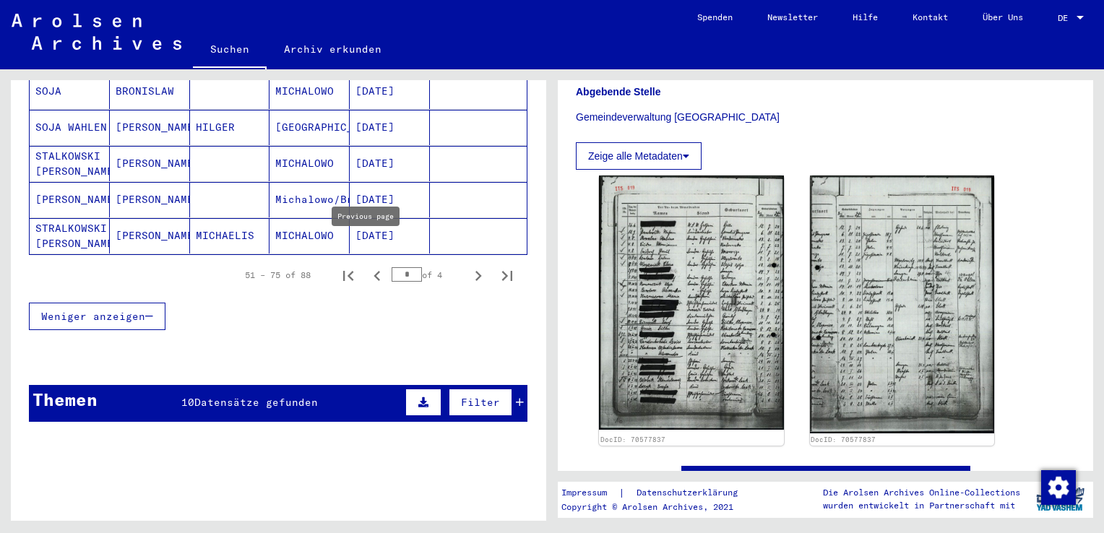
click at [367, 266] on icon "Previous page" at bounding box center [377, 276] width 20 height 20
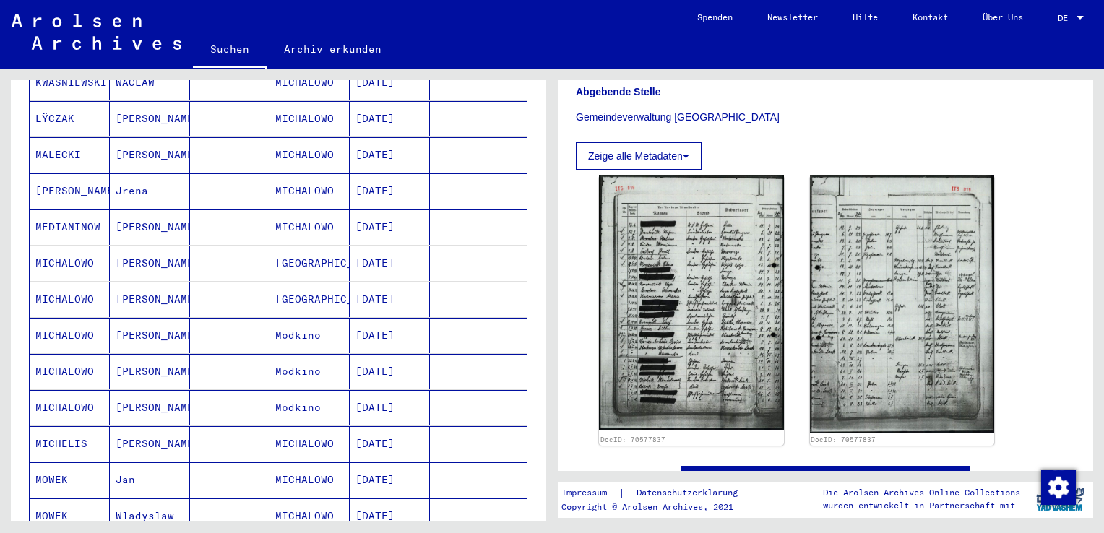
scroll to position [716, 0]
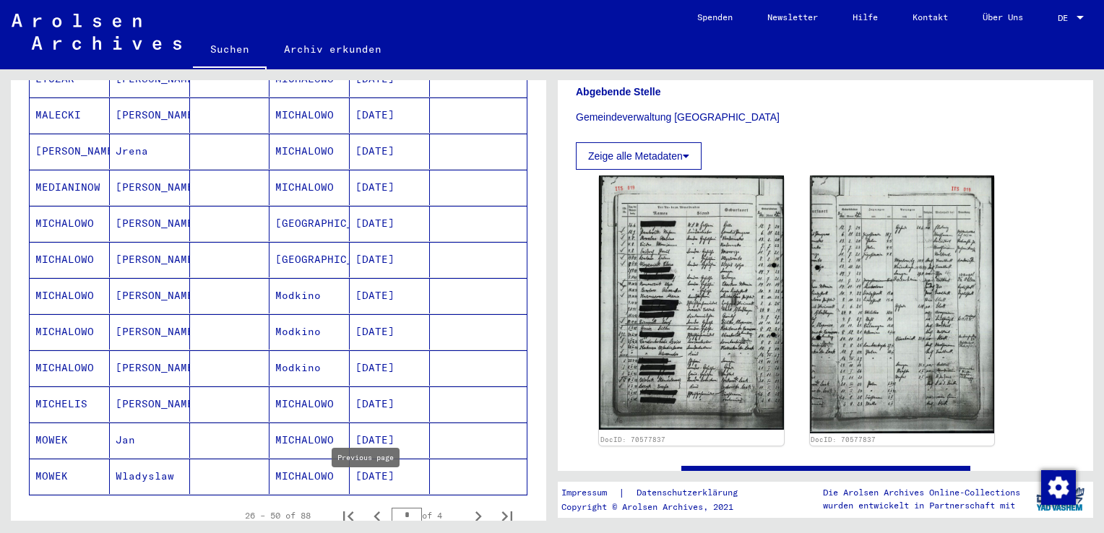
click at [367, 506] on icon "Previous page" at bounding box center [377, 516] width 20 height 20
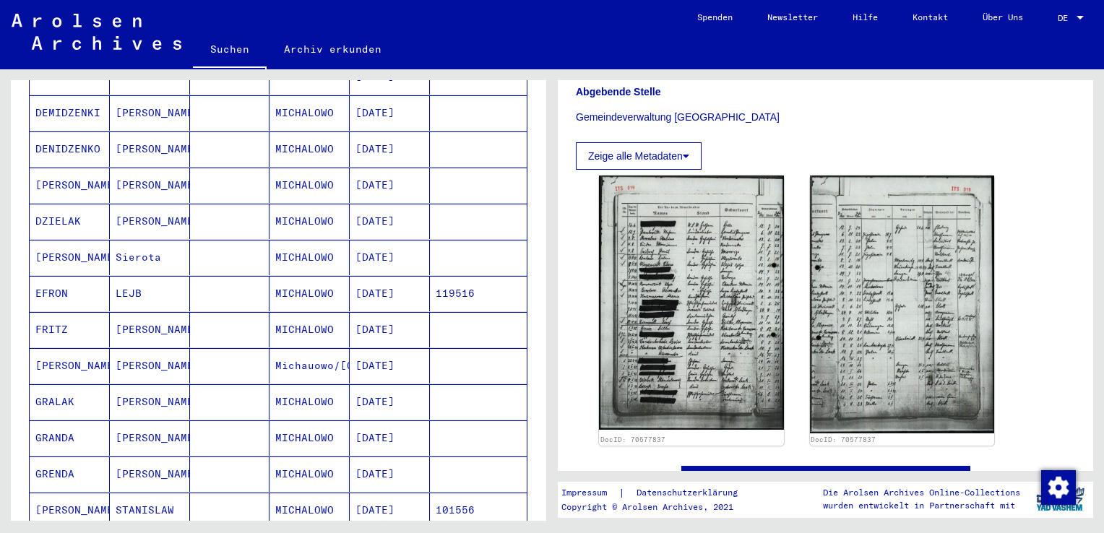
scroll to position [836, 0]
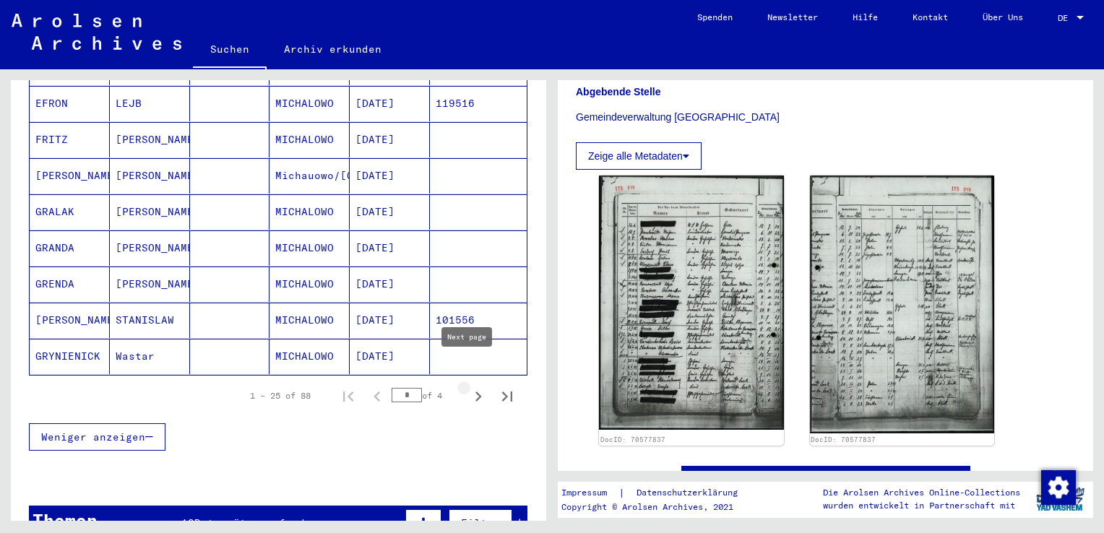
click at [468, 386] on icon "Next page" at bounding box center [478, 396] width 20 height 20
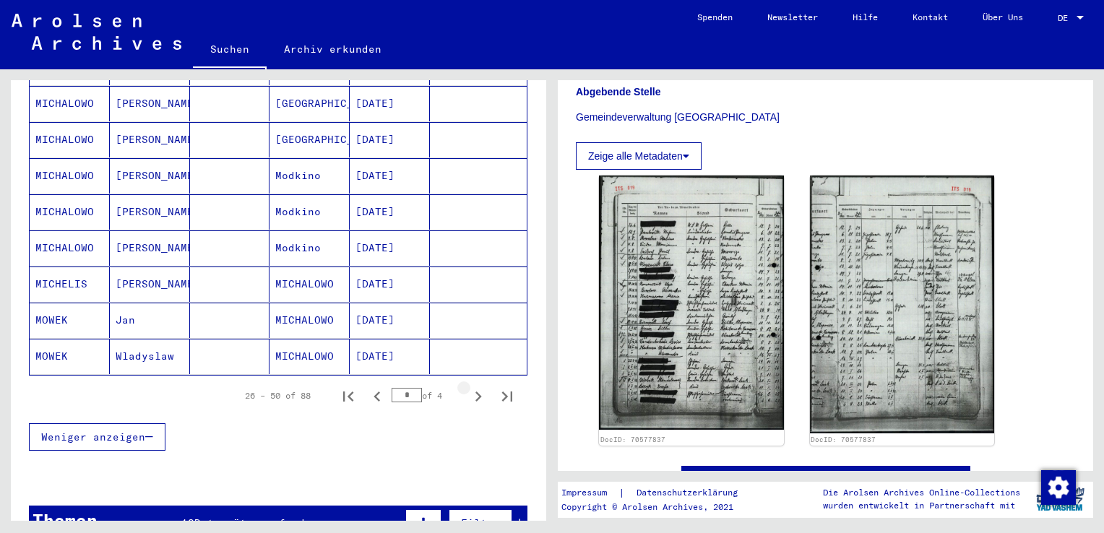
click at [468, 386] on icon "Next page" at bounding box center [478, 396] width 20 height 20
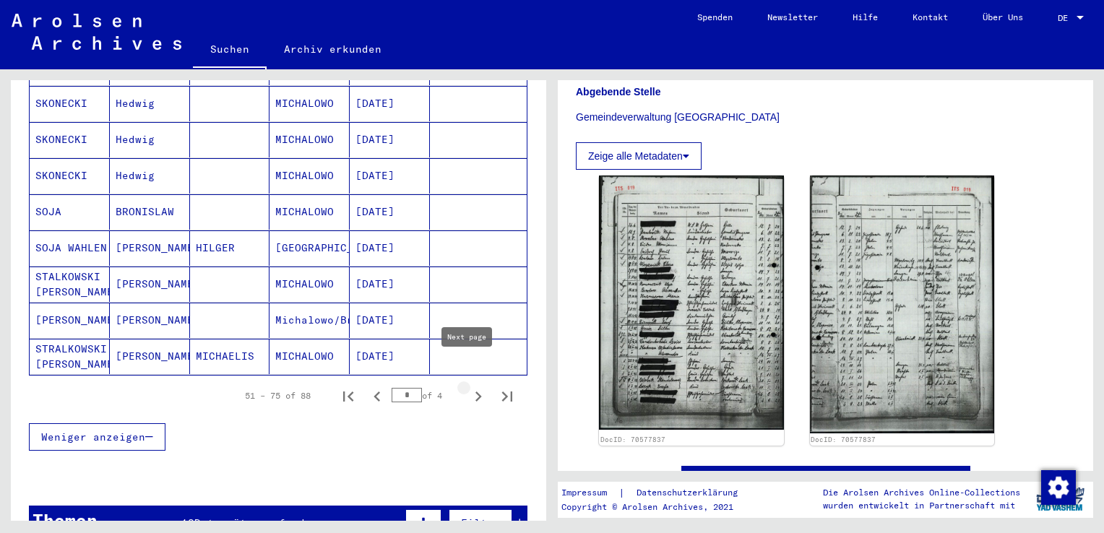
click at [468, 386] on icon "Next page" at bounding box center [478, 396] width 20 height 20
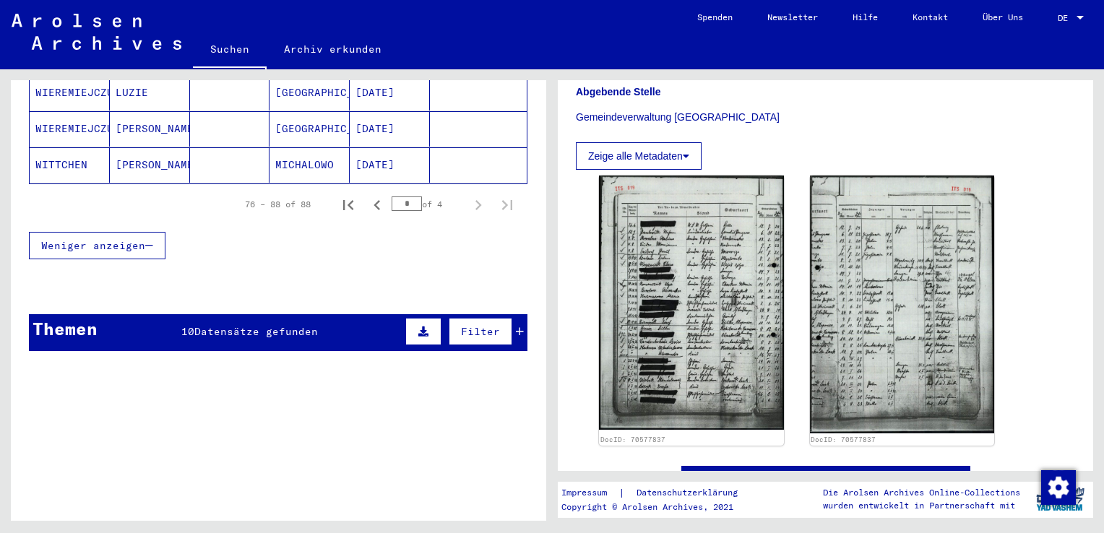
scroll to position [602, 0]
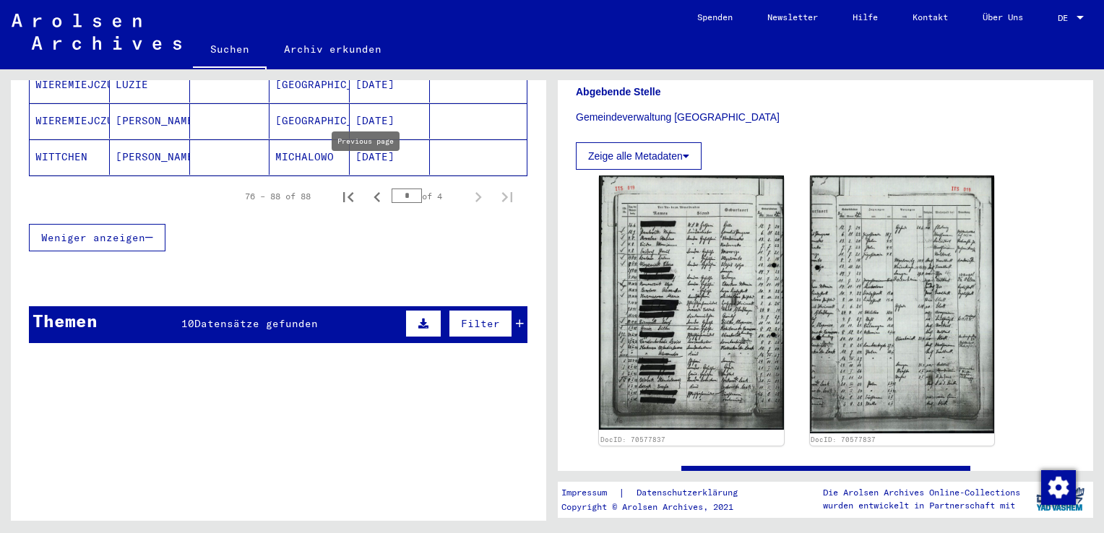
click at [367, 187] on icon "Previous page" at bounding box center [377, 197] width 20 height 20
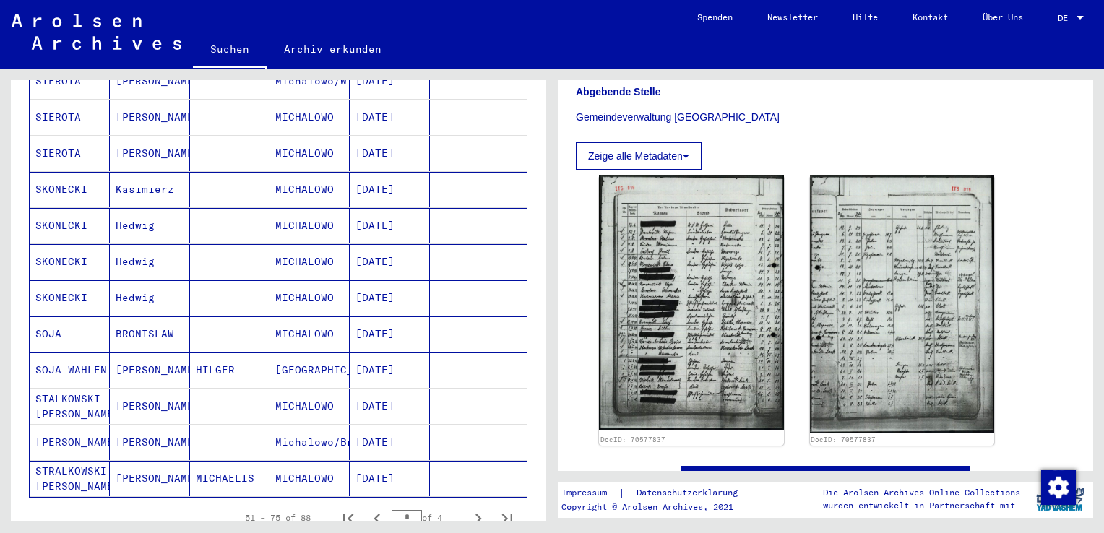
scroll to position [842, 0]
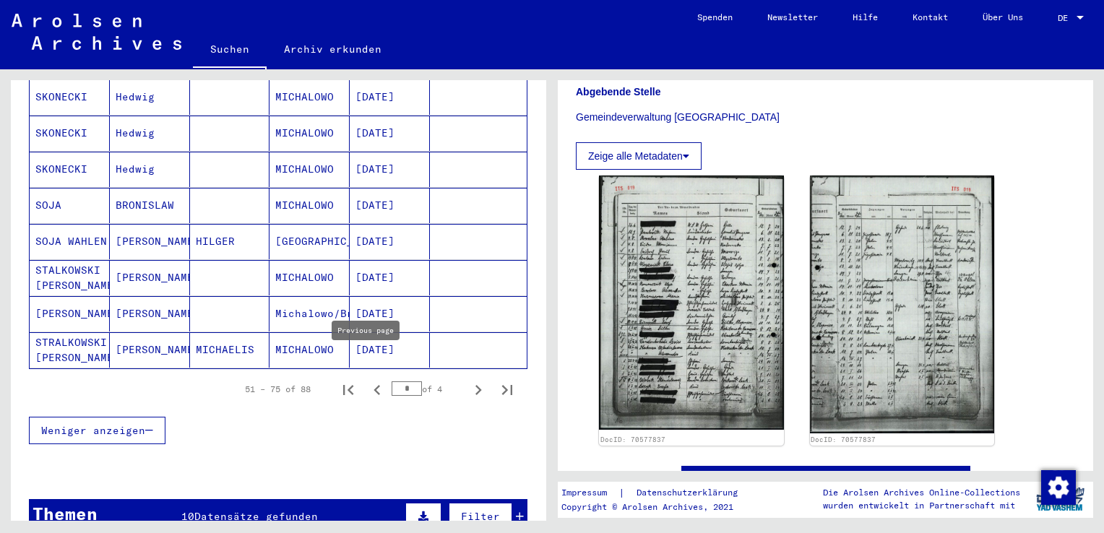
click at [373, 385] on icon "Previous page" at bounding box center [376, 390] width 7 height 10
type input "*"
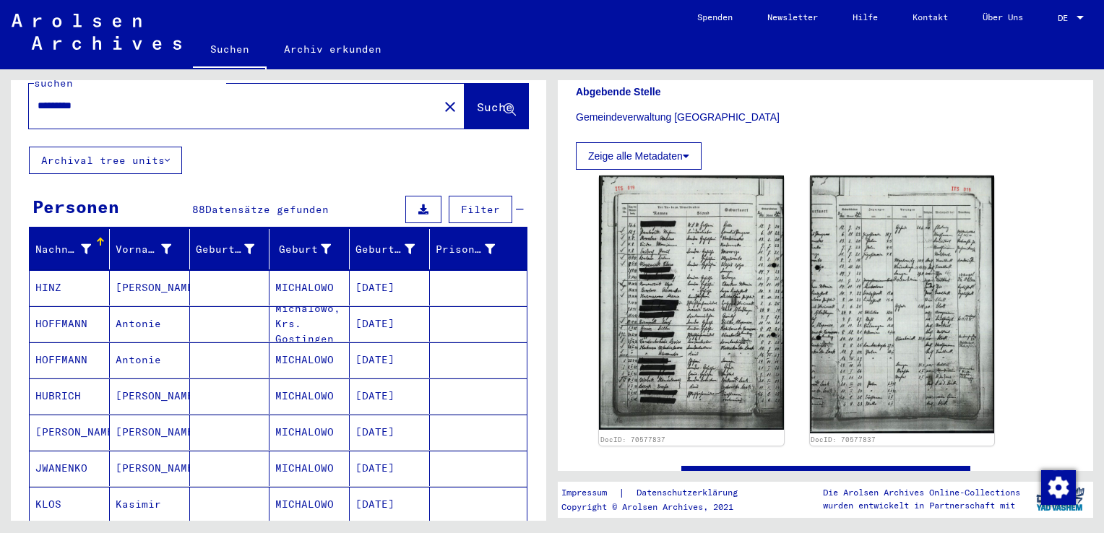
scroll to position [0, 0]
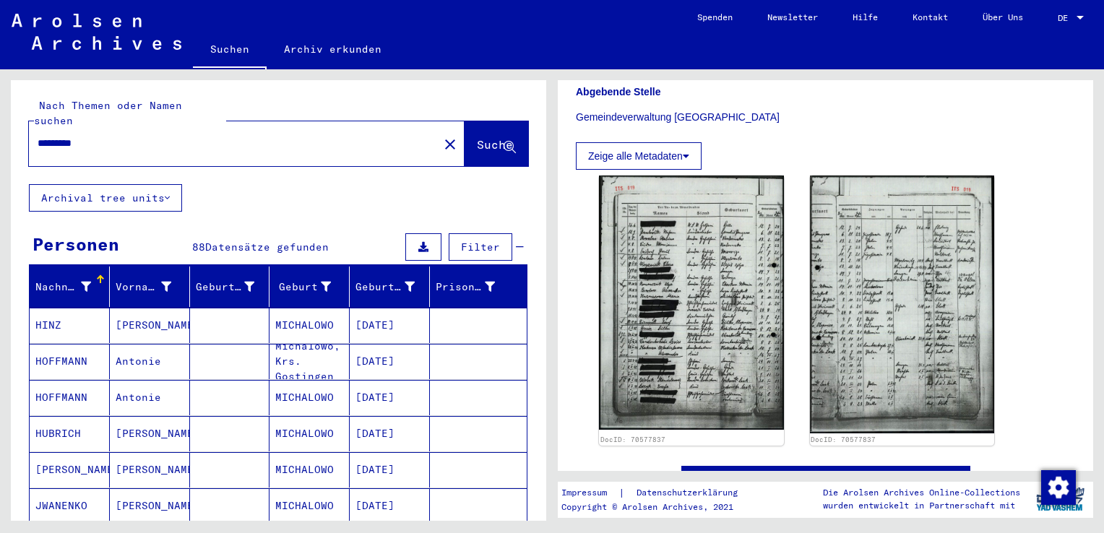
drag, startPoint x: 107, startPoint y: 123, endPoint x: 160, endPoint y: 94, distance: 60.1
click at [122, 136] on input "*********" at bounding box center [234, 143] width 392 height 15
type input "*"
type input "**********"
click at [477, 137] on span "Suche" at bounding box center [495, 144] width 36 height 14
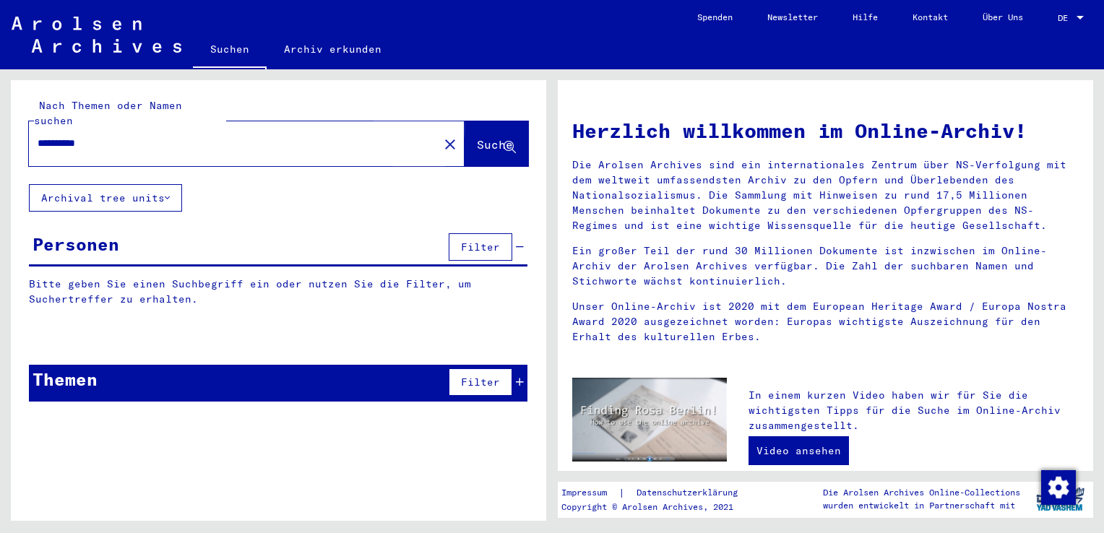
click at [477, 137] on span "Suche" at bounding box center [495, 144] width 36 height 14
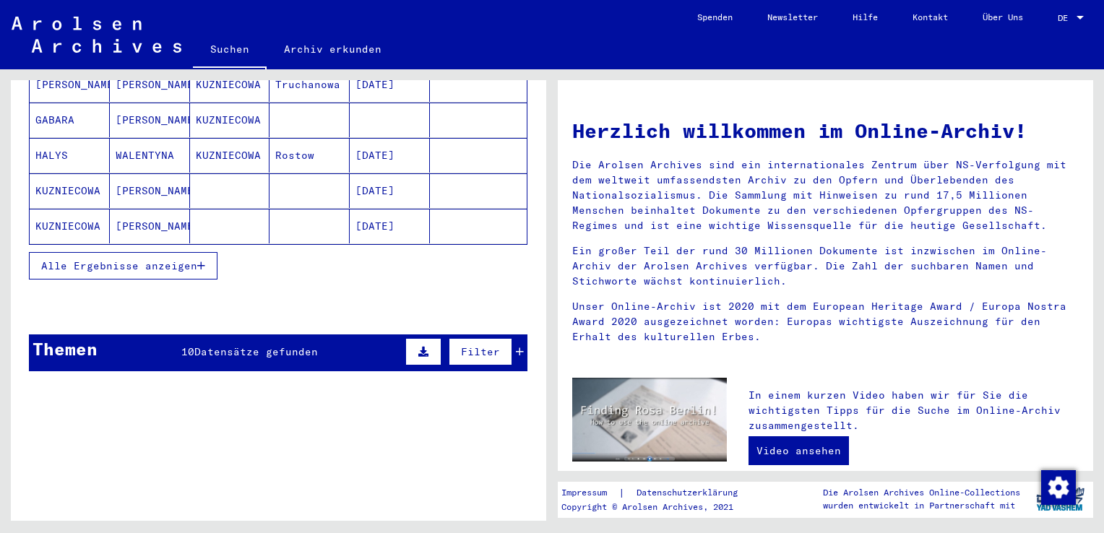
scroll to position [120, 0]
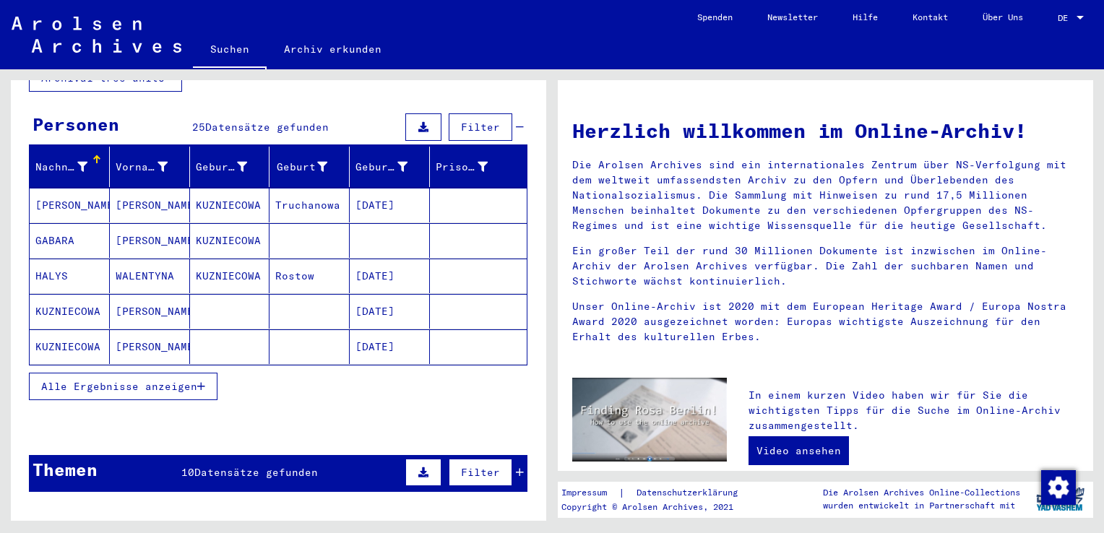
click at [205, 381] on icon "button" at bounding box center [201, 386] width 8 height 10
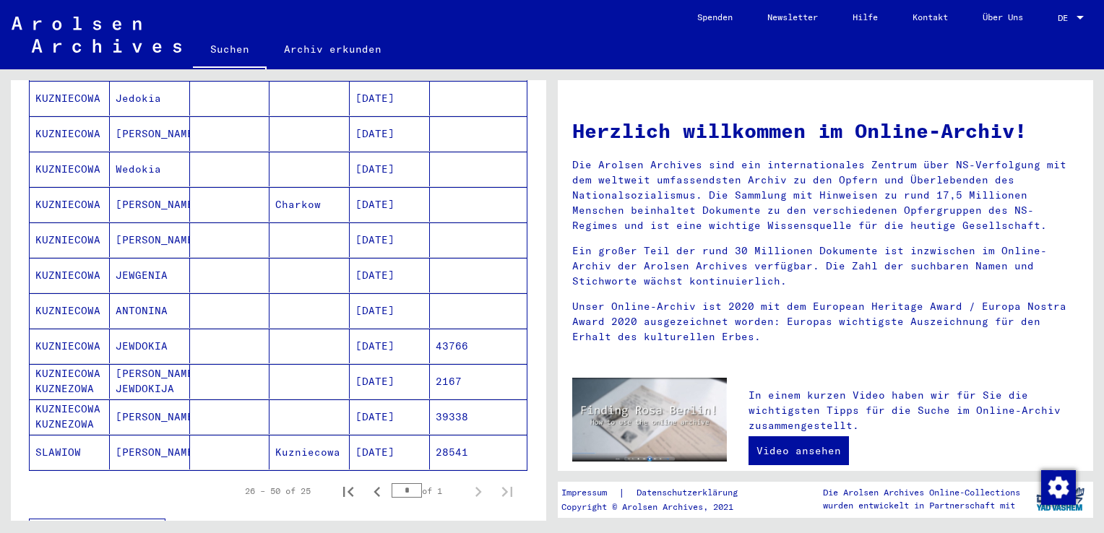
scroll to position [842, 0]
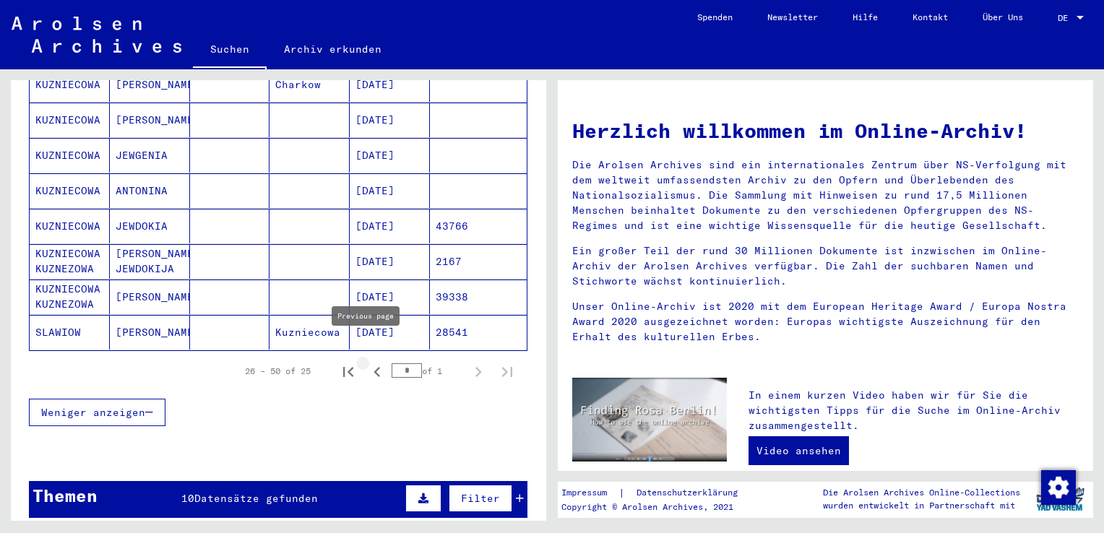
click at [373, 367] on icon "Previous page" at bounding box center [376, 372] width 7 height 10
type input "*"
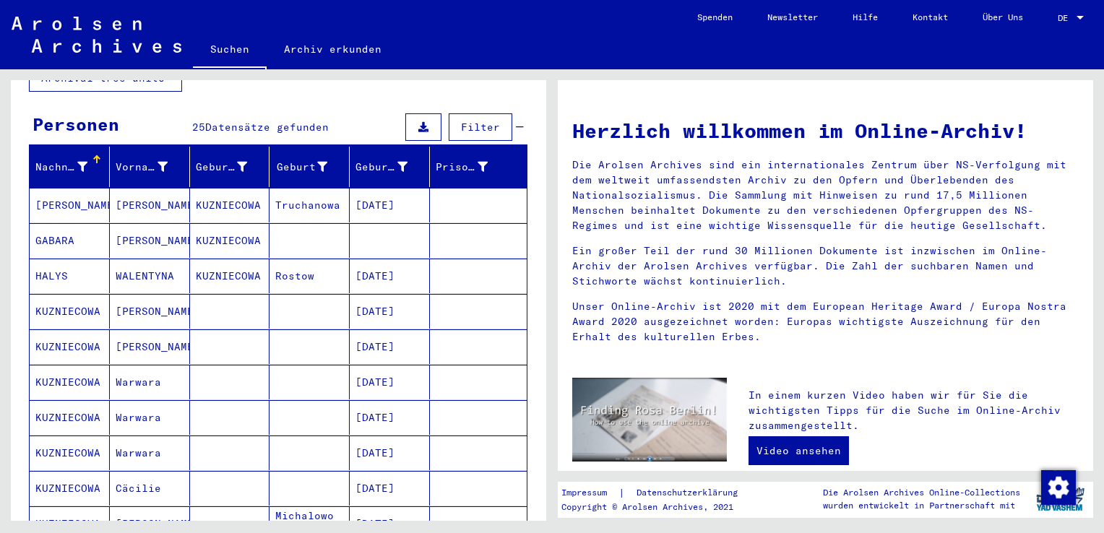
scroll to position [0, 0]
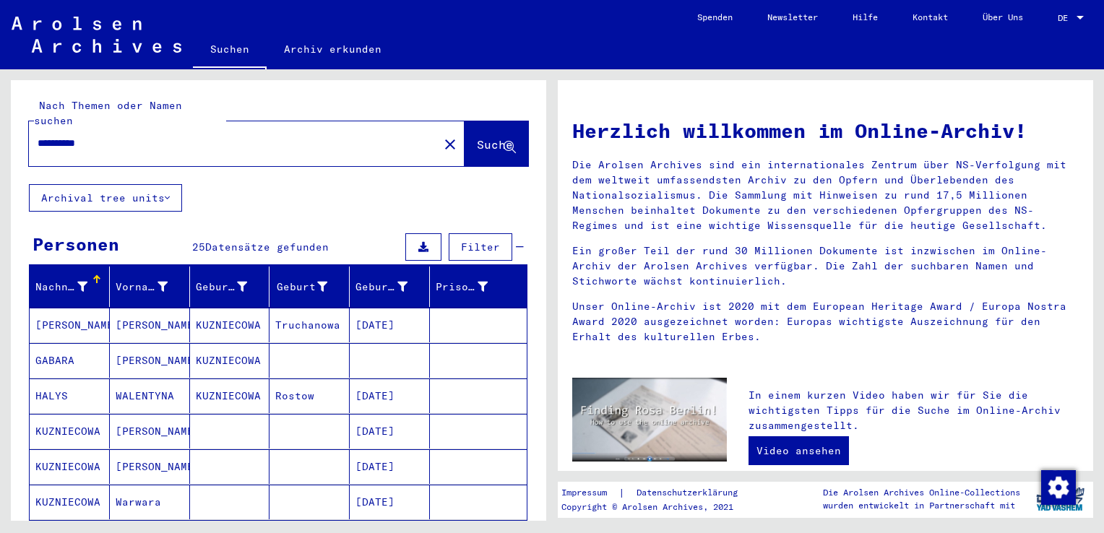
click at [115, 136] on input "**********" at bounding box center [230, 143] width 384 height 15
click at [477, 138] on span "Suche" at bounding box center [496, 145] width 39 height 15
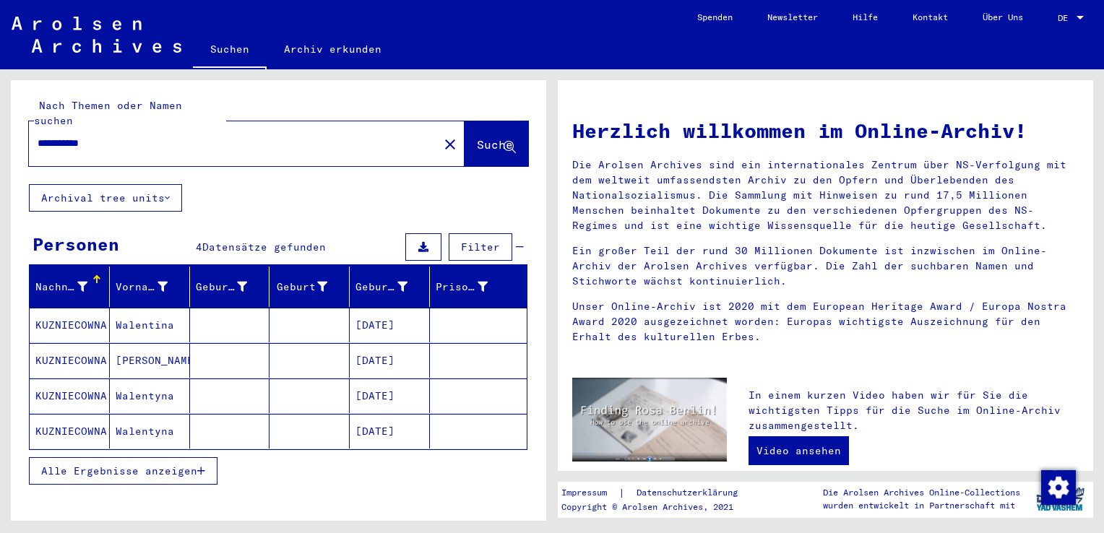
click at [74, 379] on mat-cell "KUZNIECOWNA" at bounding box center [70, 396] width 80 height 35
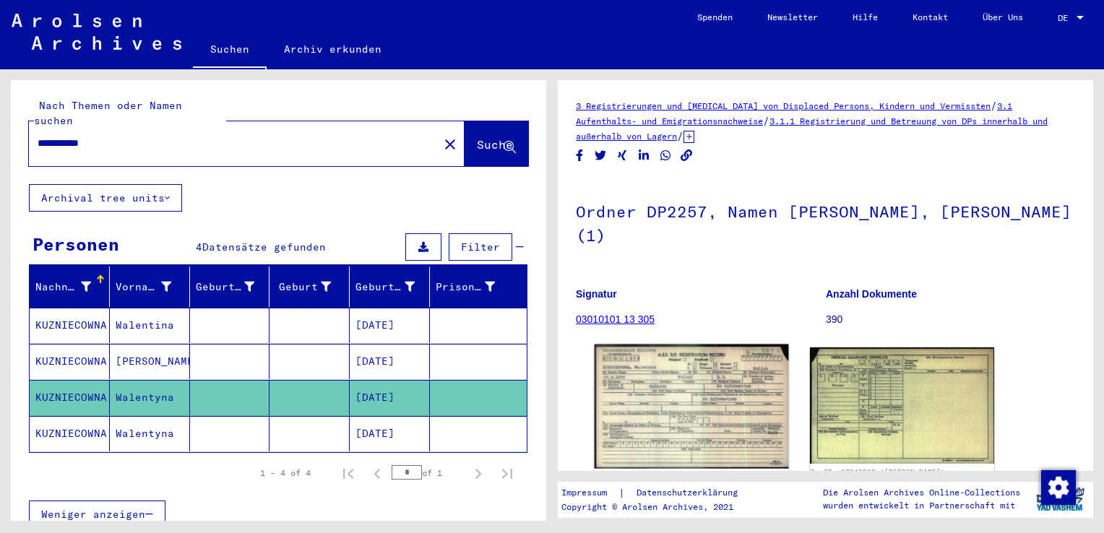
click at [673, 405] on img at bounding box center [692, 407] width 194 height 124
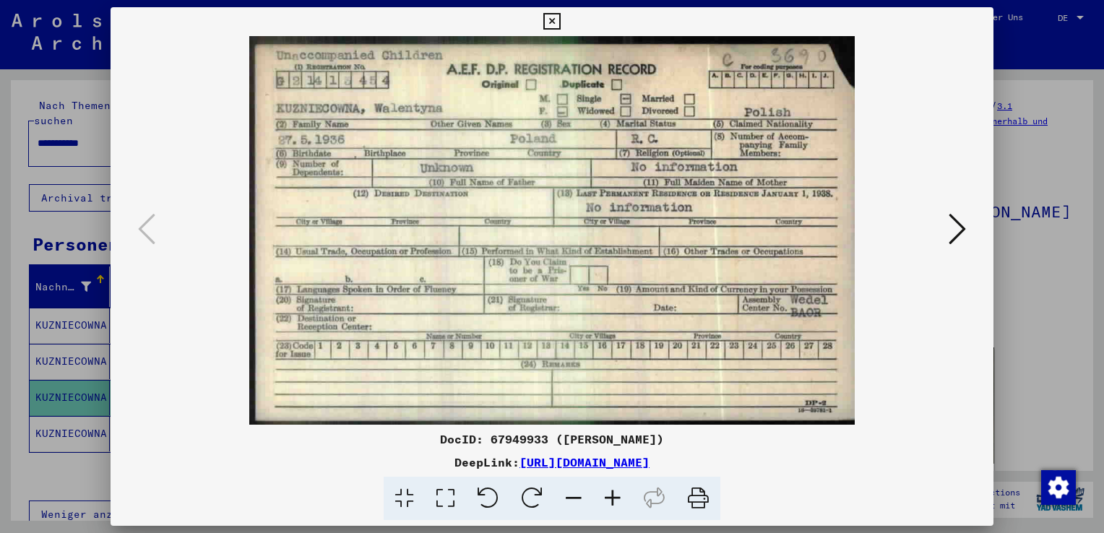
click at [966, 226] on button at bounding box center [957, 229] width 26 height 41
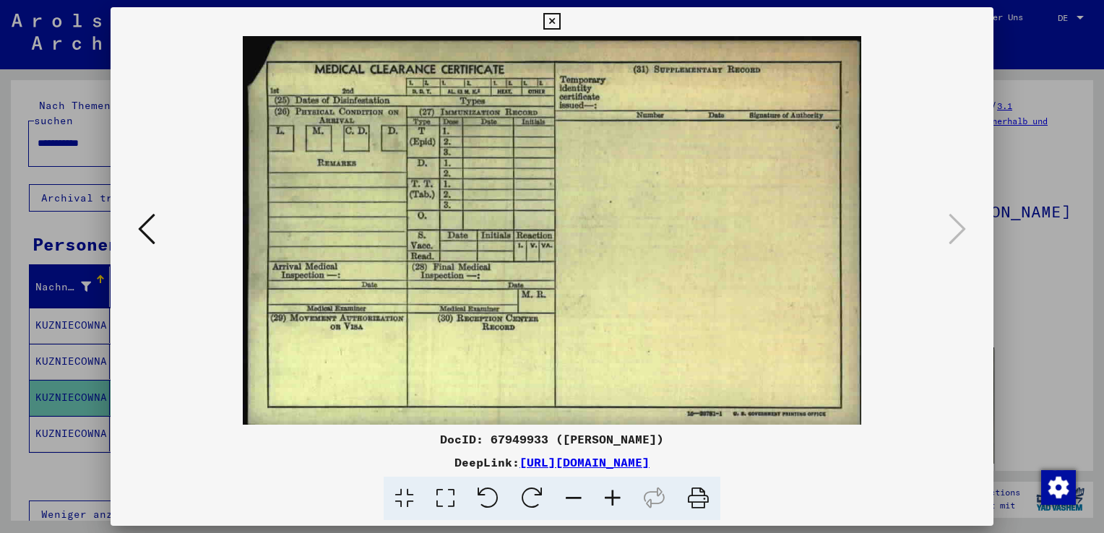
click at [549, 22] on icon at bounding box center [551, 21] width 17 height 17
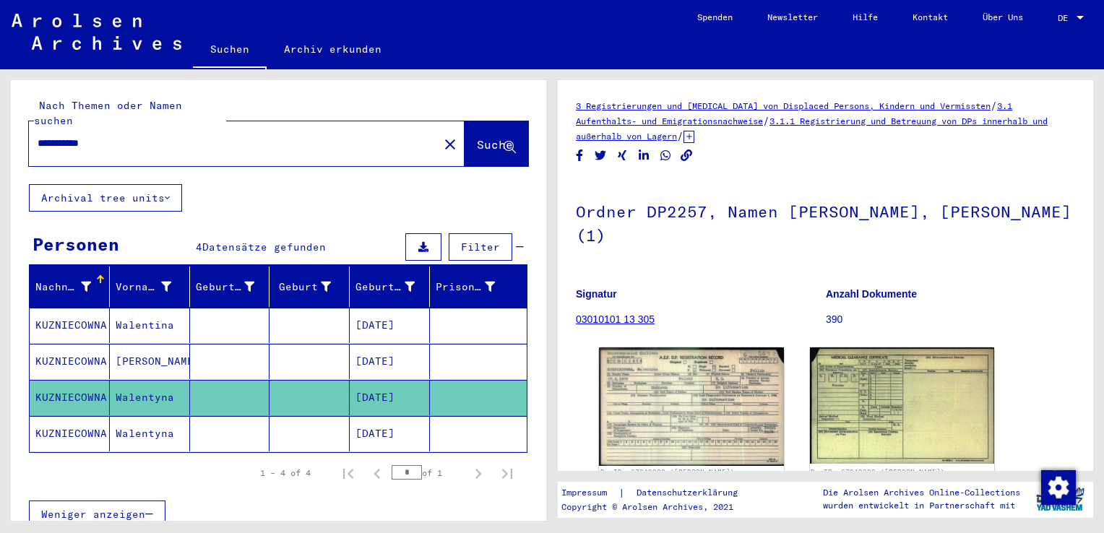
click at [140, 417] on mat-cell "Walentyna" at bounding box center [150, 433] width 80 height 35
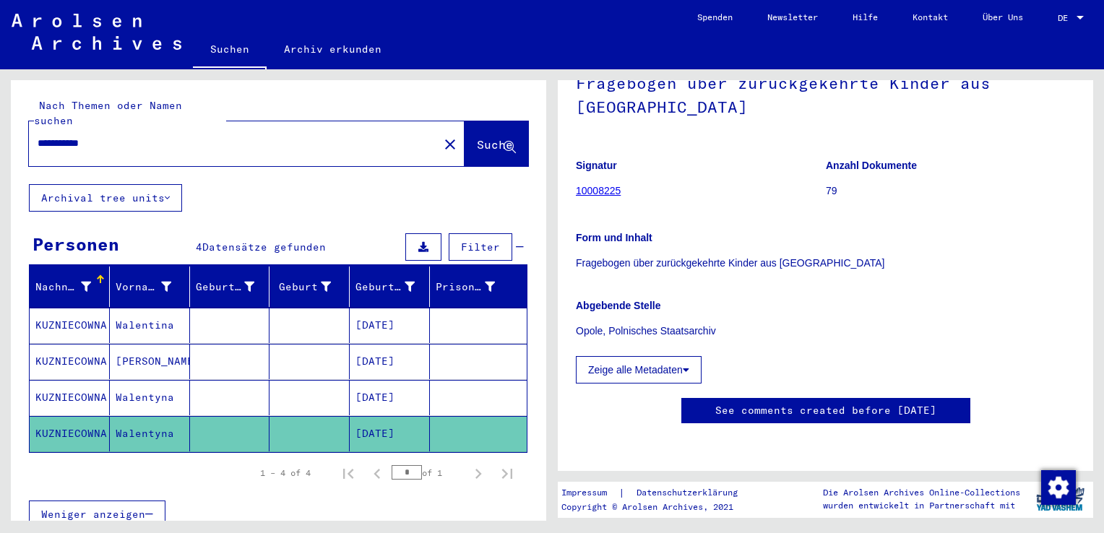
scroll to position [361, 0]
click at [95, 345] on mat-cell "KUZNIECOWNA" at bounding box center [70, 361] width 80 height 35
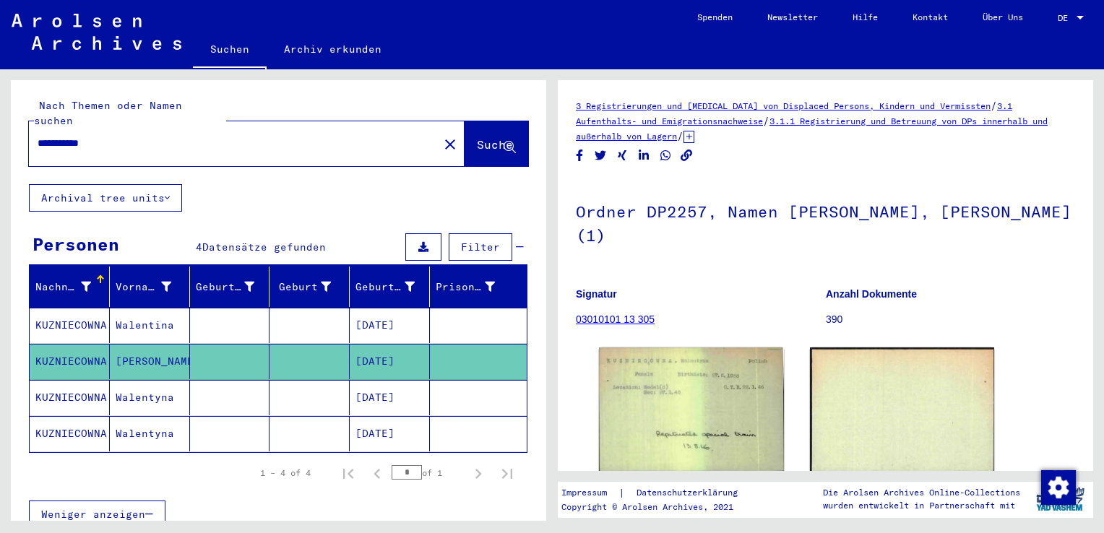
scroll to position [361, 0]
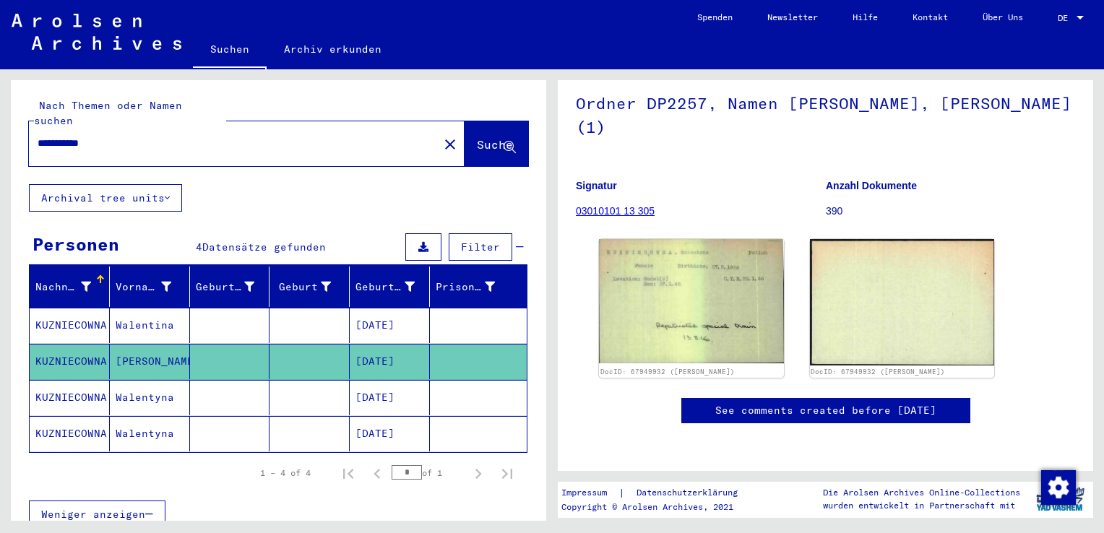
click at [137, 308] on mat-cell "Walentina" at bounding box center [150, 325] width 80 height 35
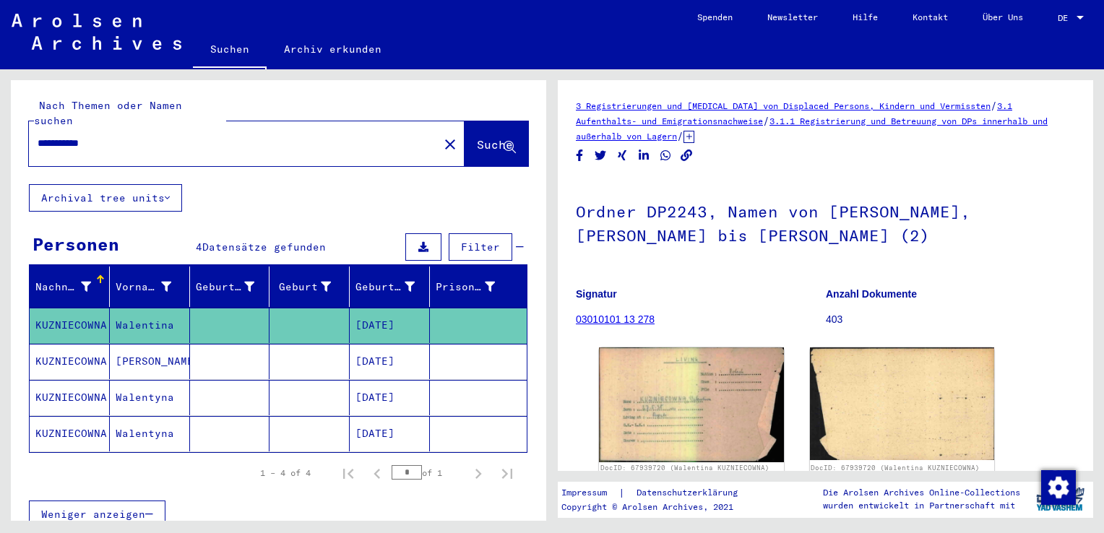
click at [118, 136] on input "**********" at bounding box center [234, 143] width 392 height 15
type input "*"
click at [477, 137] on span "Suche" at bounding box center [495, 144] width 36 height 14
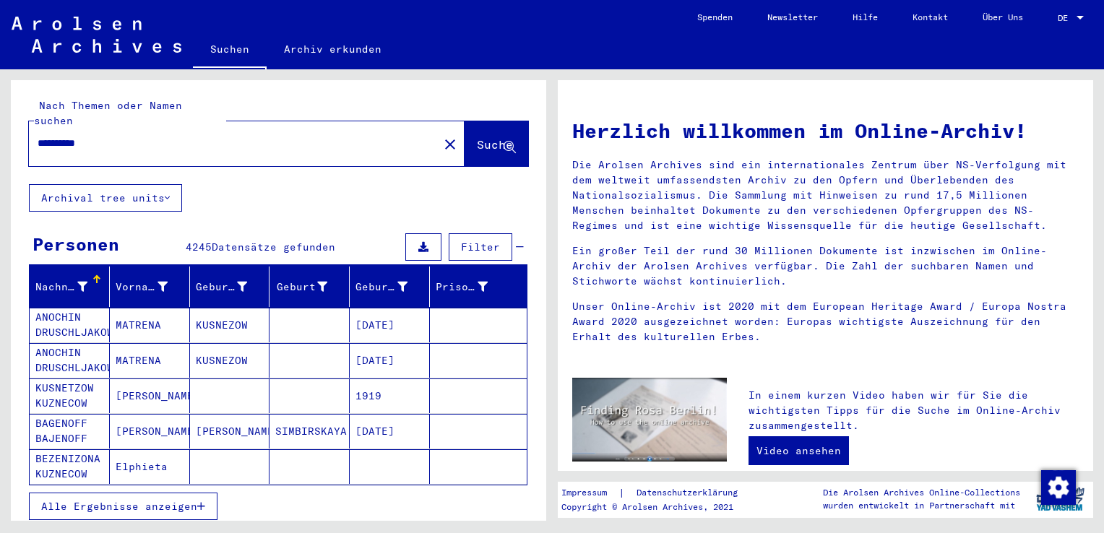
click at [118, 136] on input "*********" at bounding box center [230, 143] width 384 height 15
click at [477, 137] on span "Suche" at bounding box center [495, 144] width 36 height 14
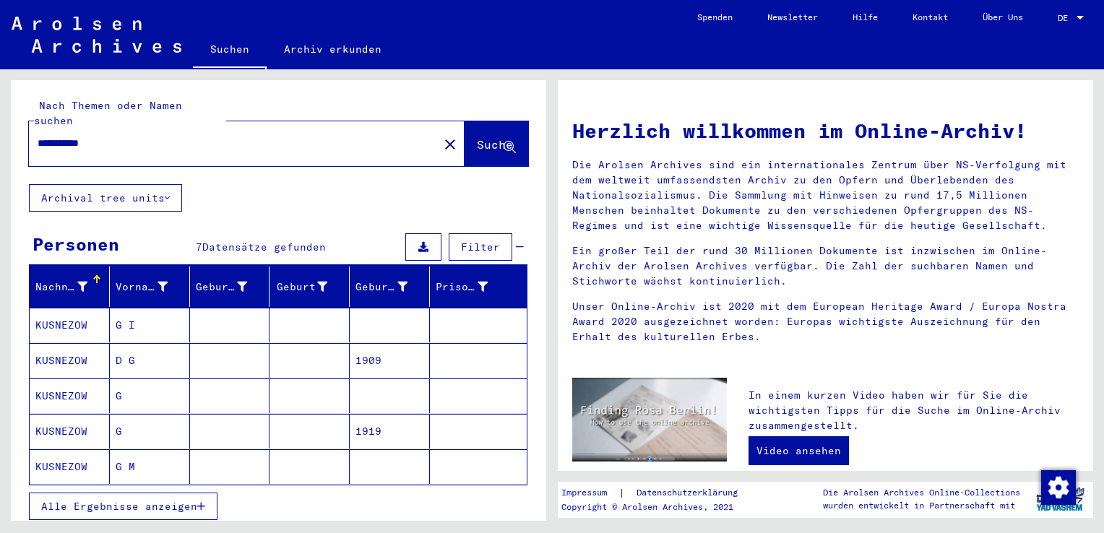
click at [198, 501] on icon "button" at bounding box center [201, 506] width 8 height 10
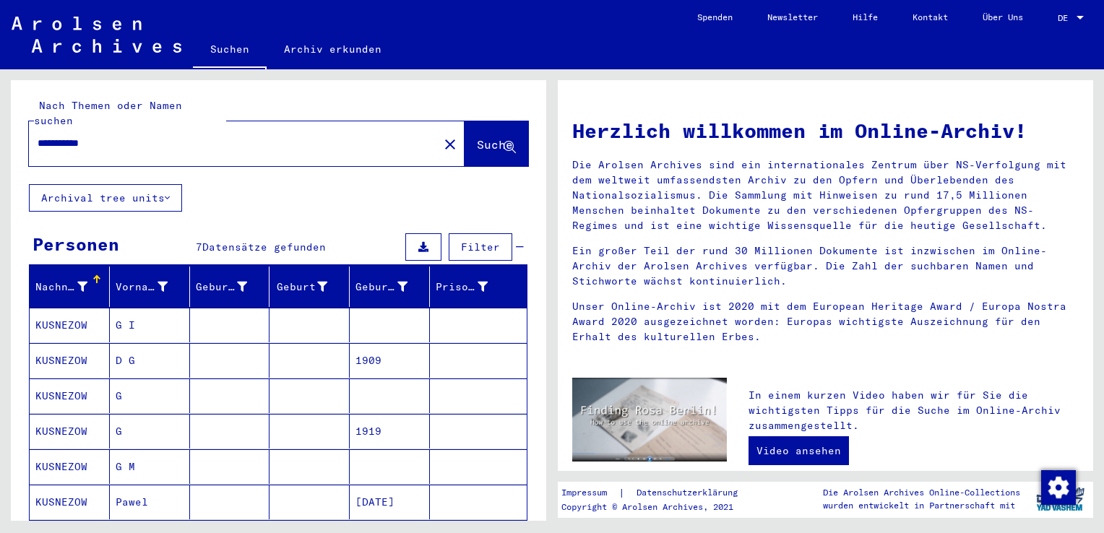
click at [111, 136] on input "**********" at bounding box center [230, 143] width 384 height 15
type input "**********"
click at [477, 137] on span "Suche" at bounding box center [495, 144] width 36 height 14
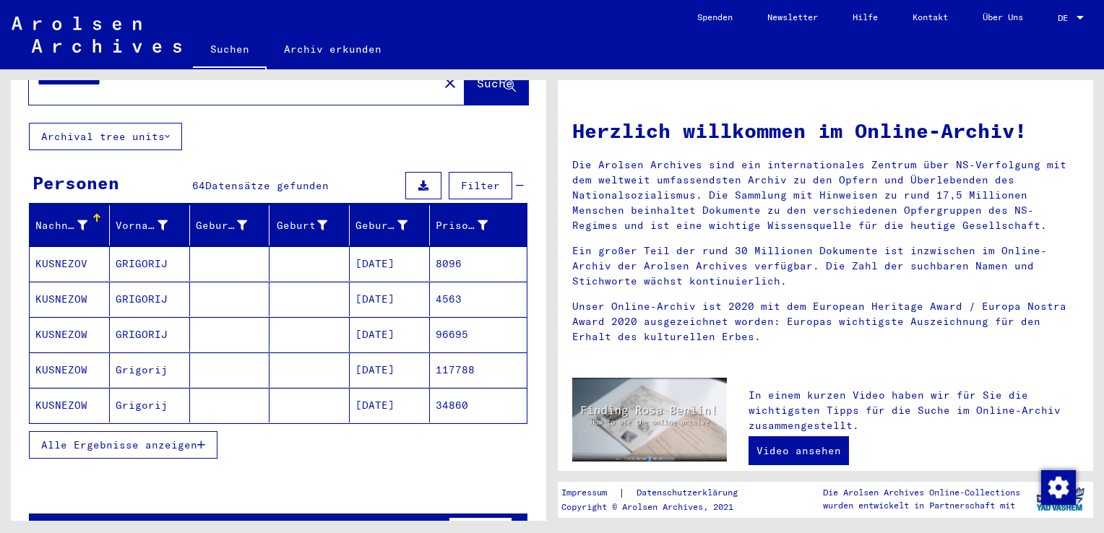
scroll to position [87, 0]
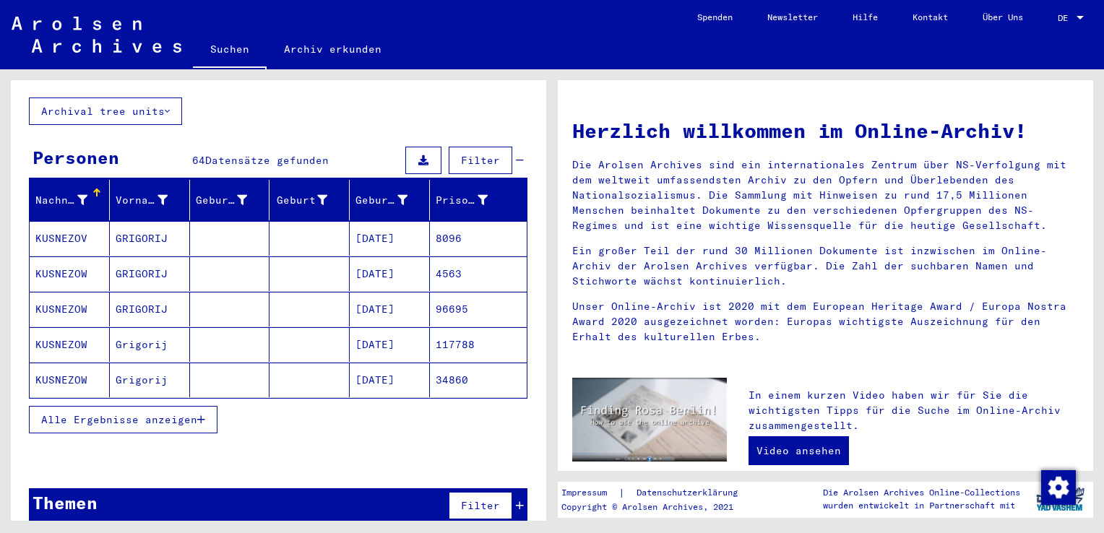
click at [169, 413] on span "Alle Ergebnisse anzeigen" at bounding box center [119, 419] width 156 height 13
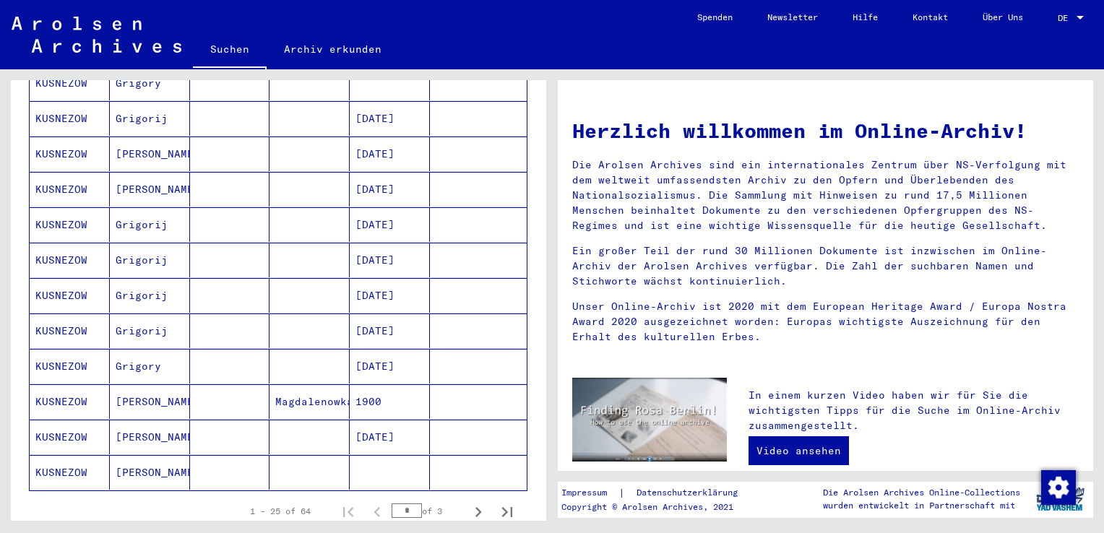
scroll to position [809, 0]
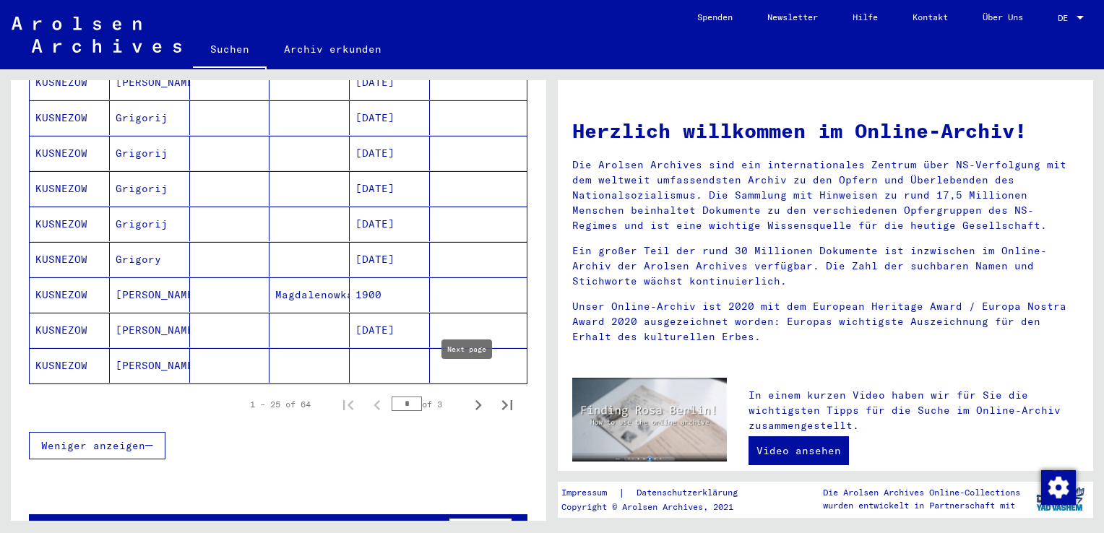
click at [474, 395] on icon "Next page" at bounding box center [478, 405] width 20 height 20
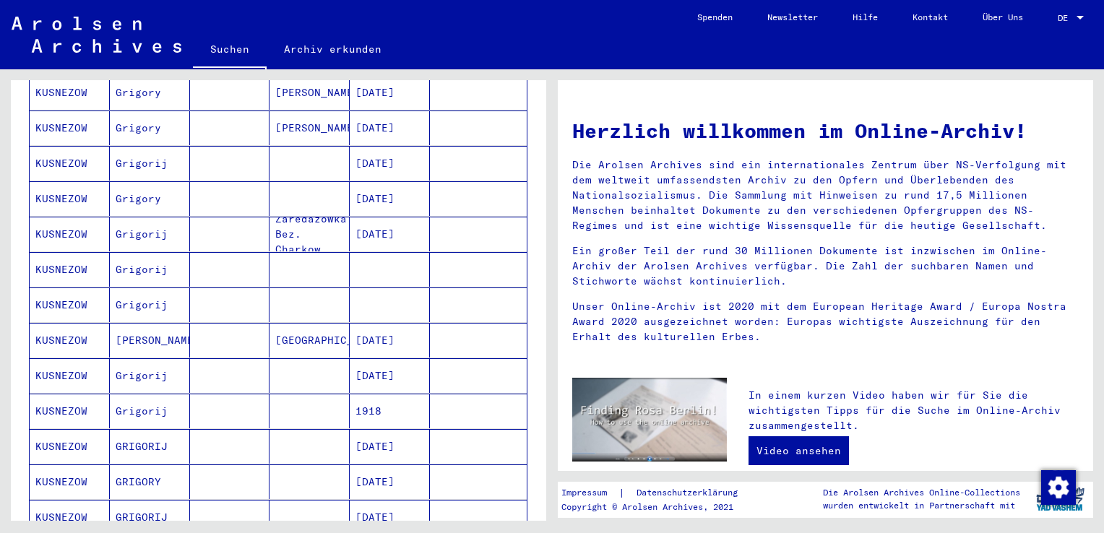
scroll to position [832, 0]
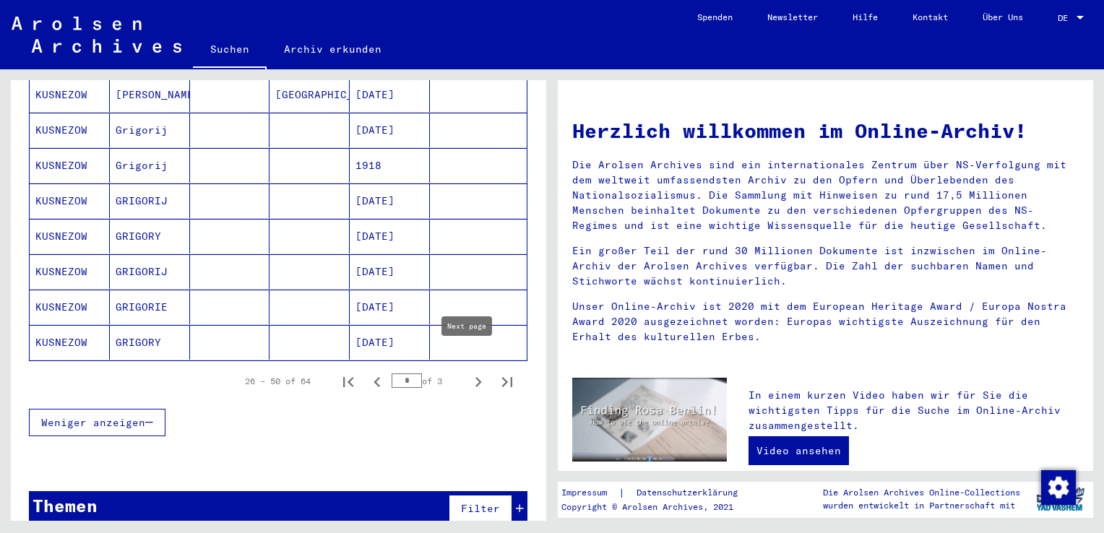
click at [475, 377] on icon "Next page" at bounding box center [478, 382] width 7 height 10
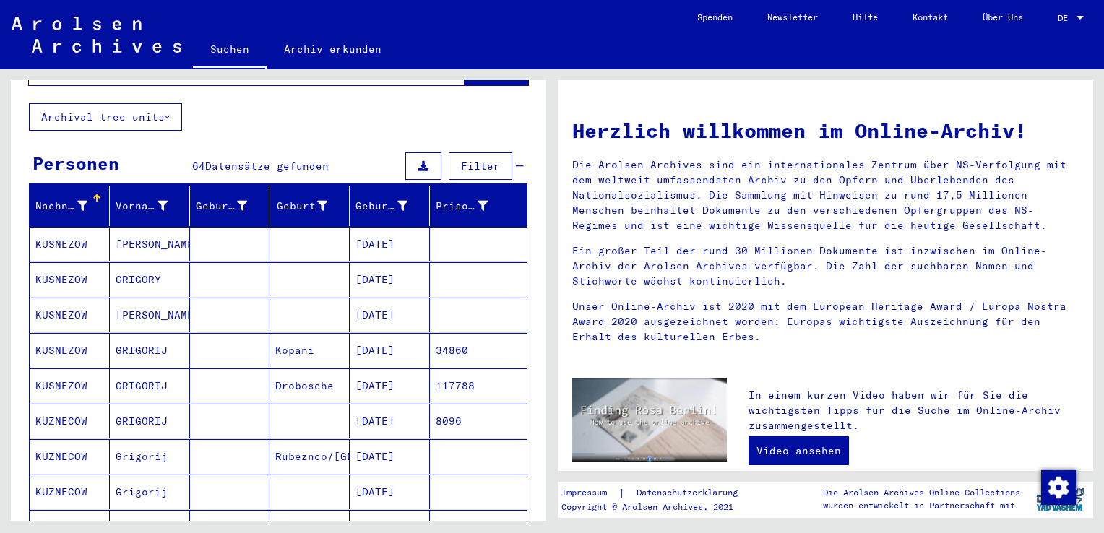
scroll to position [241, 0]
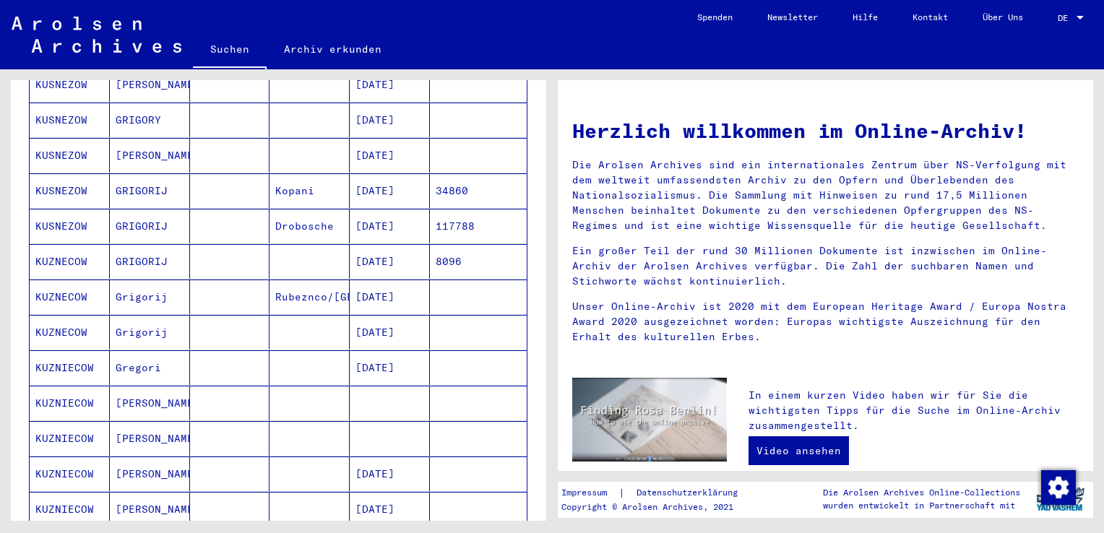
click at [74, 280] on mat-cell "KUZNECOW" at bounding box center [70, 297] width 80 height 35
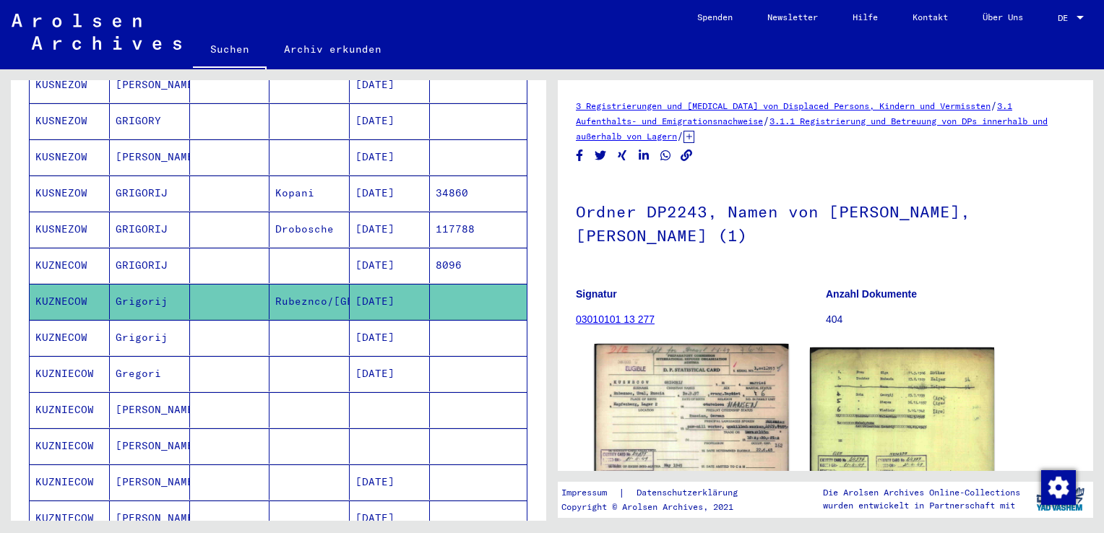
click at [670, 391] on img at bounding box center [692, 412] width 194 height 137
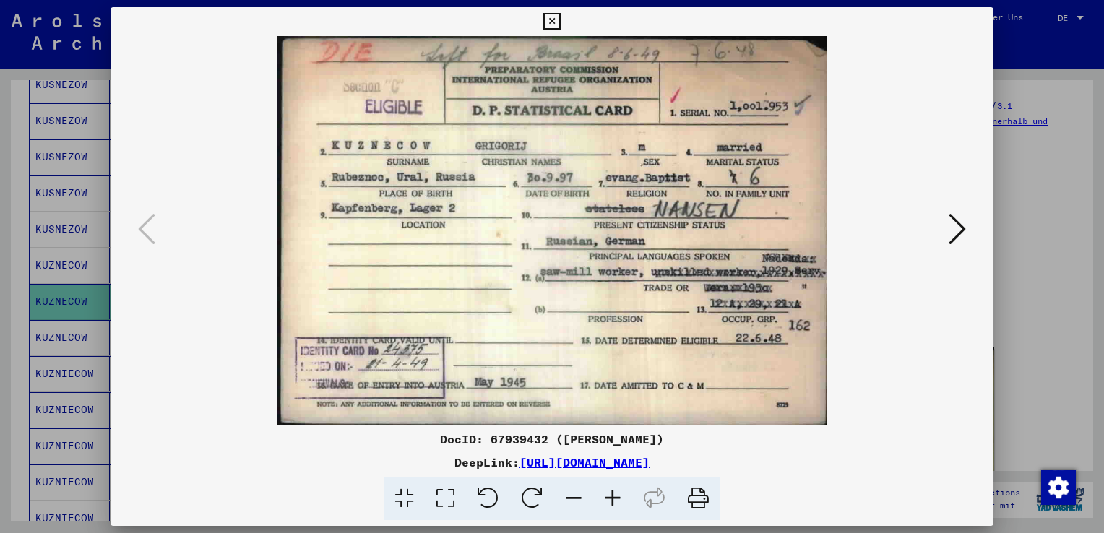
click at [548, 22] on icon at bounding box center [551, 21] width 17 height 17
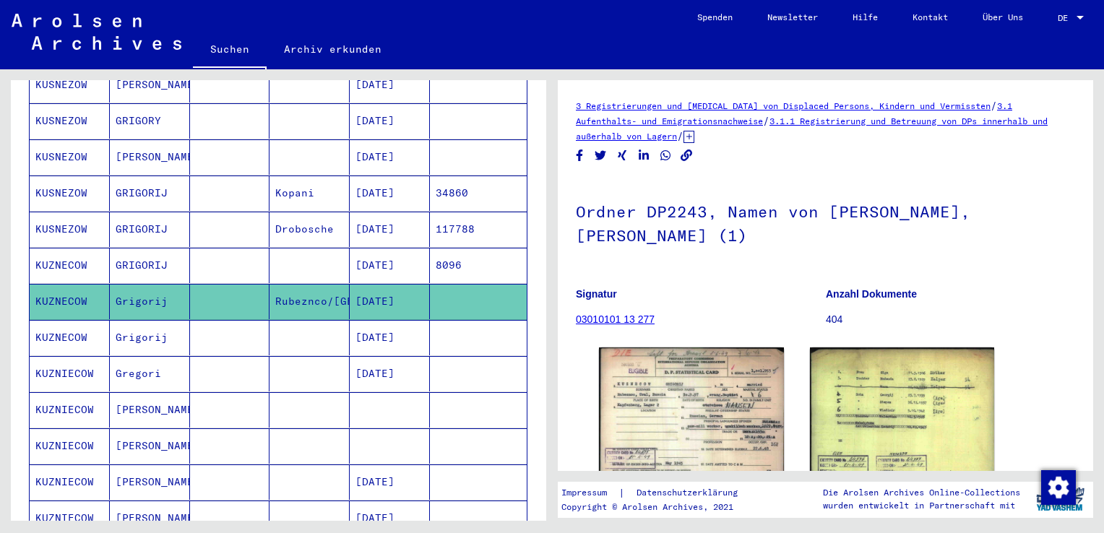
click at [75, 322] on mat-cell "KUZNECOW" at bounding box center [70, 337] width 80 height 35
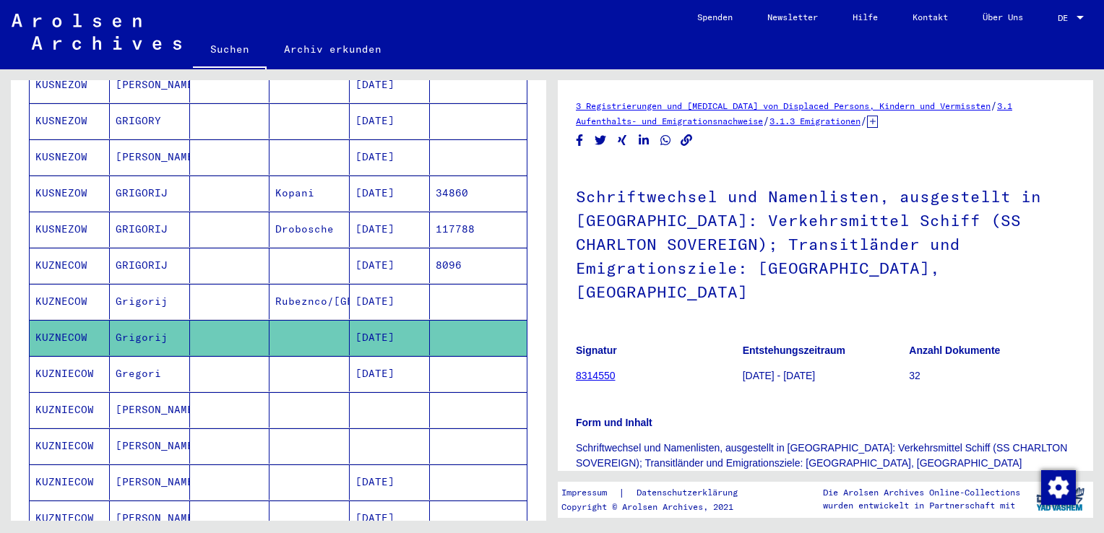
click at [69, 359] on mat-cell "KUZNIECOW" at bounding box center [70, 373] width 80 height 35
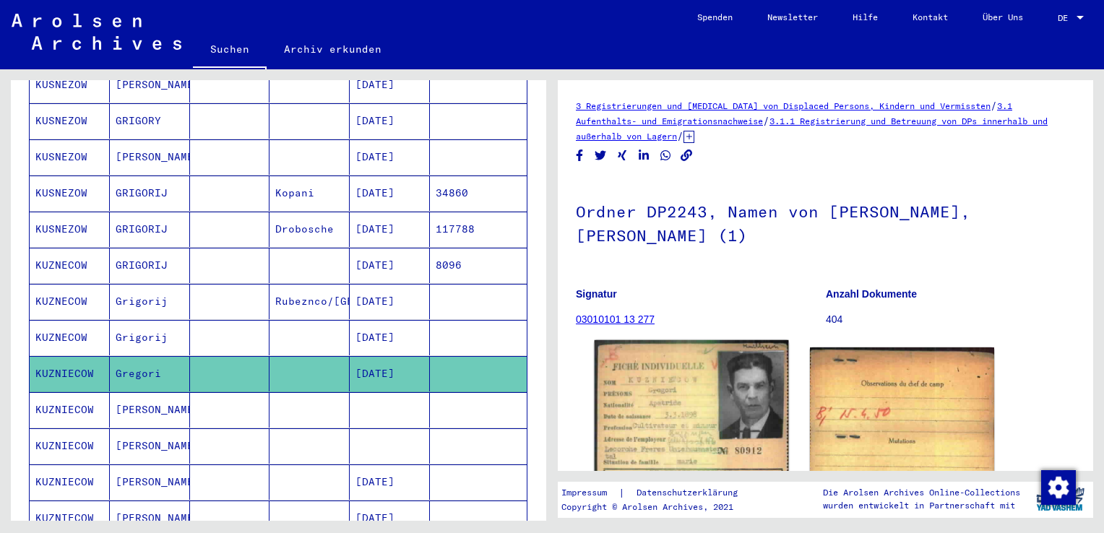
click at [670, 431] on img at bounding box center [692, 485] width 194 height 290
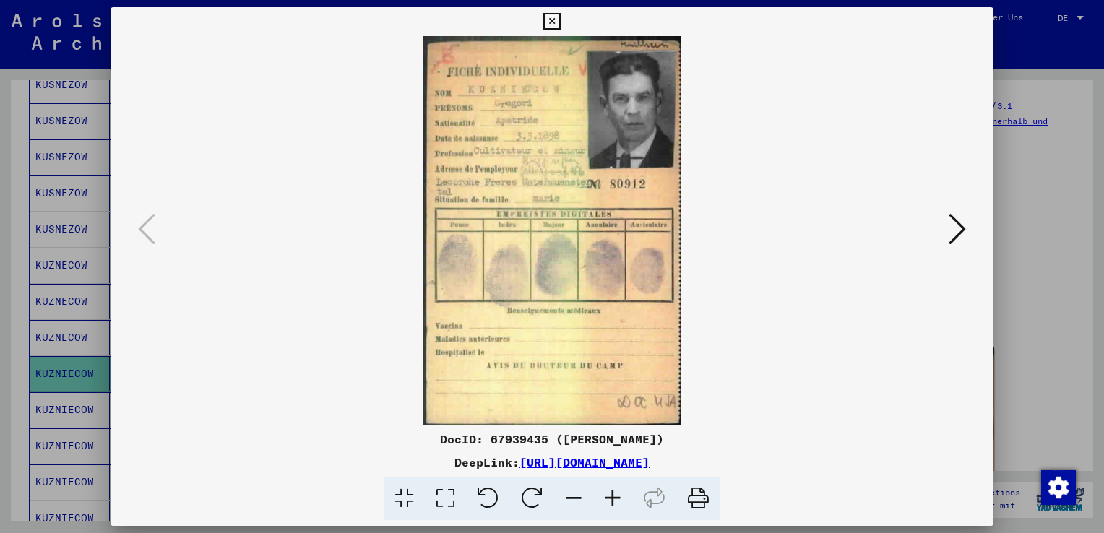
click at [961, 223] on icon at bounding box center [956, 229] width 17 height 35
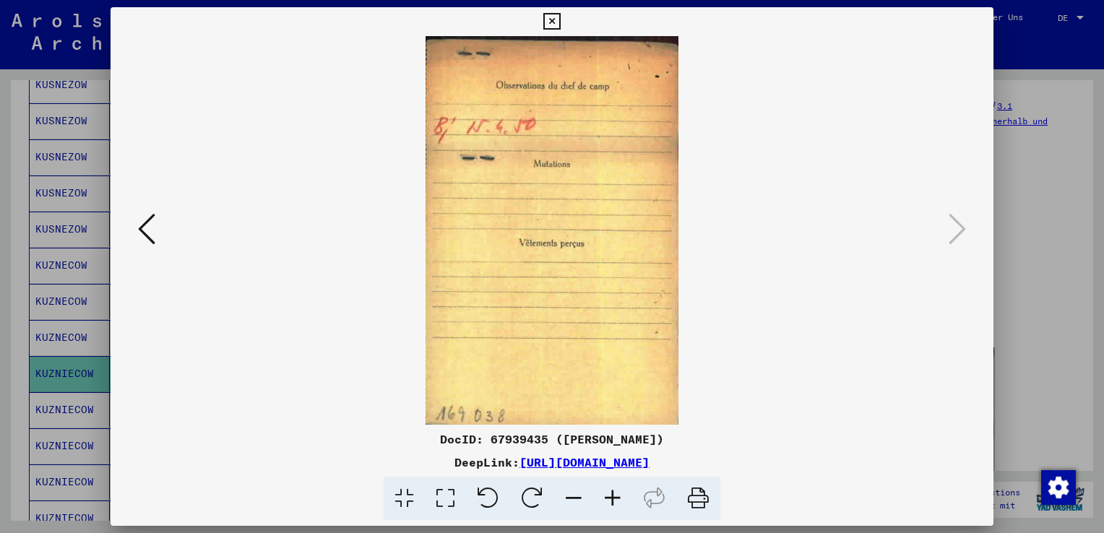
click at [555, 19] on icon at bounding box center [551, 21] width 17 height 17
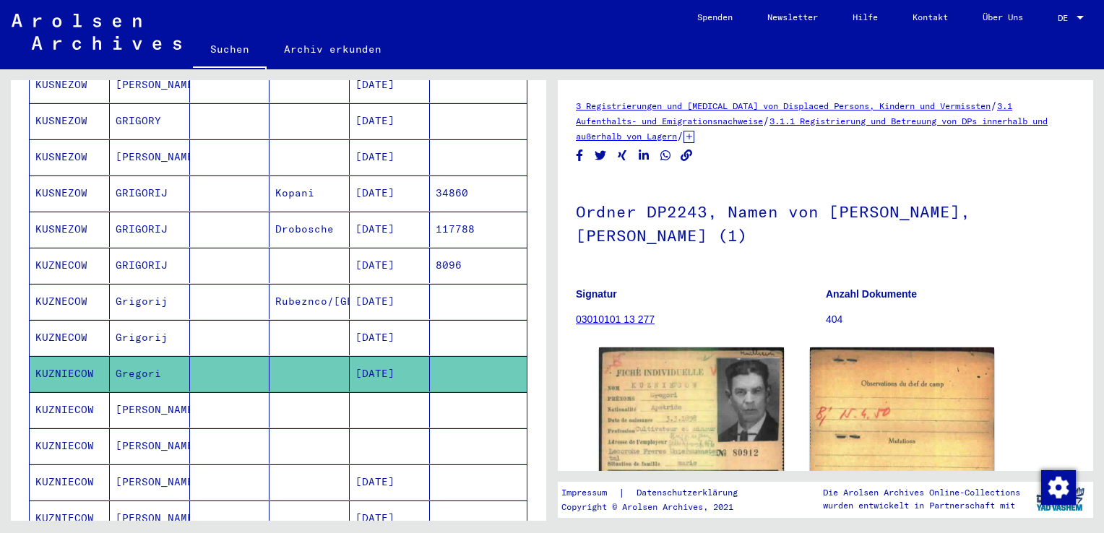
scroll to position [361, 0]
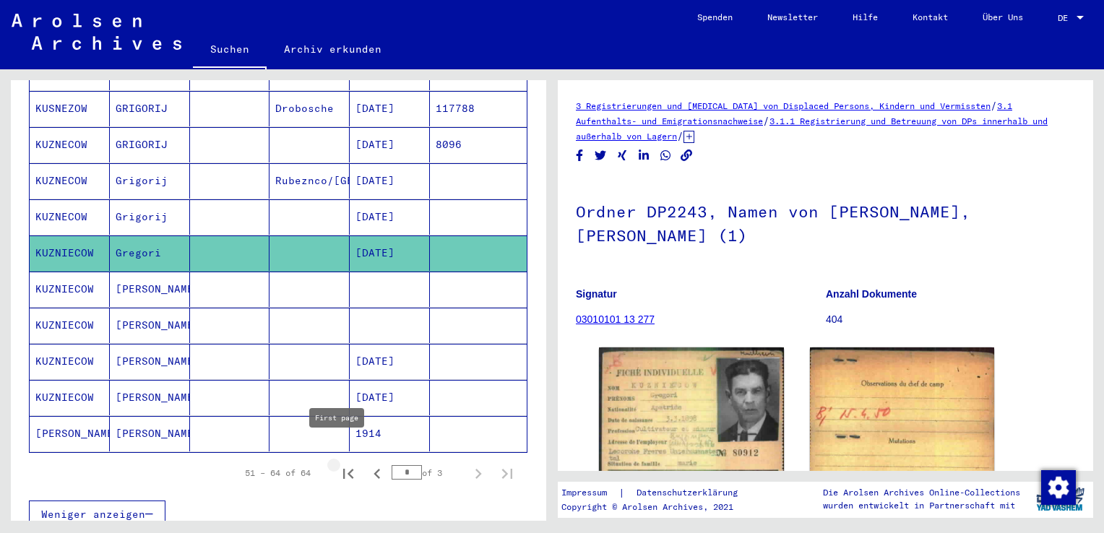
click at [343, 469] on icon "First page" at bounding box center [348, 474] width 10 height 10
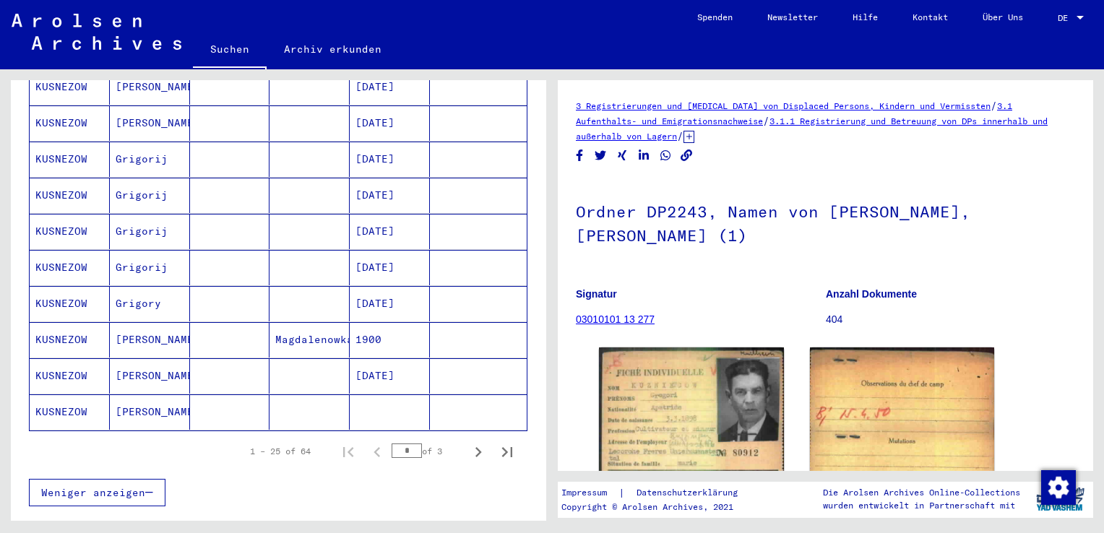
scroll to position [797, 0]
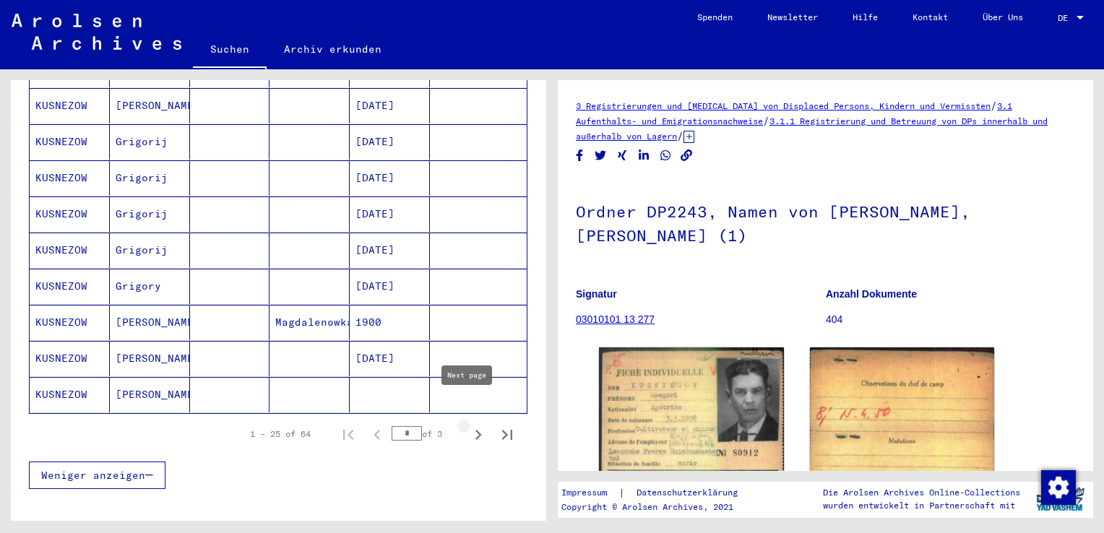
click at [475, 430] on icon "Next page" at bounding box center [478, 435] width 7 height 10
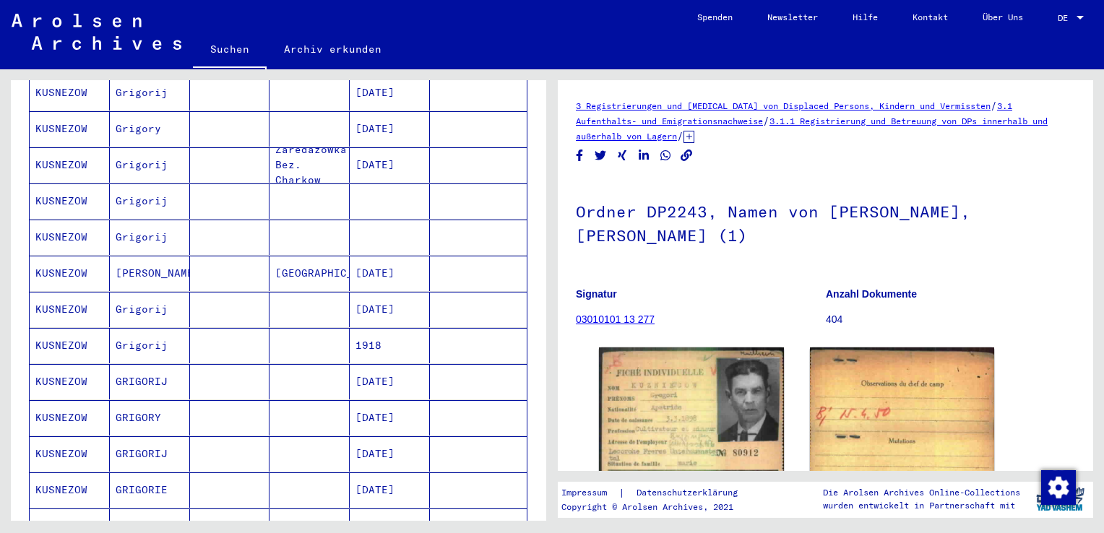
scroll to position [847, 0]
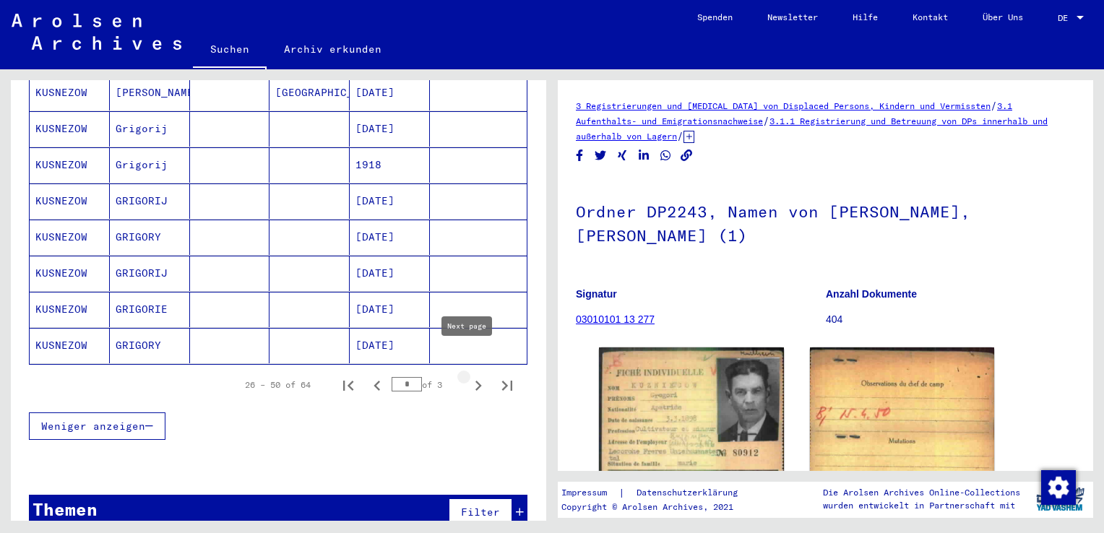
click at [475, 381] on icon "Next page" at bounding box center [478, 386] width 7 height 10
type input "*"
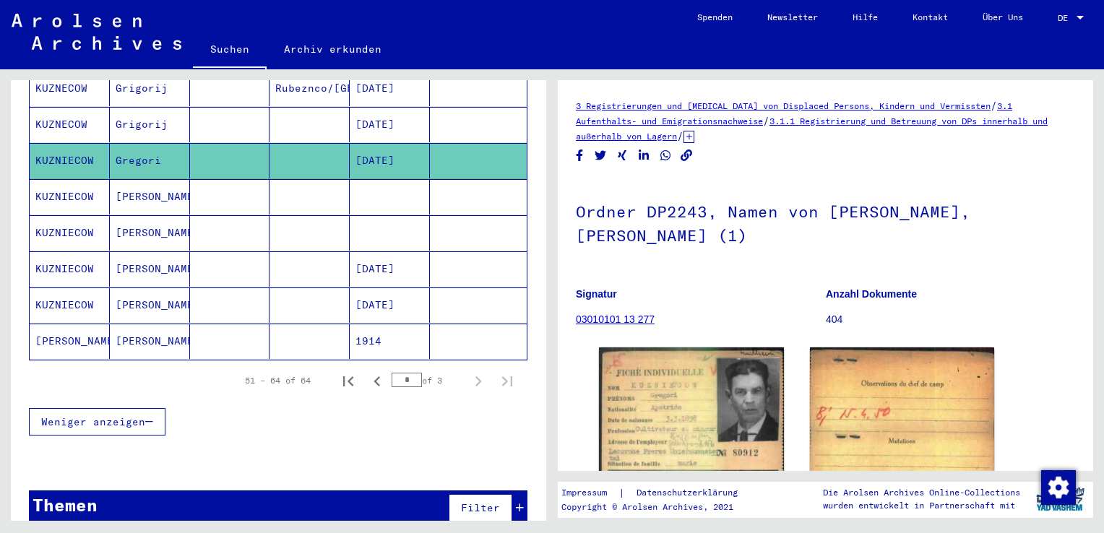
scroll to position [92, 0]
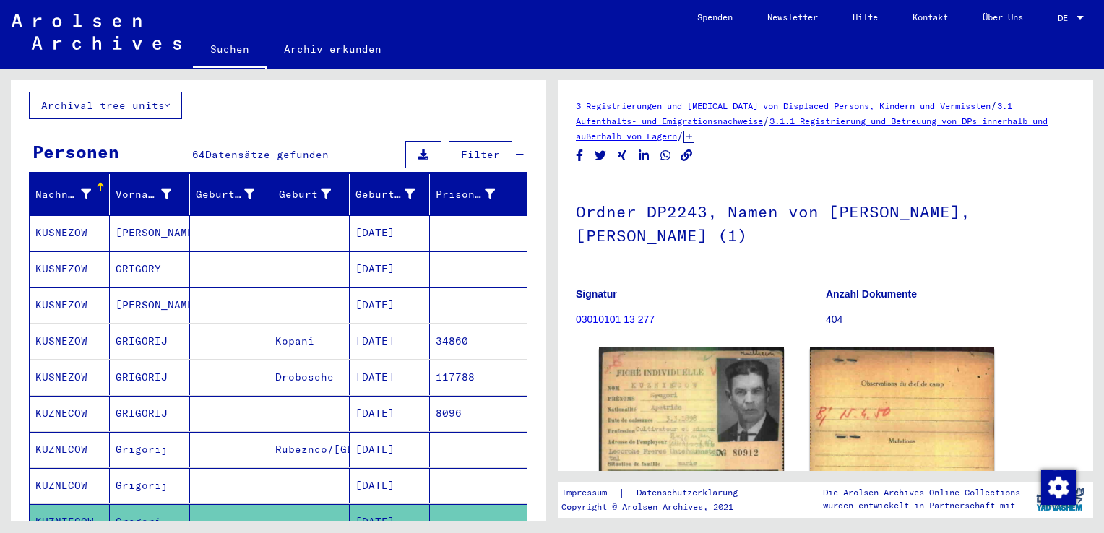
click at [89, 251] on mat-cell "KUSNEZOW" at bounding box center [70, 268] width 80 height 35
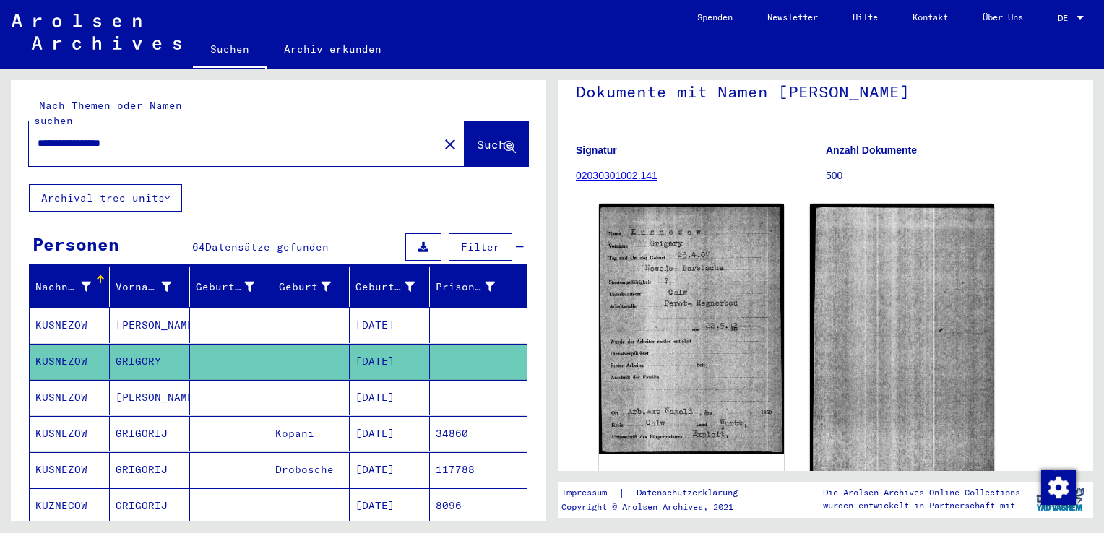
click at [157, 136] on input "**********" at bounding box center [234, 143] width 392 height 15
type input "**********"
click at [477, 137] on span "Suche" at bounding box center [495, 144] width 36 height 14
